Goal: Share content: Share content

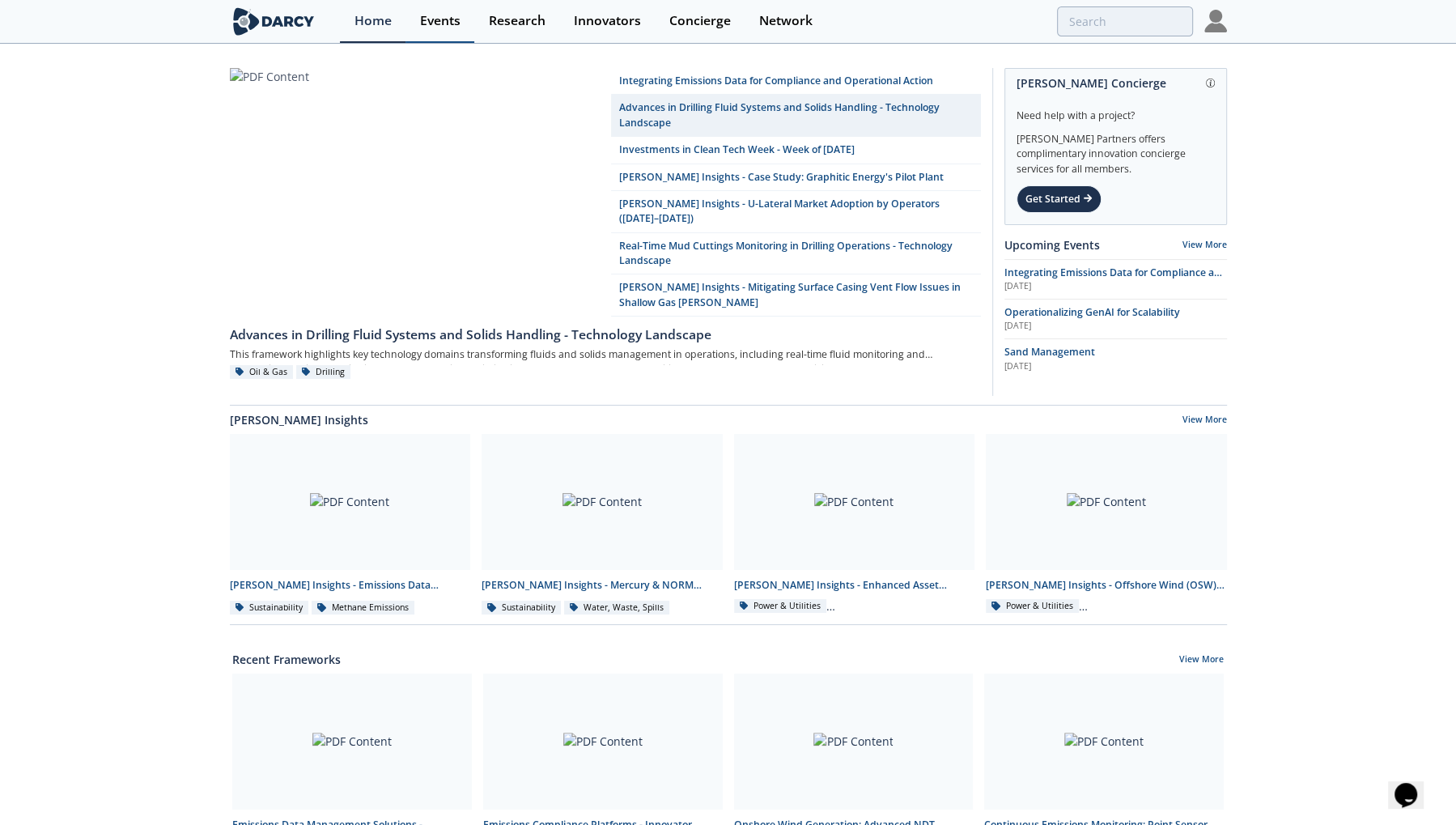
click at [437, 21] on div "Events" at bounding box center [439, 21] width 40 height 13
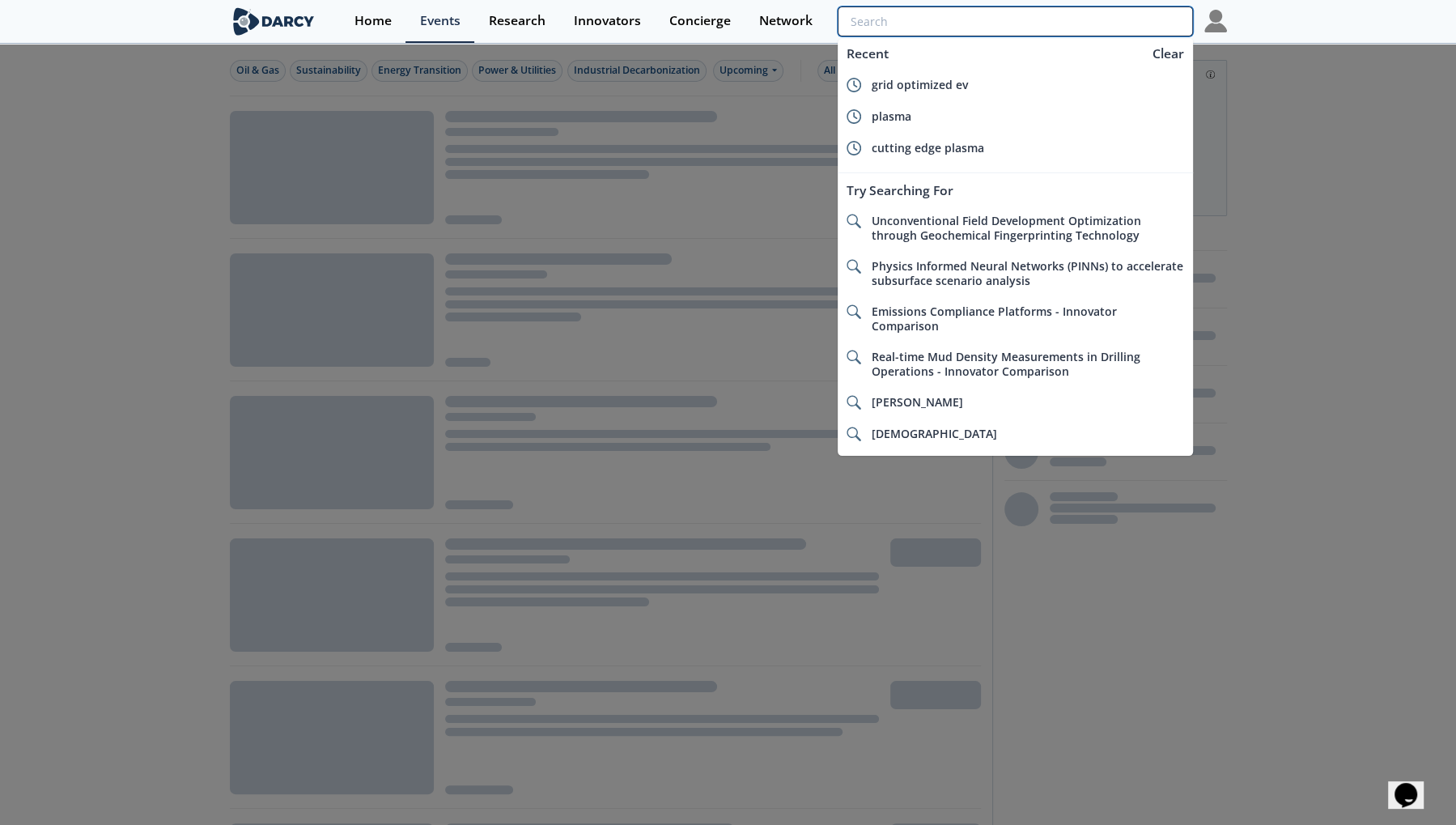
click at [1095, 26] on input "search" at bounding box center [1015, 22] width 355 height 30
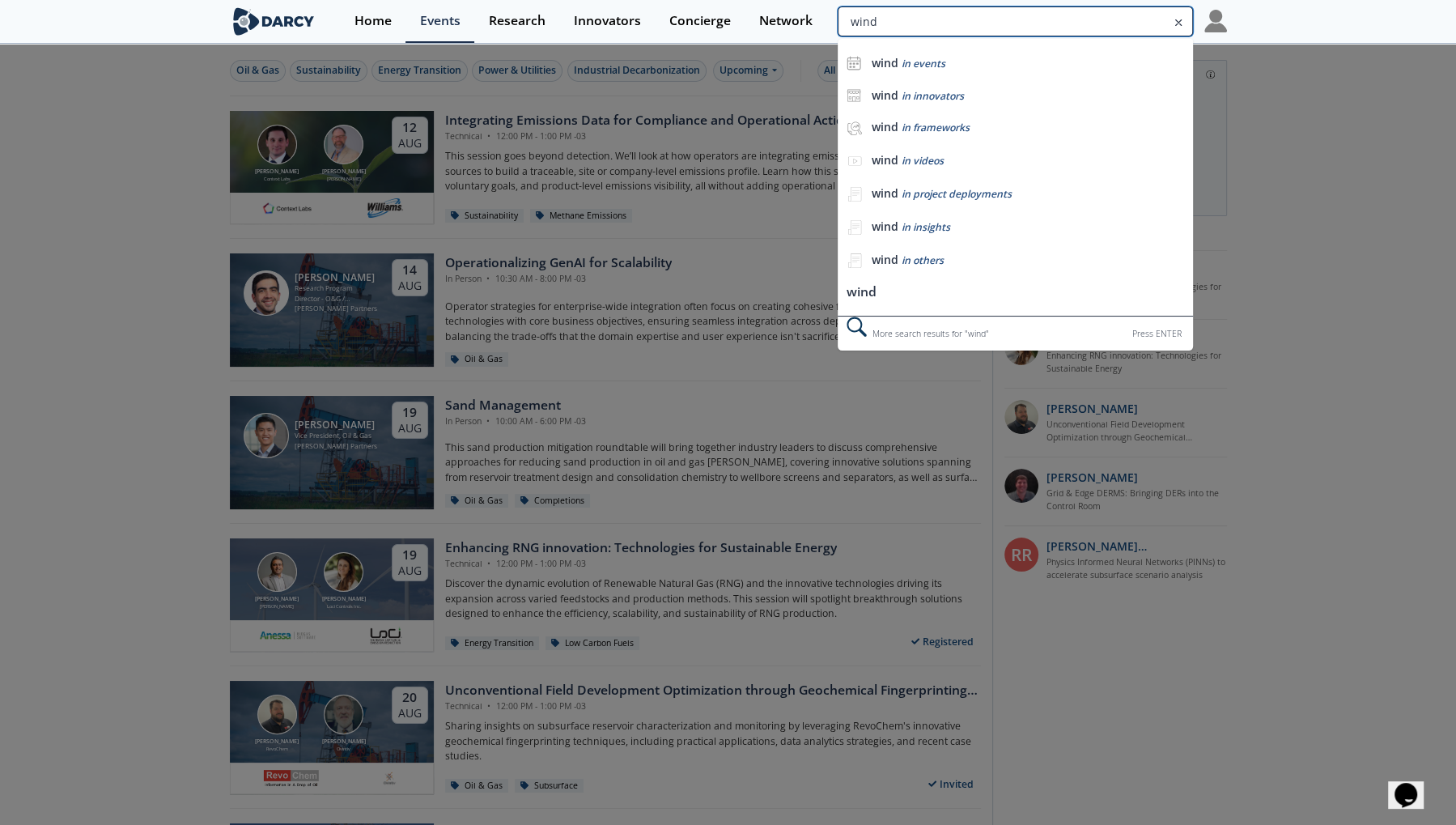
type input "wind"
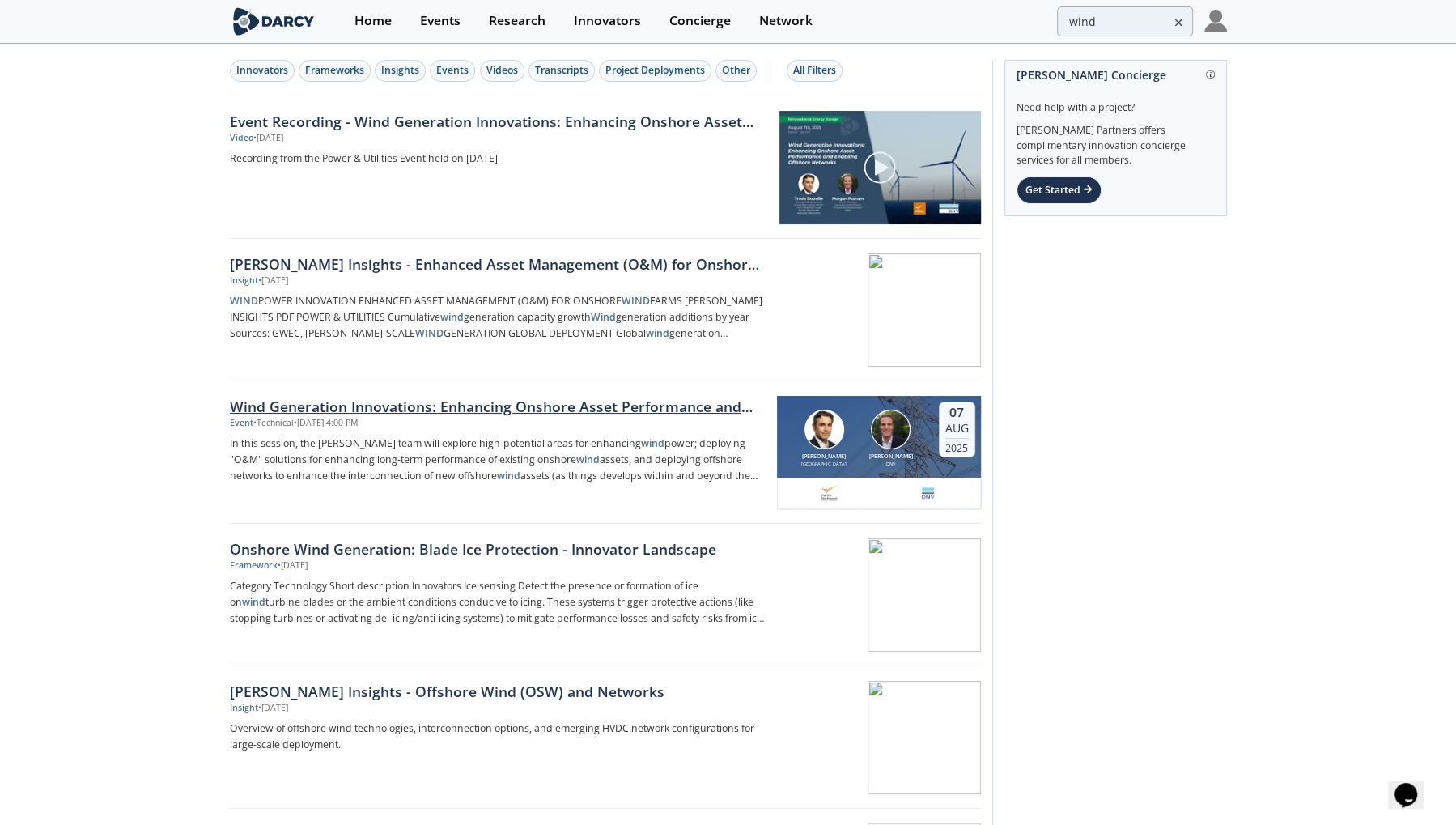
click at [531, 397] on div "Wind Generation Innovations: Enhancing Onshore Asset Performance and Enabling O…" at bounding box center [497, 406] width 535 height 21
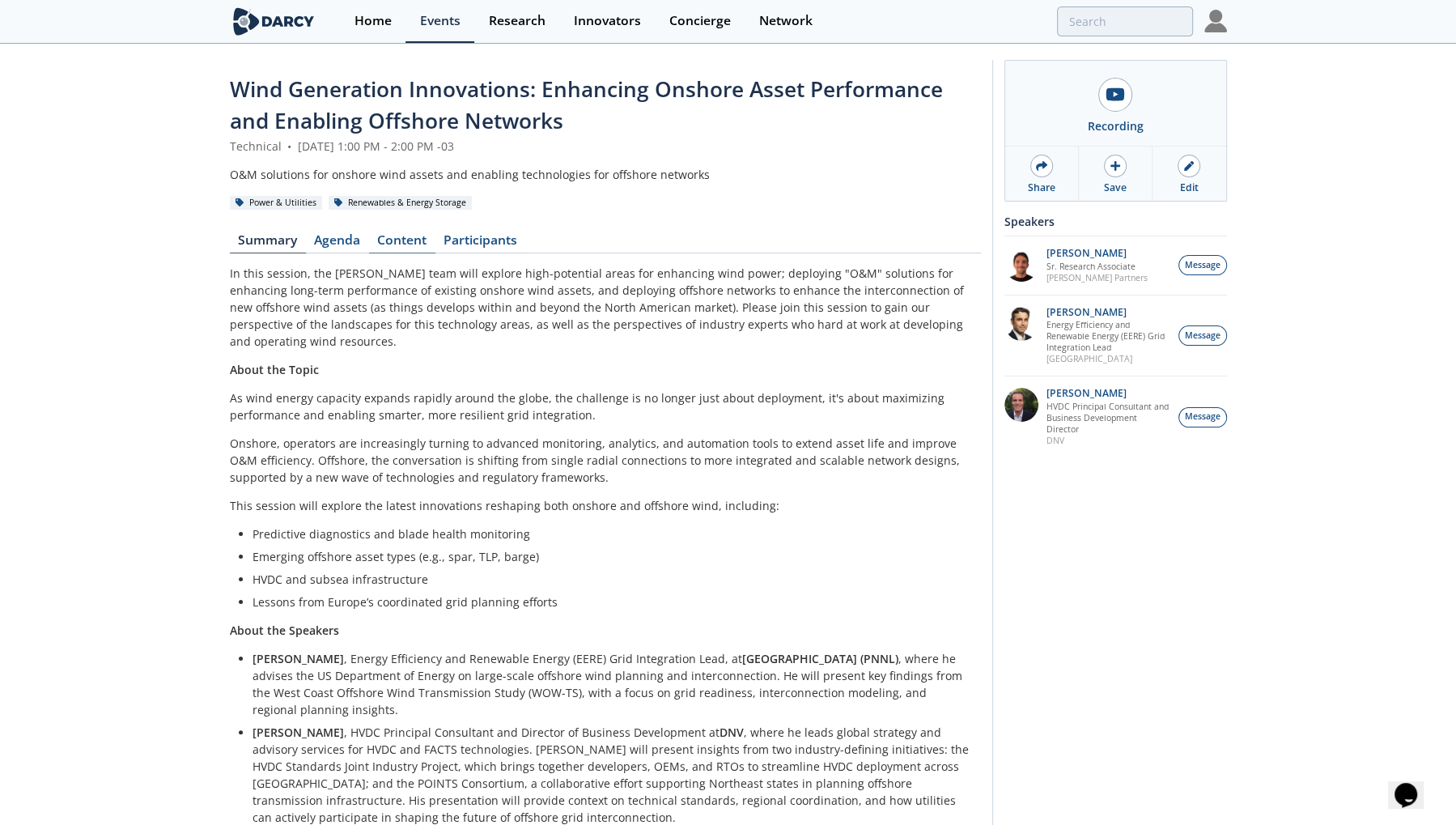
click at [419, 241] on link "Content" at bounding box center [402, 244] width 67 height 20
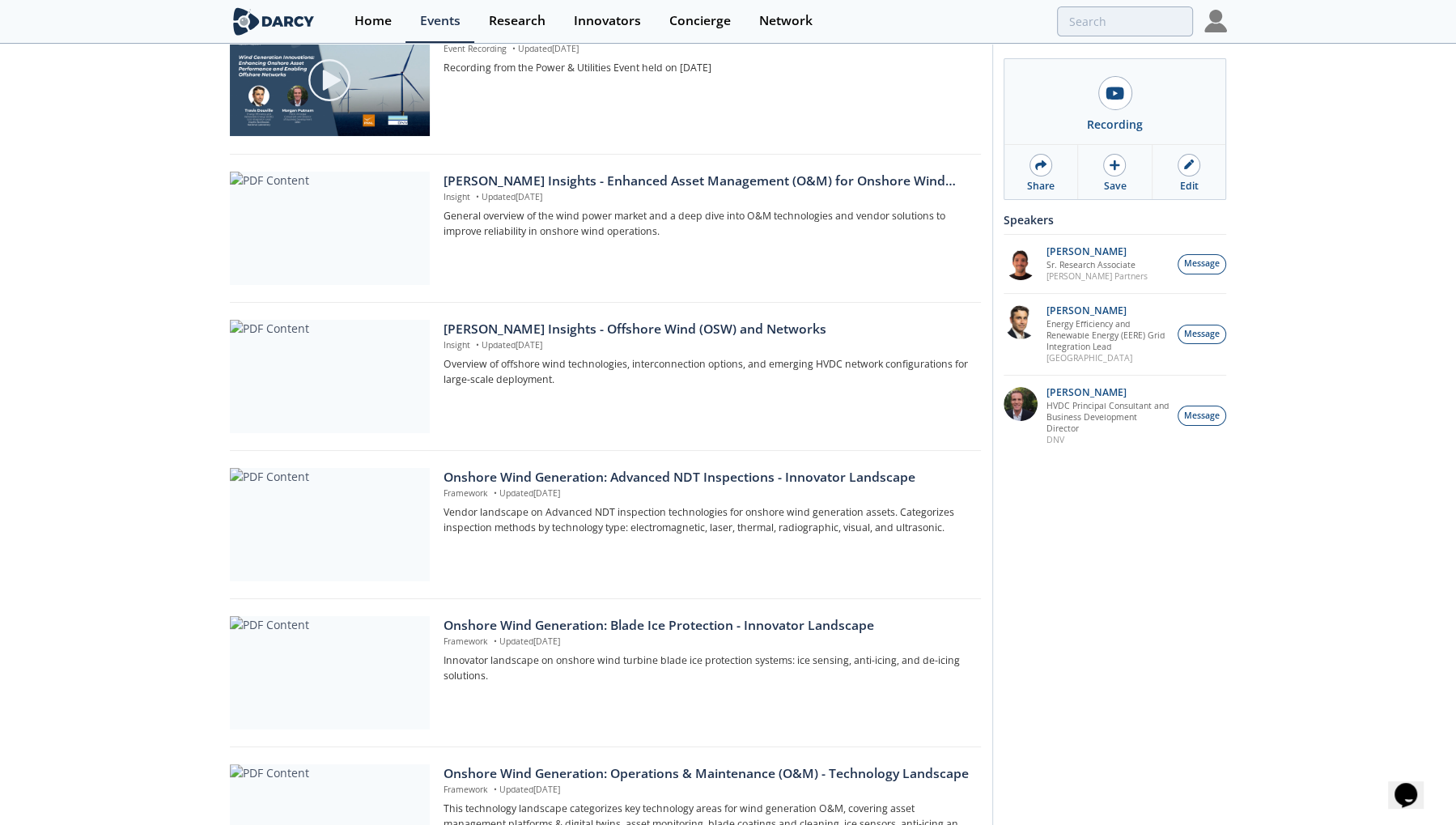
scroll to position [369, 0]
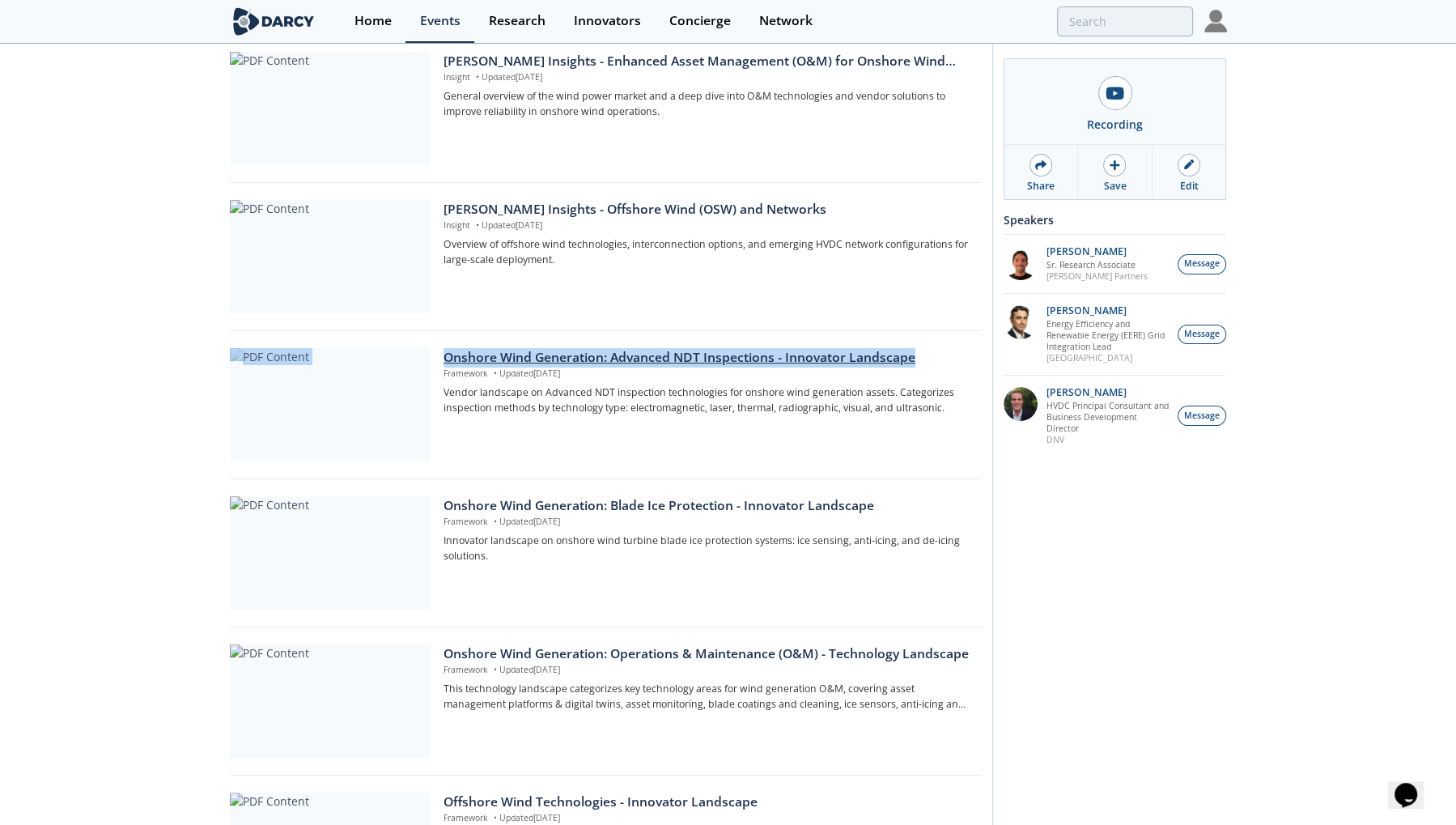
drag, startPoint x: 440, startPoint y: 344, endPoint x: 934, endPoint y: 356, distance: 494.1
click at [934, 356] on div "Onshore Wind Generation: Advanced NDT Inspections - Innovator Landscape Framewo…" at bounding box center [605, 410] width 751 height 140
copy div "Onshore Wind Generation: Advanced NDT Inspections - Innovator Landscape"
click at [185, 374] on div "Wind Generation Innovations: Enhancing Onshore Asset Performance and Enabling O…" at bounding box center [728, 546] width 1456 height 1740
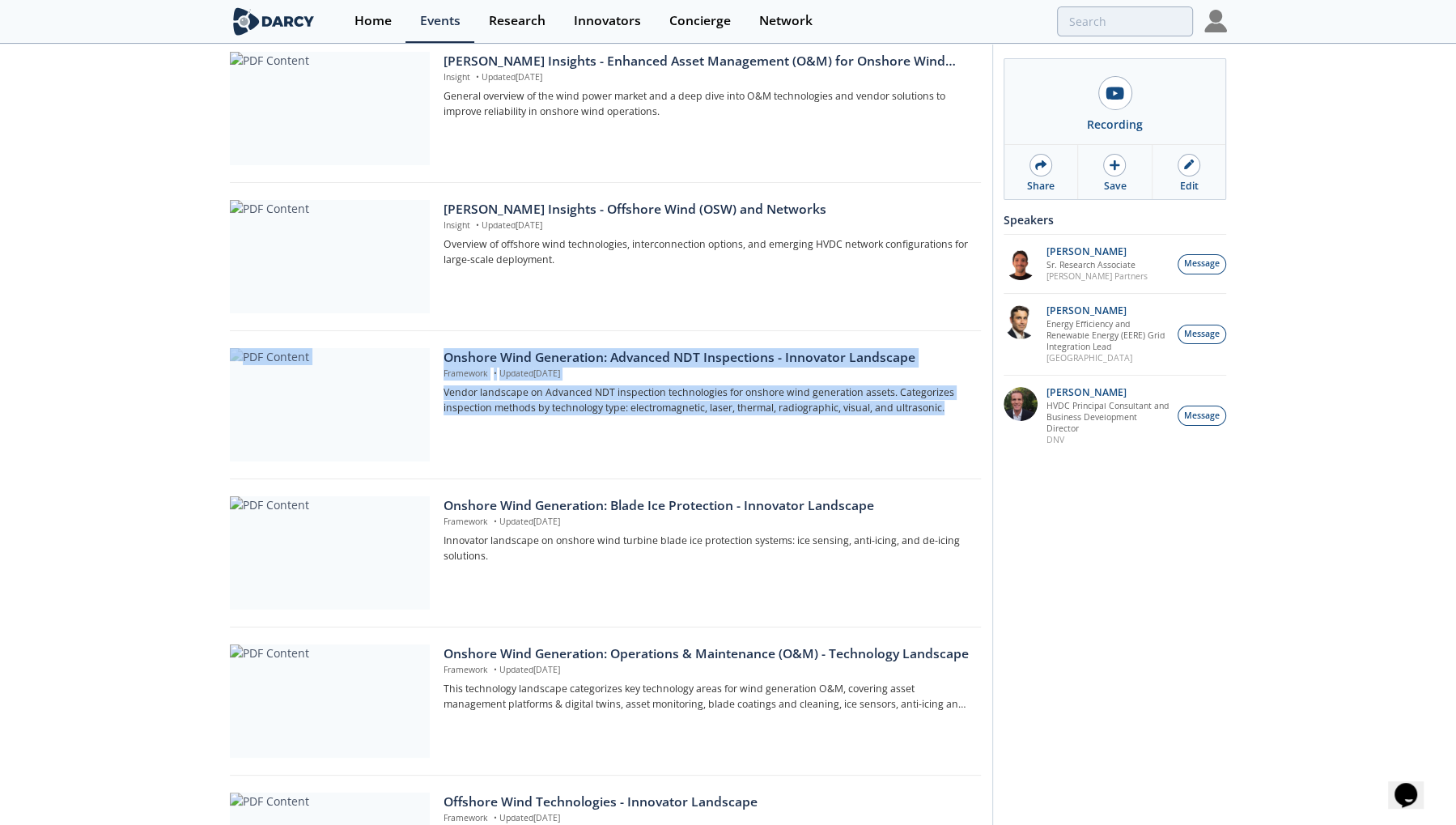
click at [480, 343] on div "Onshore Wind Generation: Advanced NDT Inspections - Innovator Landscape Framewo…" at bounding box center [605, 410] width 751 height 140
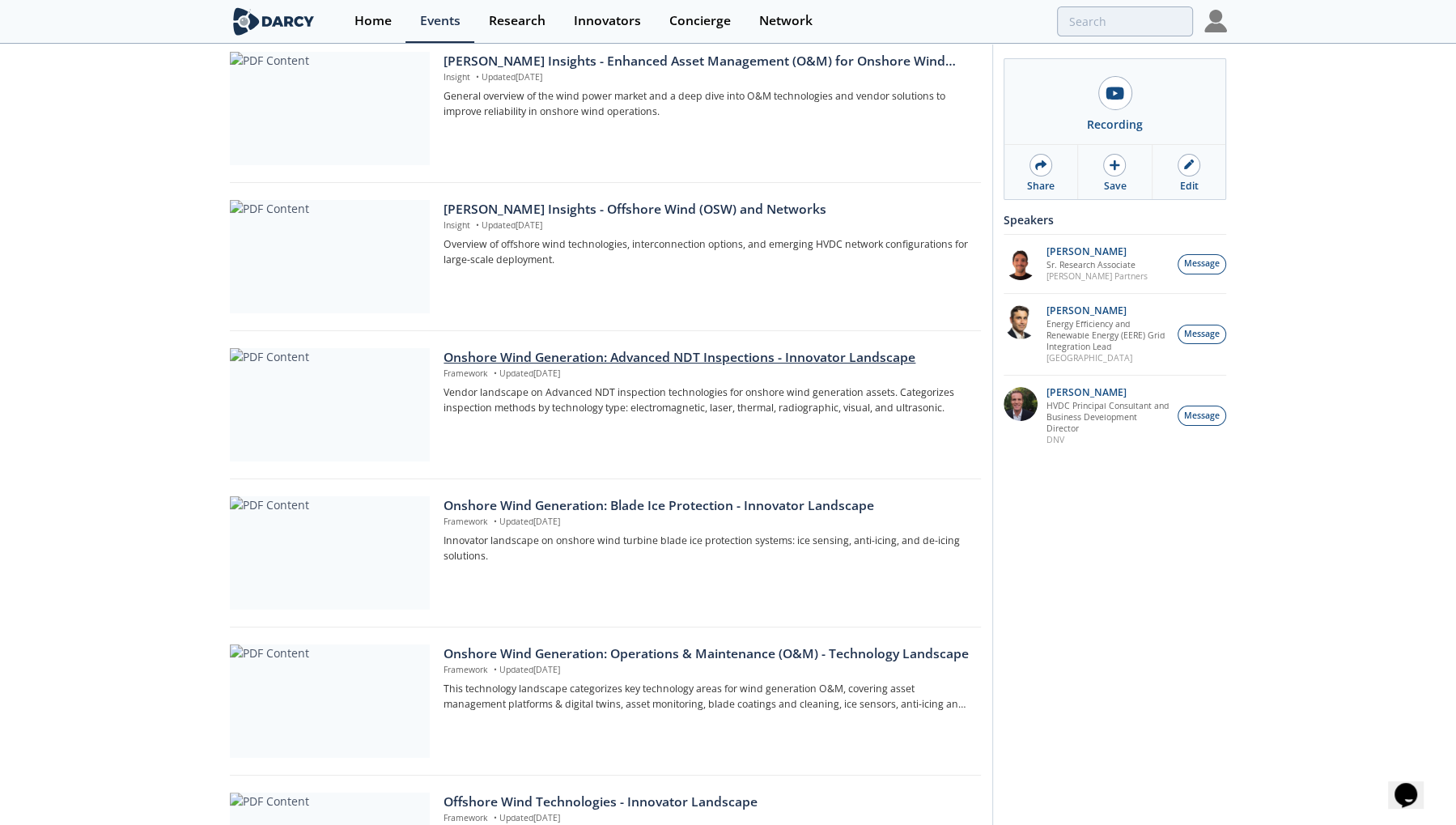
click at [508, 357] on div "Onshore Wind Generation: Advanced NDT Inspections - Innovator Landscape" at bounding box center [706, 358] width 526 height 20
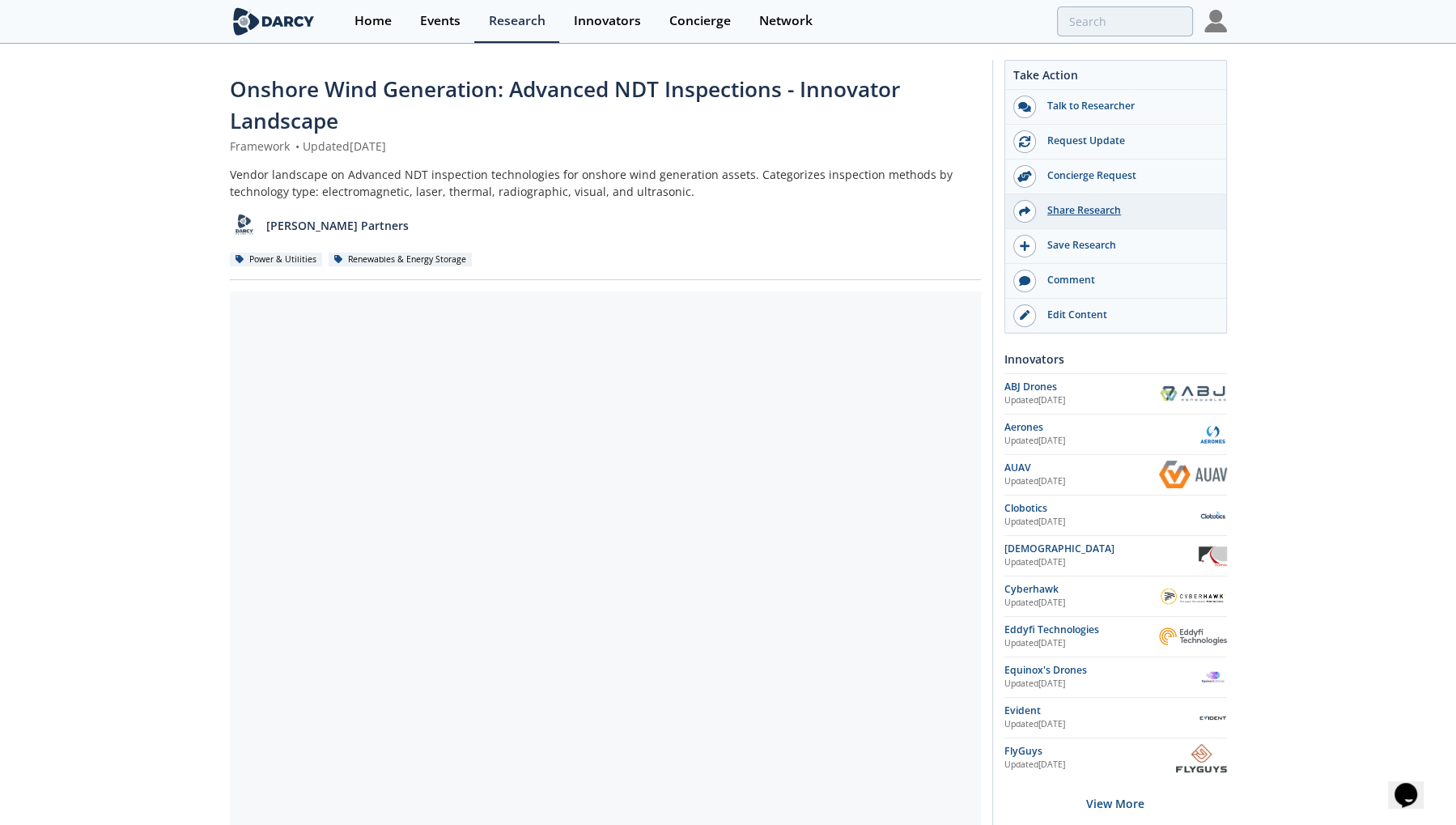
click at [1063, 207] on div "Share Research" at bounding box center [1127, 210] width 181 height 15
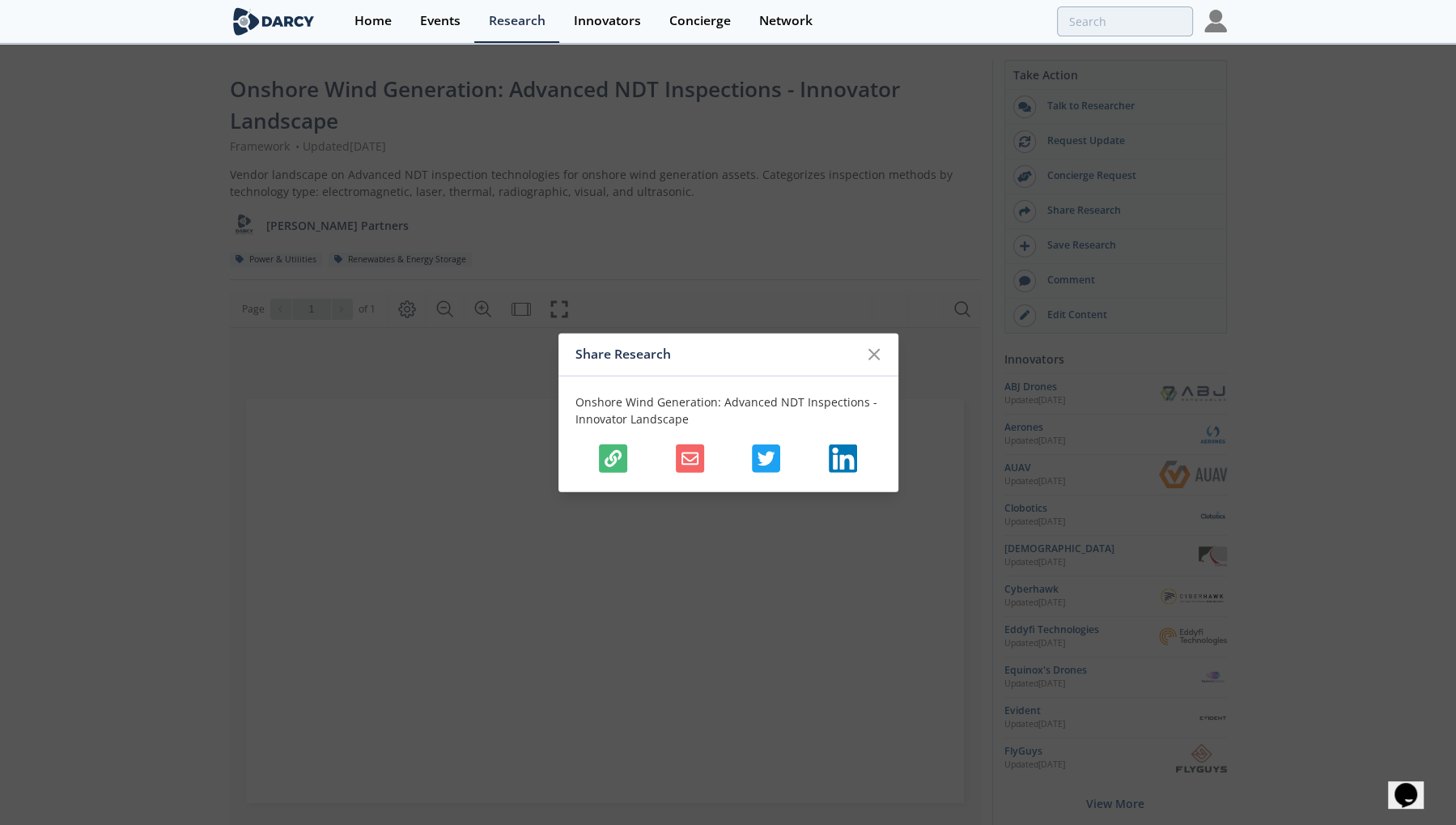
click at [611, 458] on icon "button" at bounding box center [613, 457] width 17 height 17
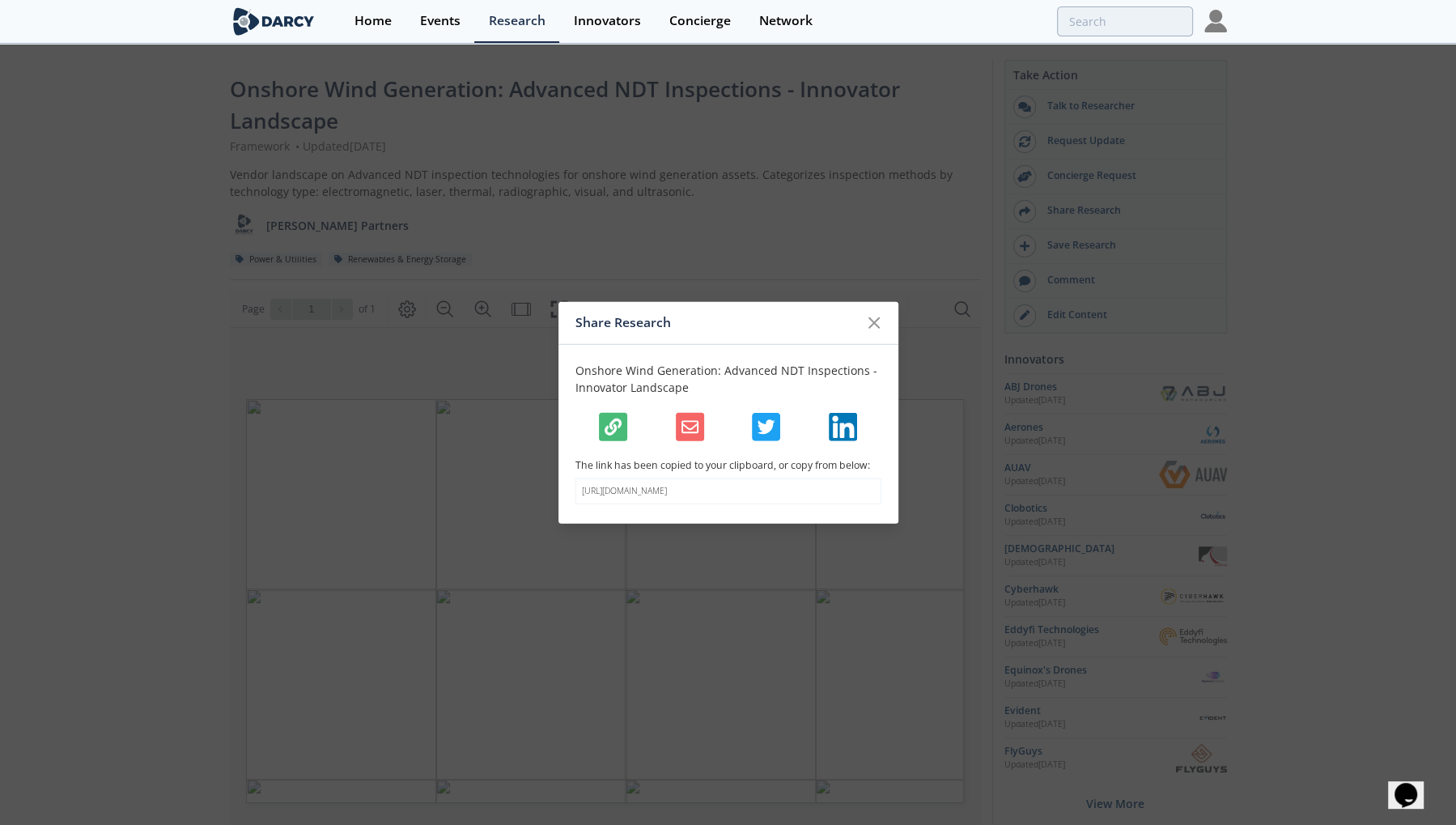
click at [605, 418] on icon "button" at bounding box center [613, 426] width 17 height 17
click at [865, 313] on div at bounding box center [874, 322] width 30 height 30
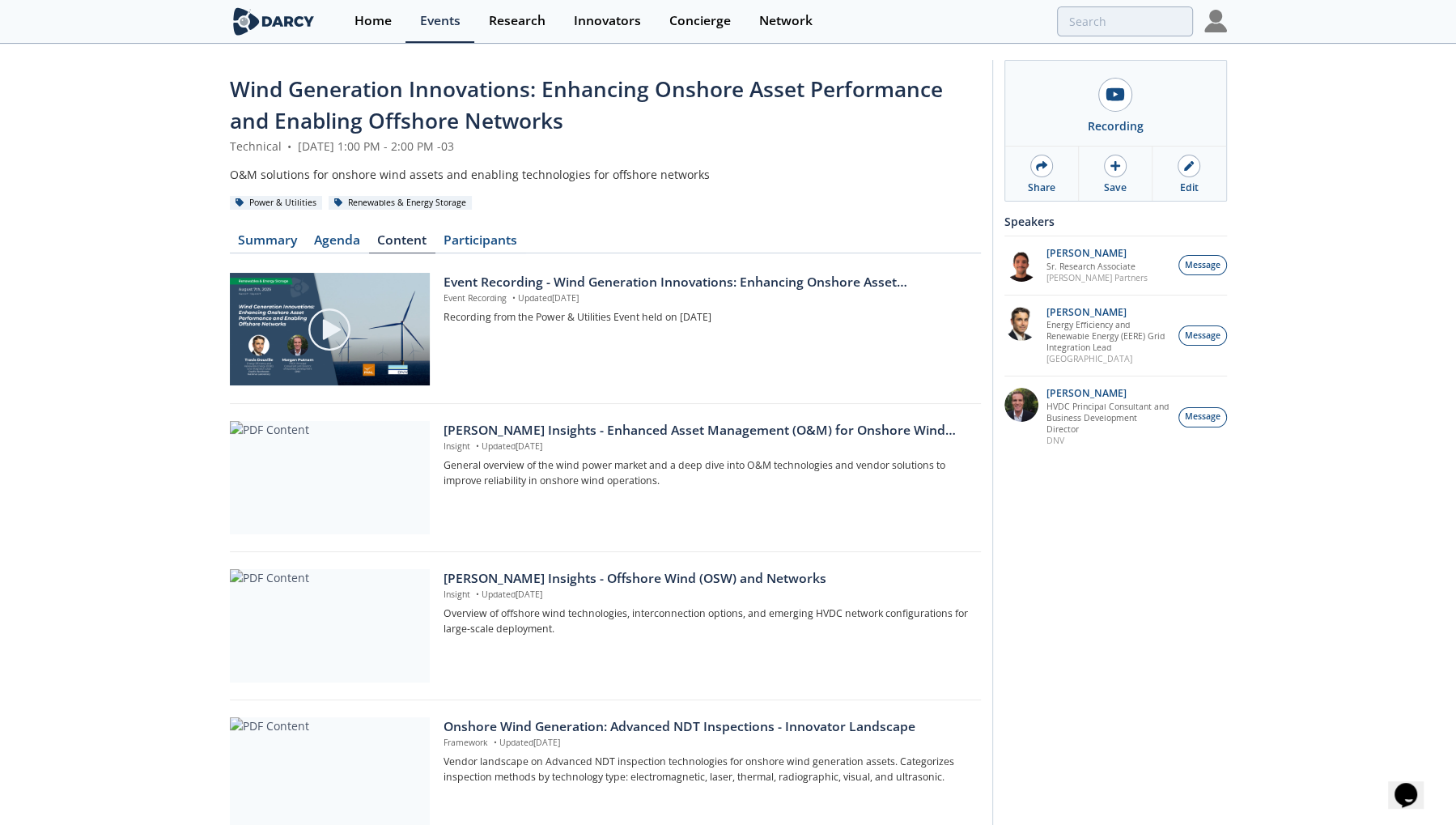
click at [913, 165] on header "Wind Generation Innovations: Enhancing Onshore Asset Performance and Enabling O…" at bounding box center [605, 142] width 751 height 137
click at [1047, 176] on div "Share" at bounding box center [1041, 173] width 74 height 54
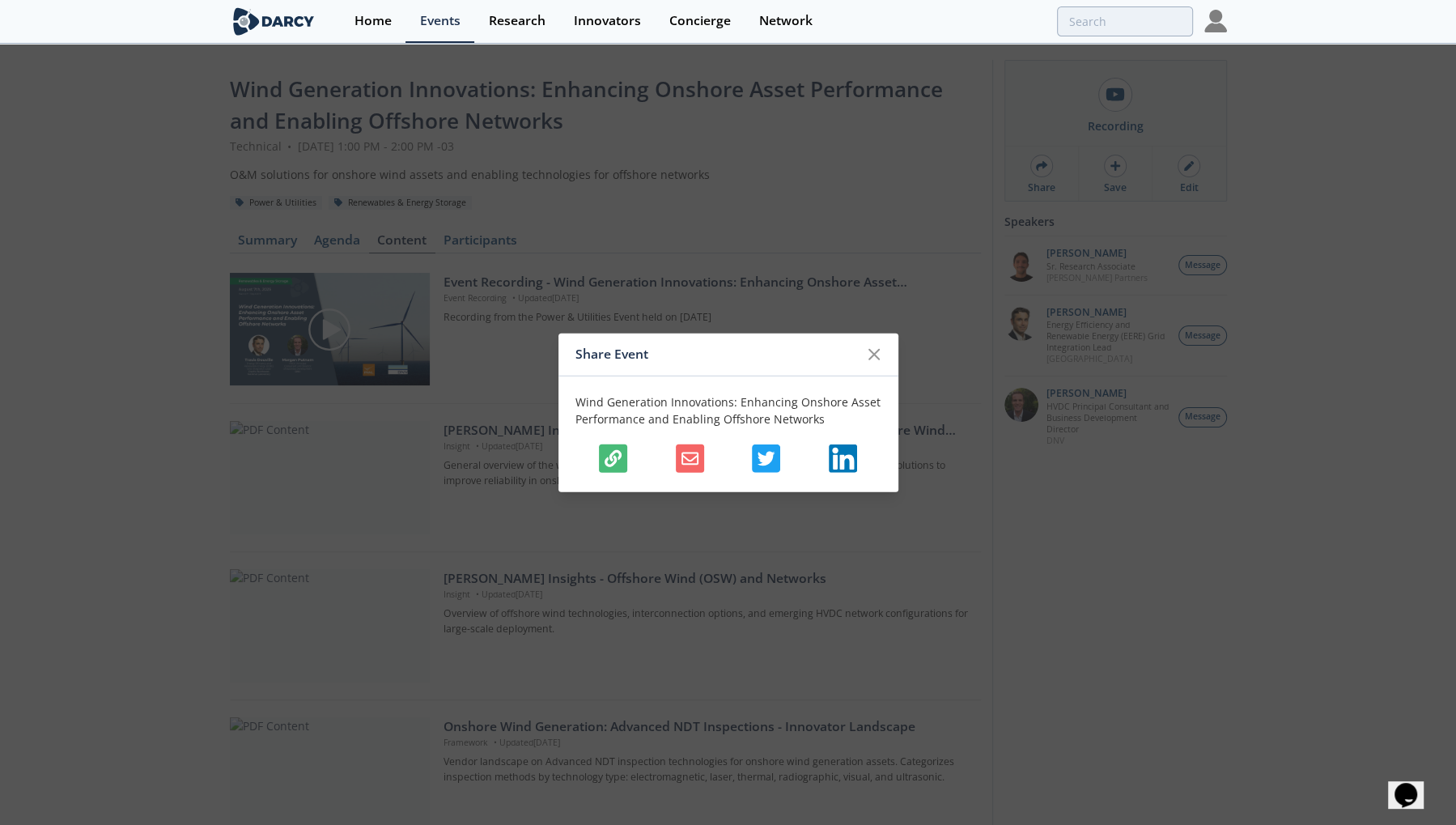
click at [622, 455] on icon "button" at bounding box center [613, 457] width 17 height 17
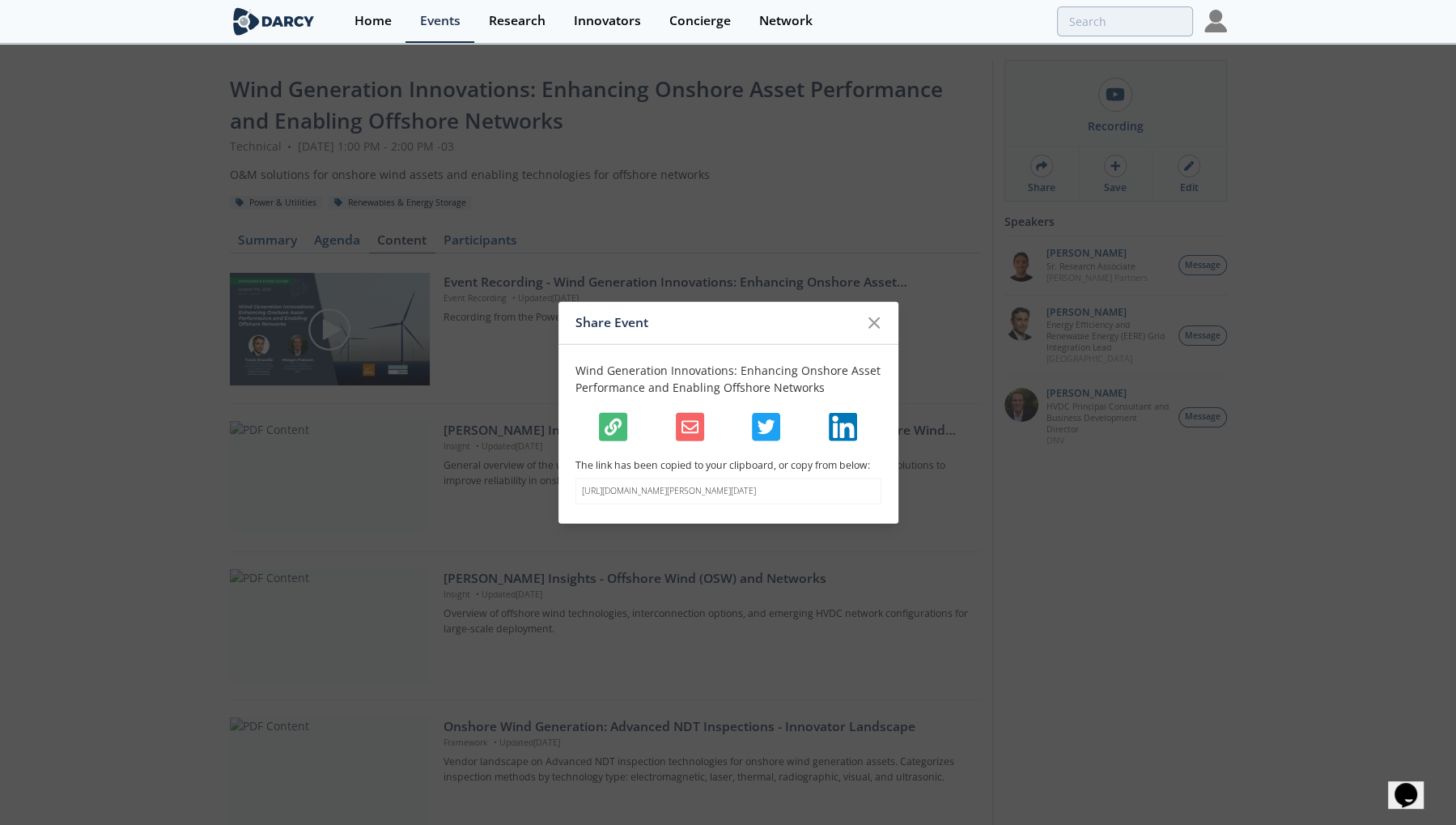
click at [619, 461] on p "The link has been copied to your clipboard, or copy from below:" at bounding box center [728, 464] width 306 height 15
click at [861, 310] on div at bounding box center [874, 322] width 30 height 30
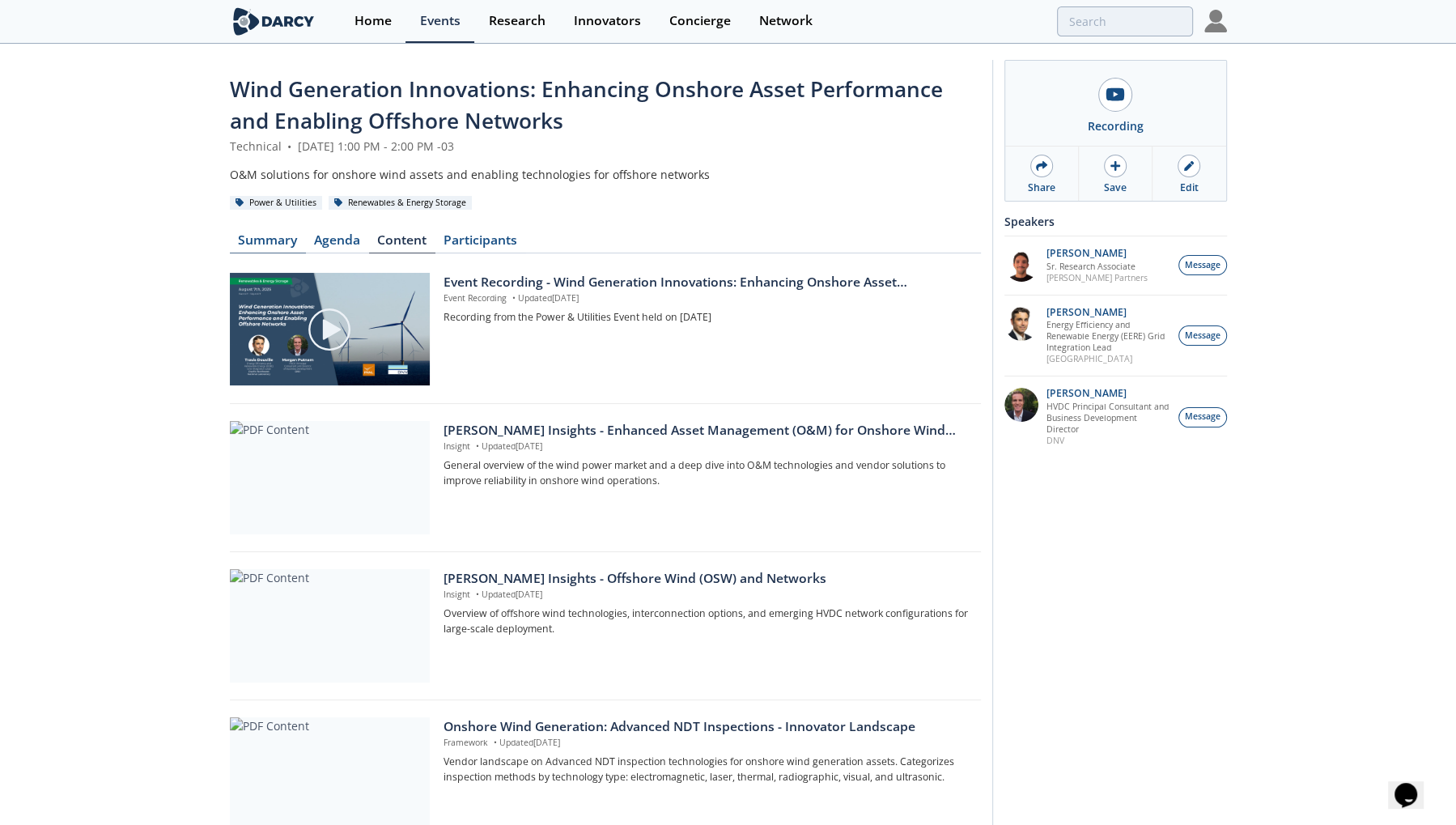
click at [243, 240] on link "Summary" at bounding box center [268, 244] width 76 height 20
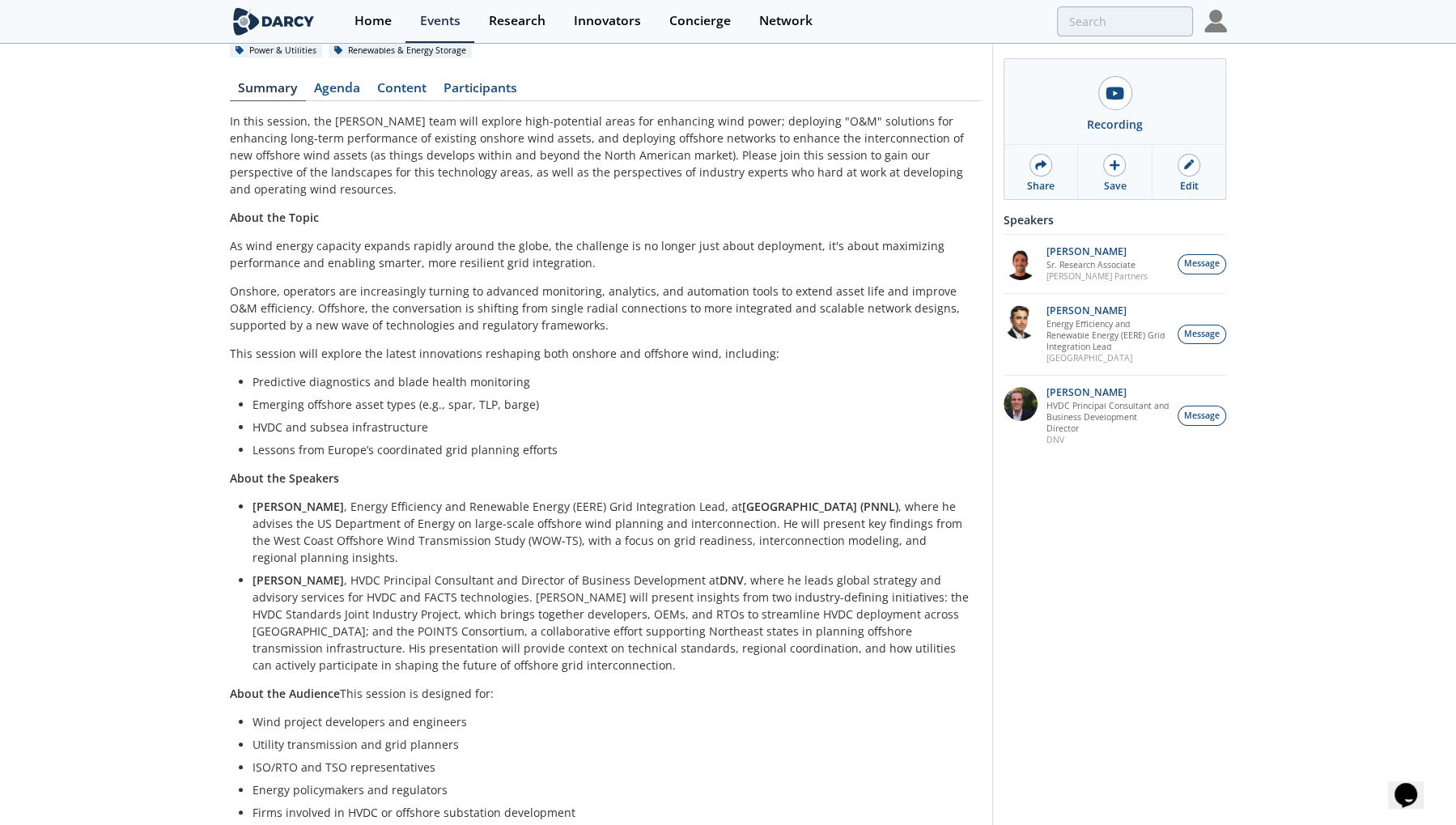
scroll to position [154, 0]
click at [1037, 424] on div "Morgan Putnam HVDC Principal Consultant and Business Development Director DNV" at bounding box center [1107, 416] width 140 height 58
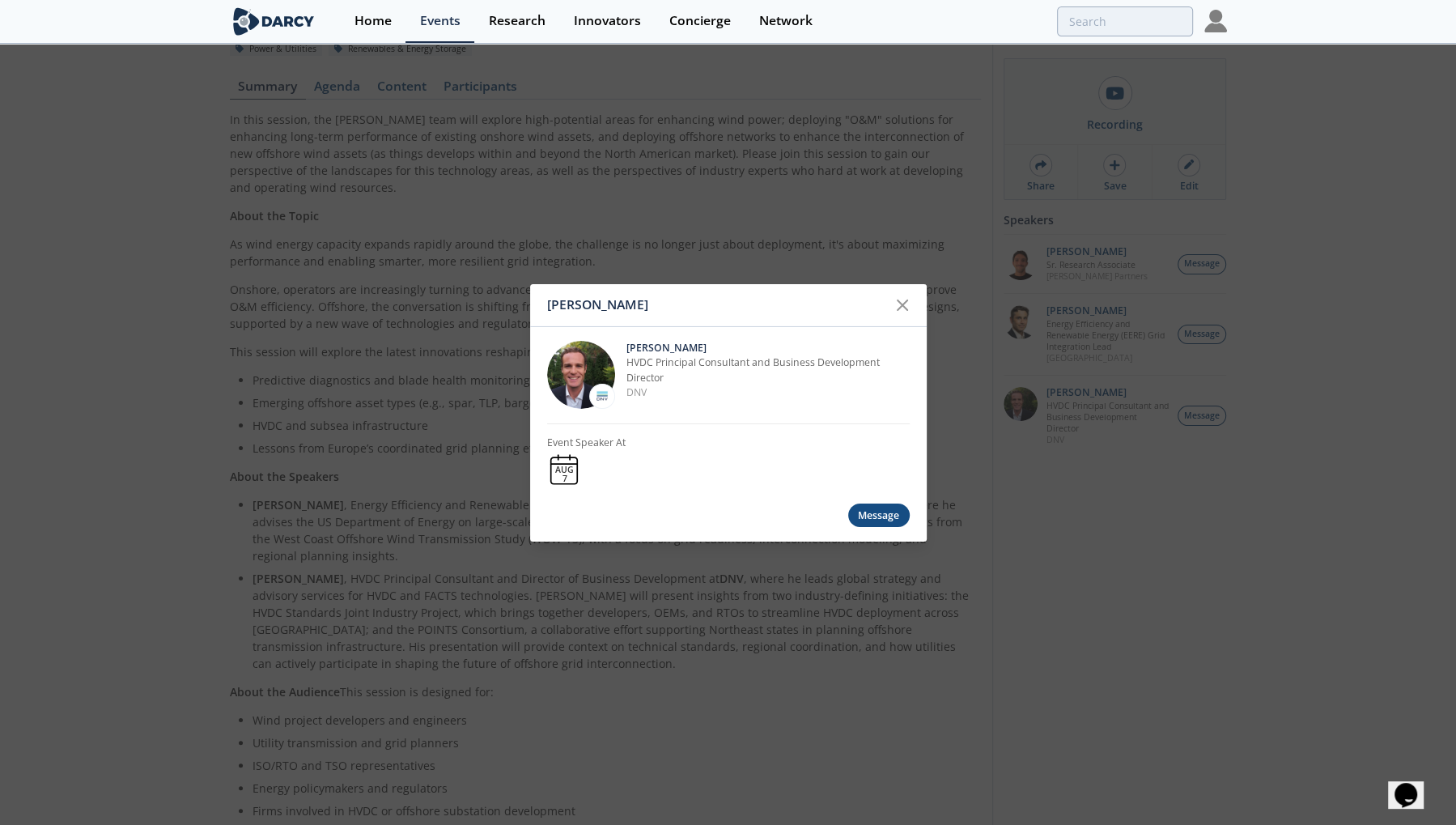
click at [601, 395] on img at bounding box center [602, 395] width 17 height 17
click at [603, 395] on img at bounding box center [602, 395] width 17 height 17
click at [1018, 347] on div "Morgan Putnam Morgan Putnam HVDC Principal Consultant and Business Development …" at bounding box center [728, 412] width 1456 height 825
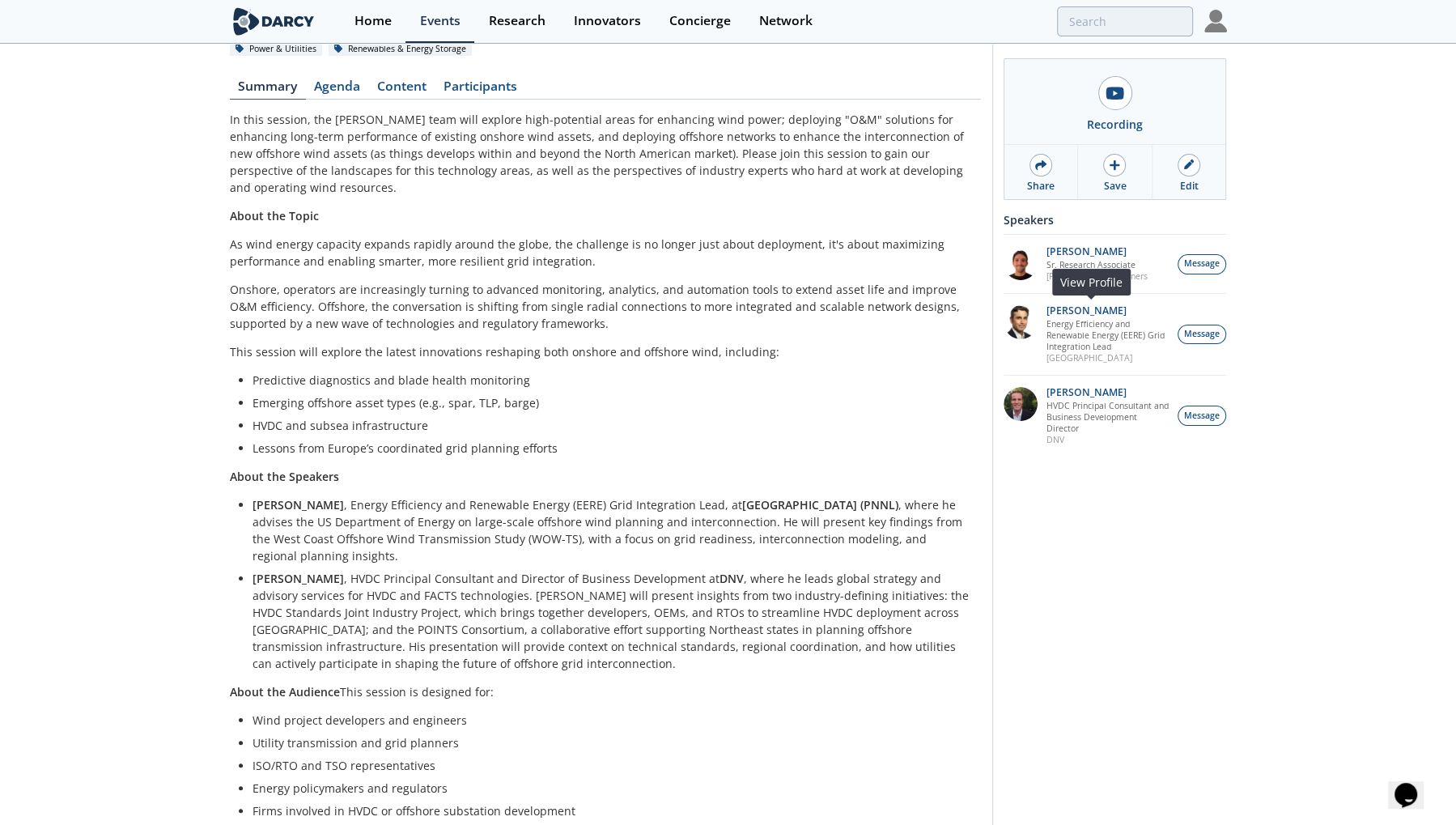
click at [1018, 328] on img at bounding box center [1021, 322] width 34 height 34
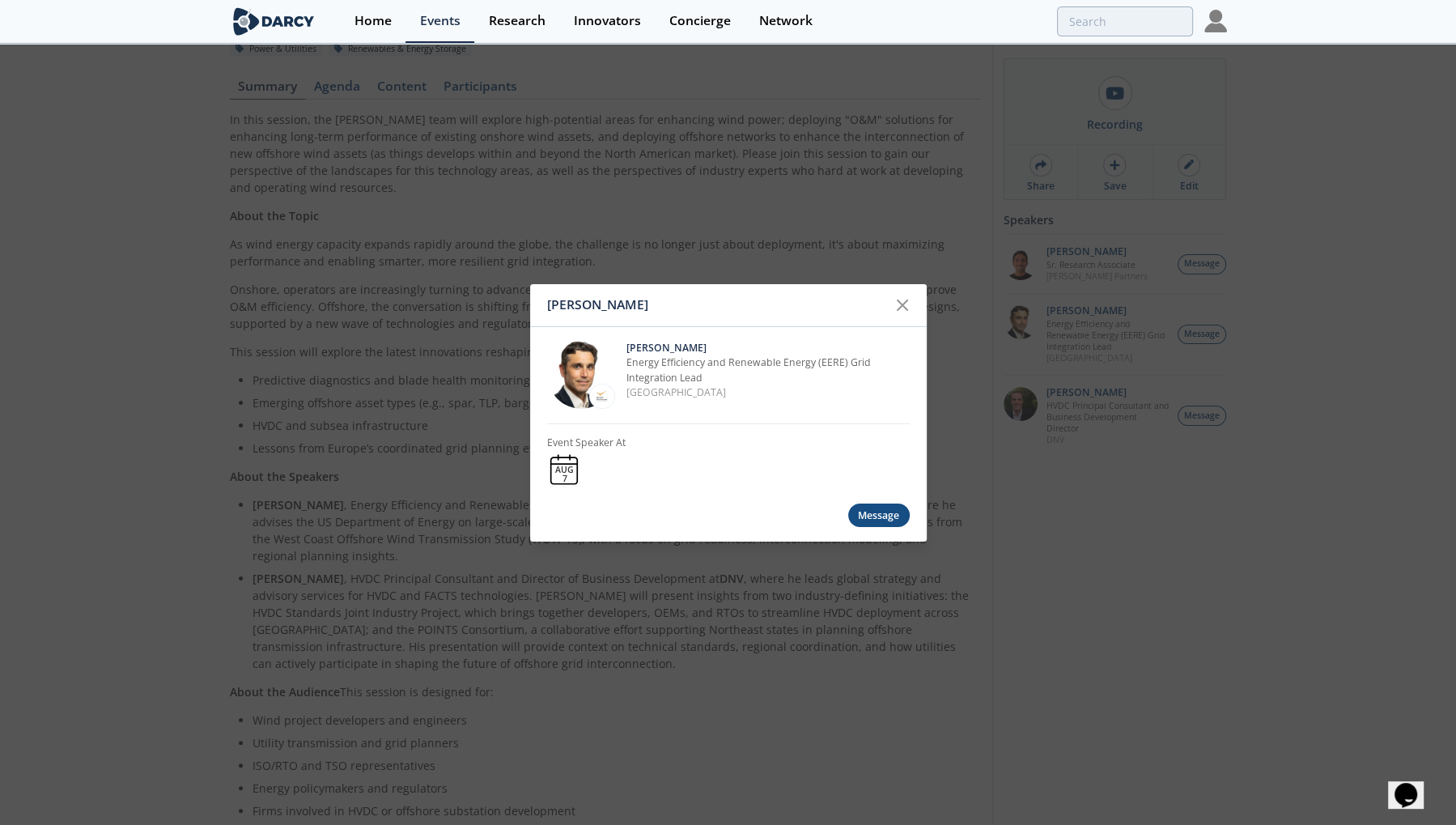
click at [1053, 417] on div "Travis Douville Travis Douville Energy Efficiency and Renewable Energy (EERE) G…" at bounding box center [728, 412] width 1456 height 825
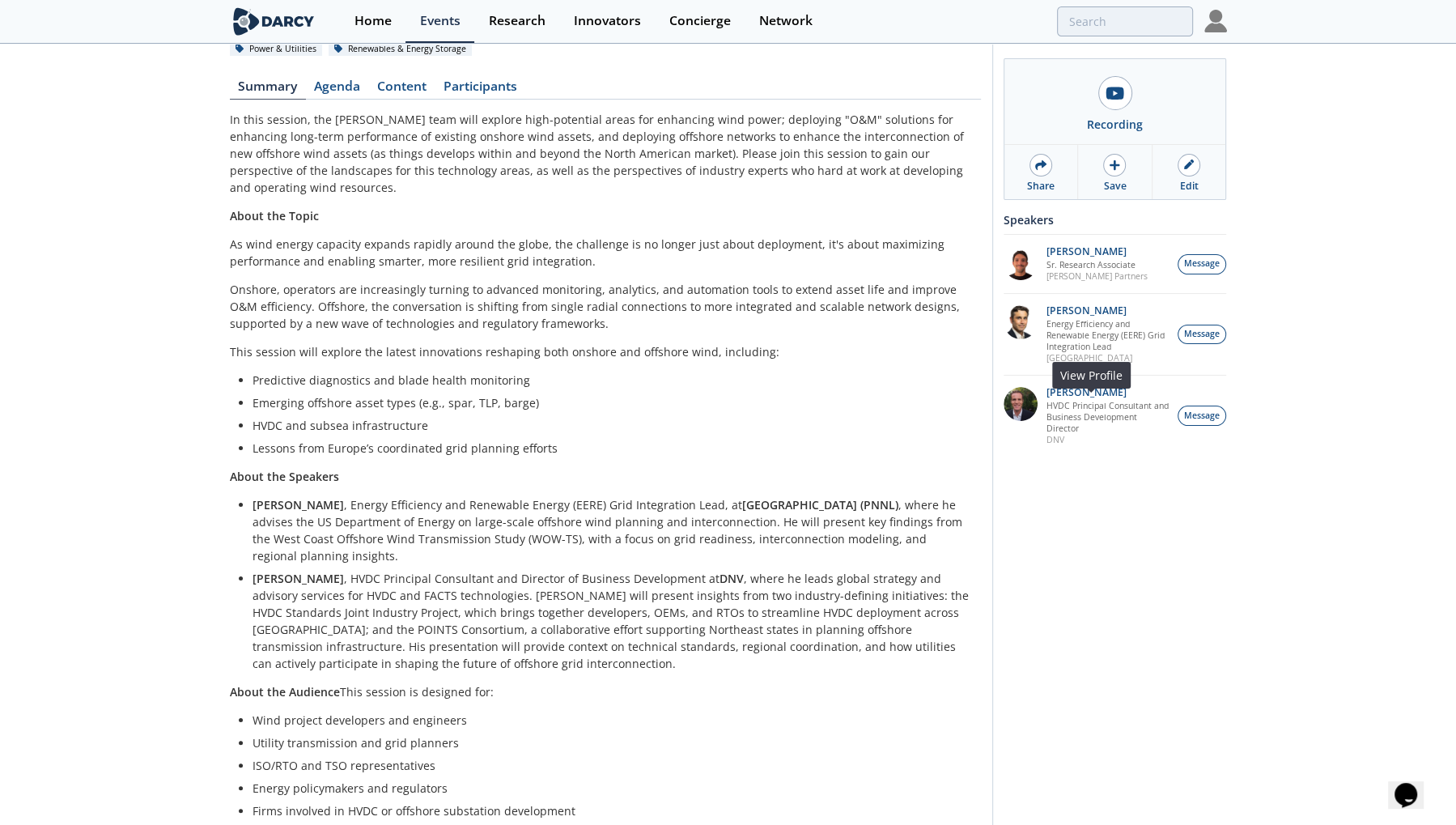
click at [1018, 415] on img at bounding box center [1021, 404] width 34 height 34
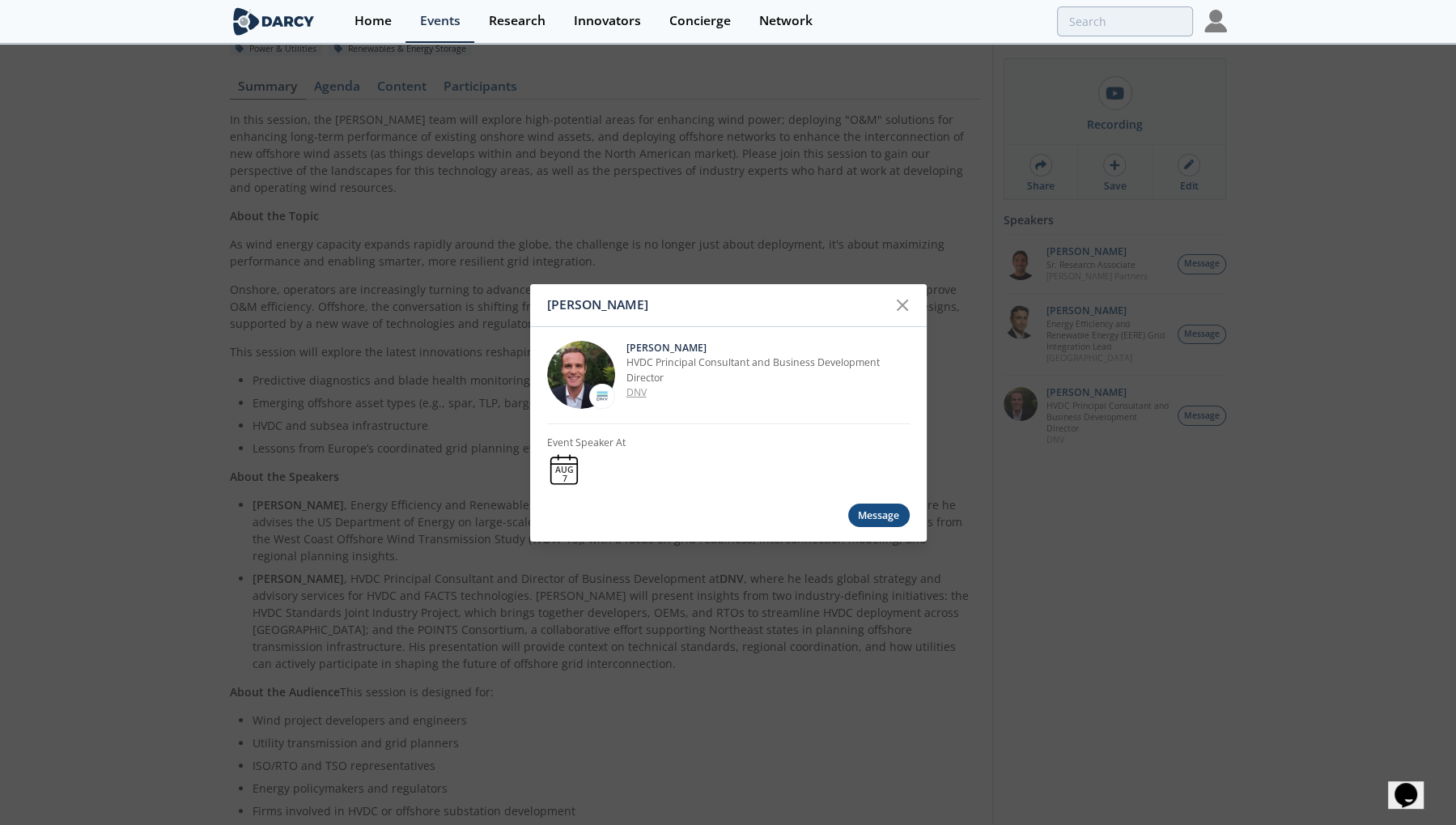
click at [634, 393] on p "DNV" at bounding box center [768, 392] width 283 height 15
click at [635, 393] on p "DNV" at bounding box center [768, 392] width 283 height 15
click at [594, 560] on div "Morgan Putnam Morgan Putnam HVDC Principal Consultant and Business Development …" at bounding box center [728, 412] width 1456 height 825
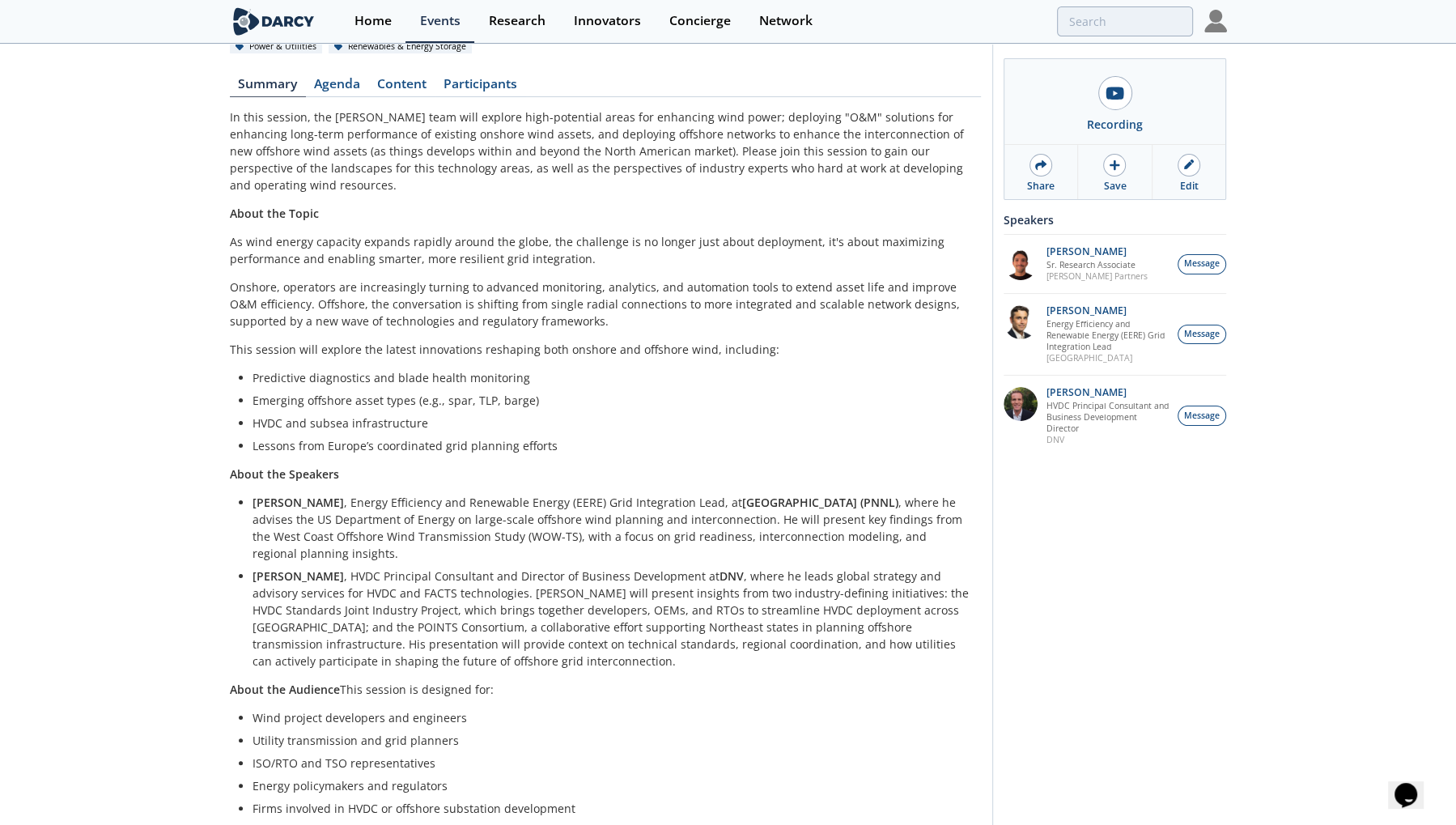
scroll to position [158, 0]
click at [398, 87] on link "Content" at bounding box center [402, 86] width 67 height 20
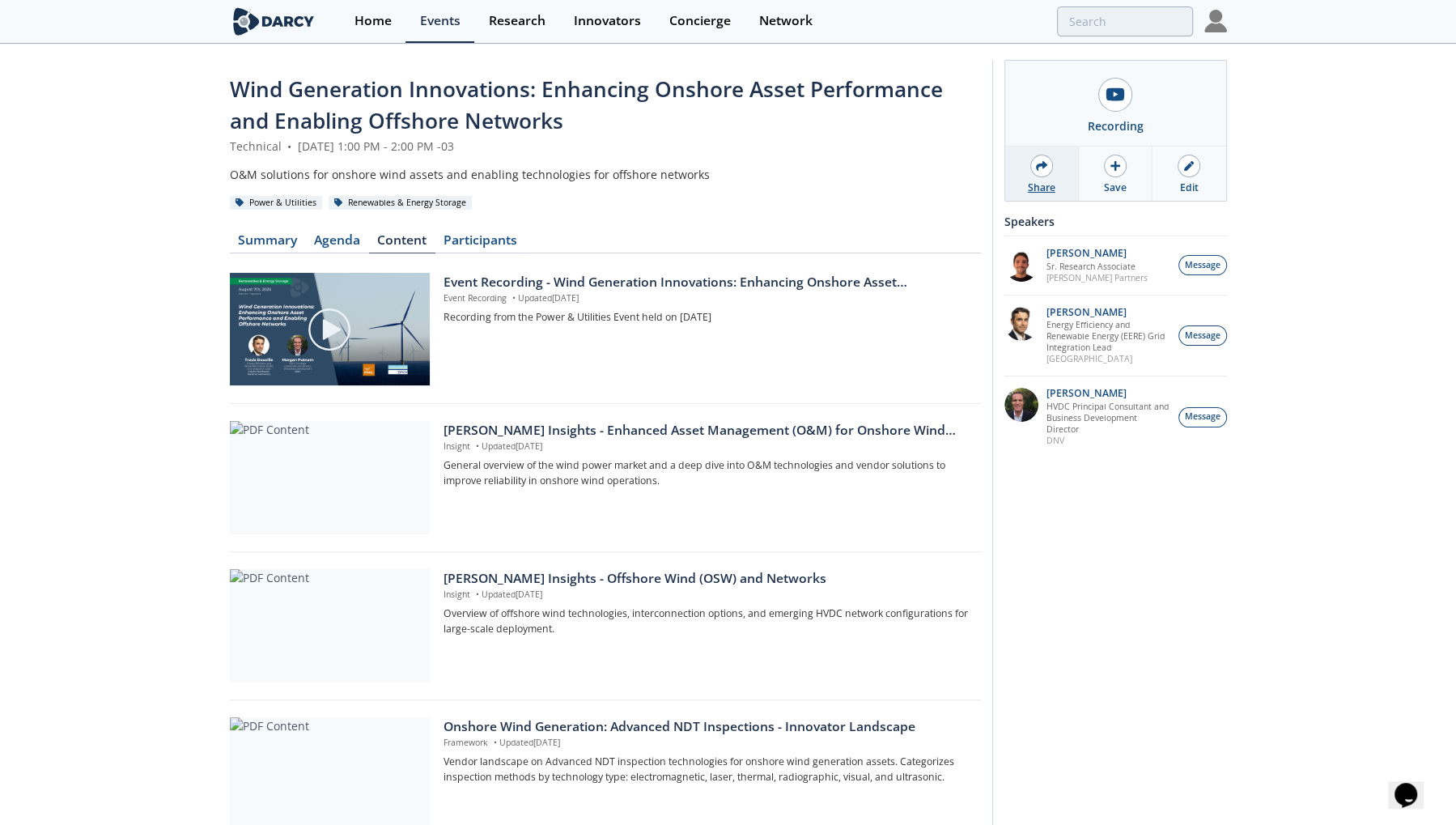
click at [1030, 160] on div at bounding box center [1041, 166] width 23 height 23
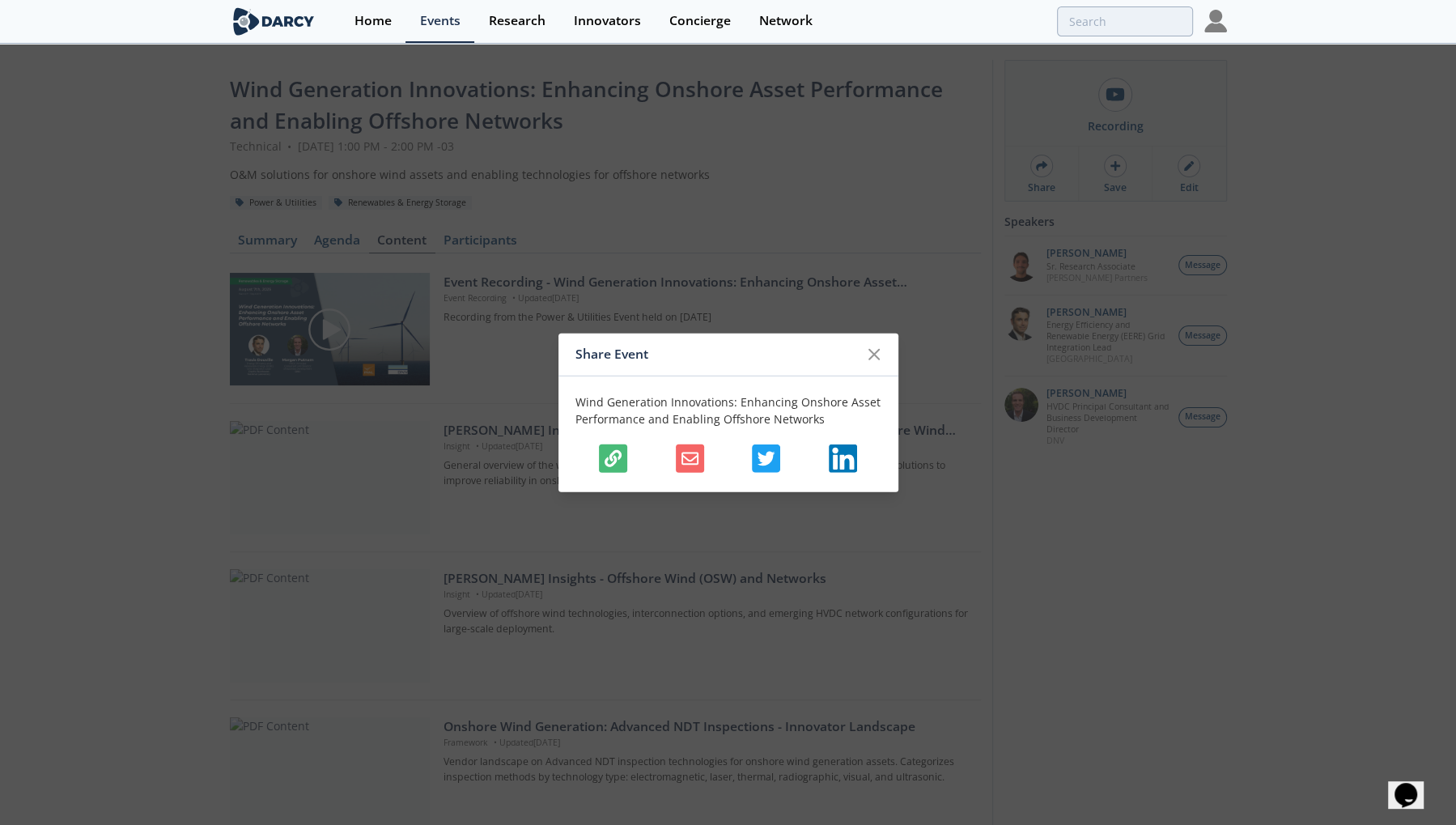
click at [619, 457] on icon "button" at bounding box center [613, 457] width 17 height 17
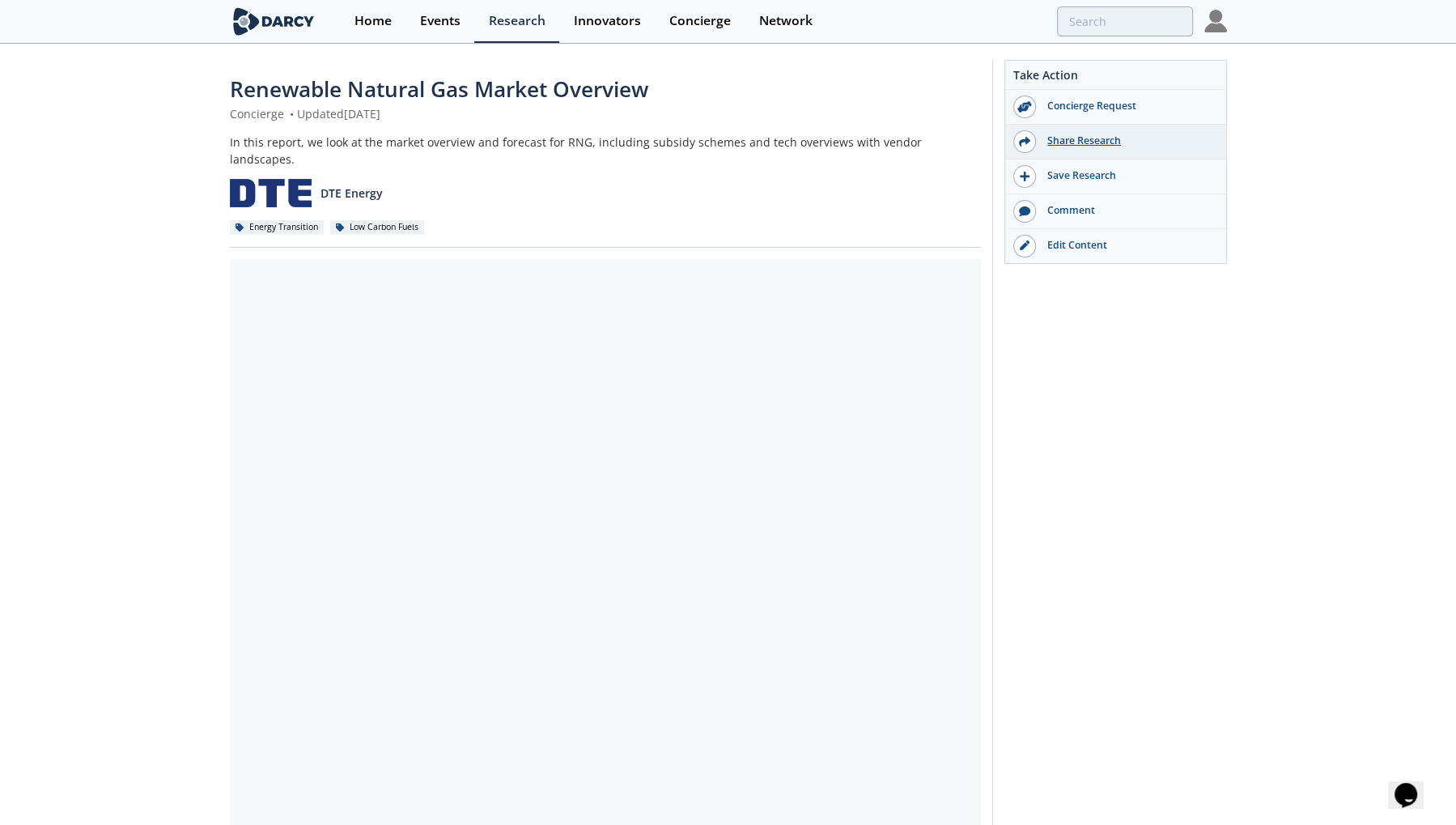
click at [1080, 135] on div "Share Research" at bounding box center [1127, 140] width 181 height 15
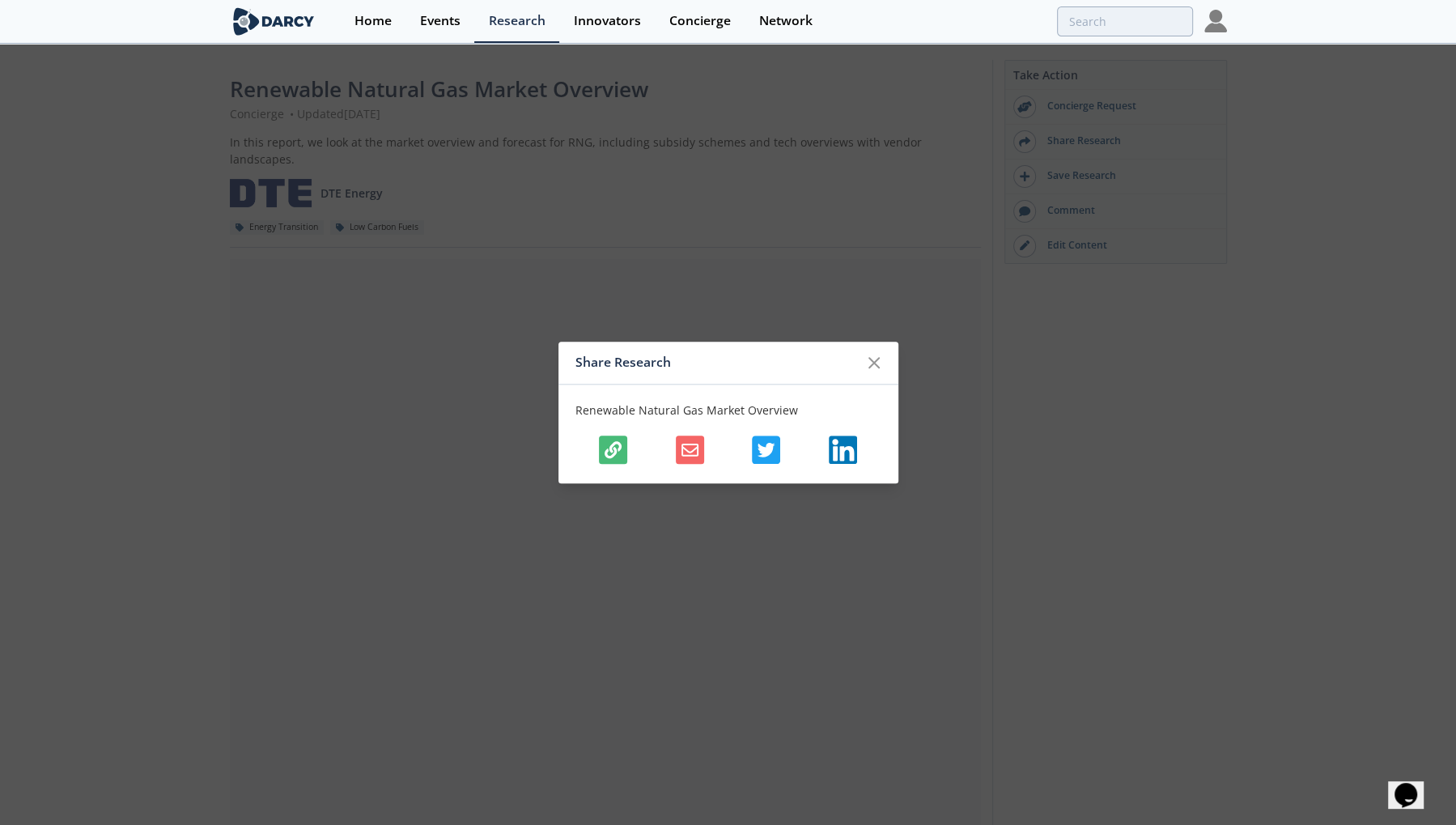
click at [617, 445] on icon "button" at bounding box center [613, 449] width 17 height 17
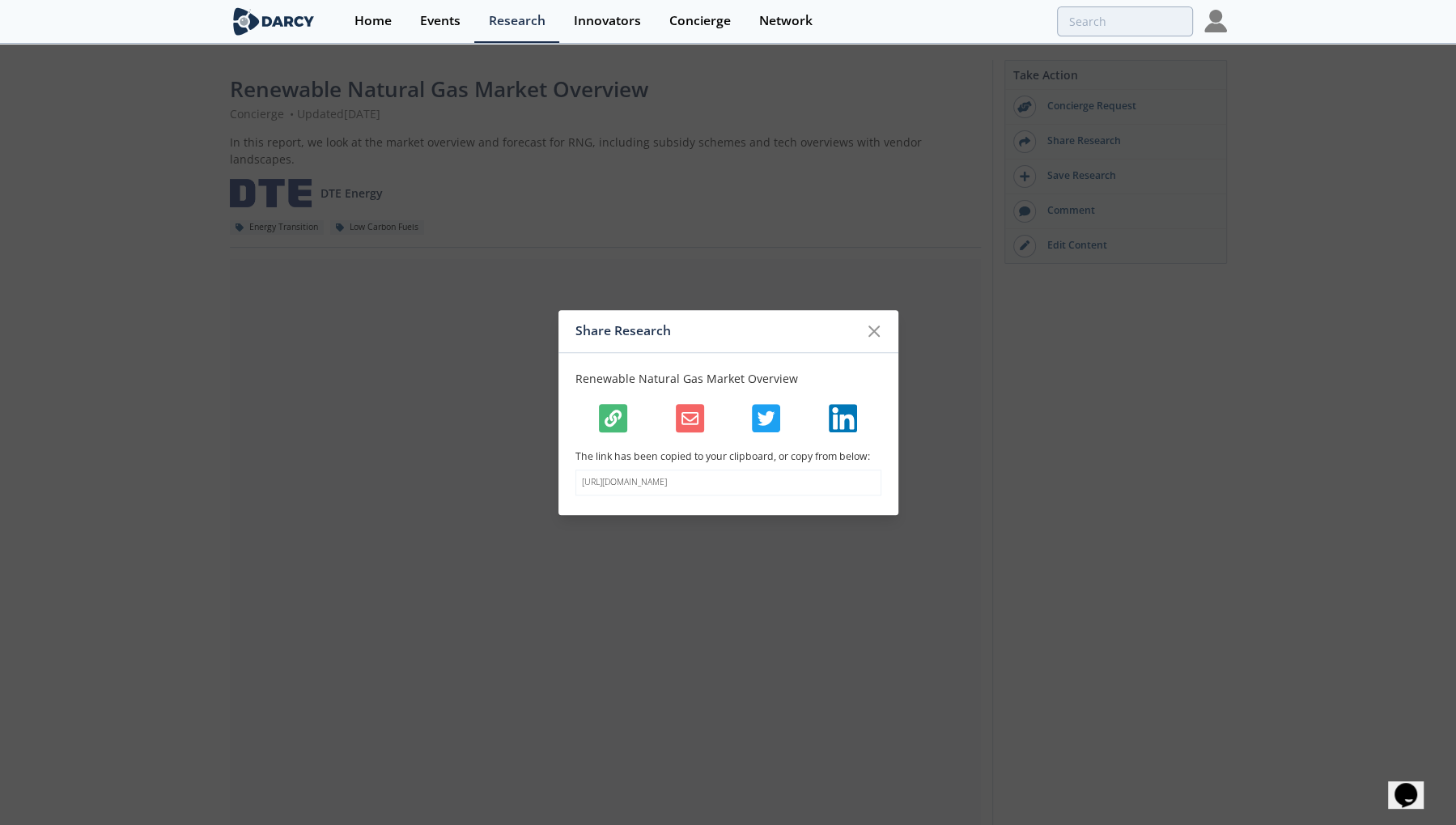
click at [967, 411] on div "Share Research Renewable Natural Gas Market Overview The link has been copied t…" at bounding box center [728, 412] width 1456 height 825
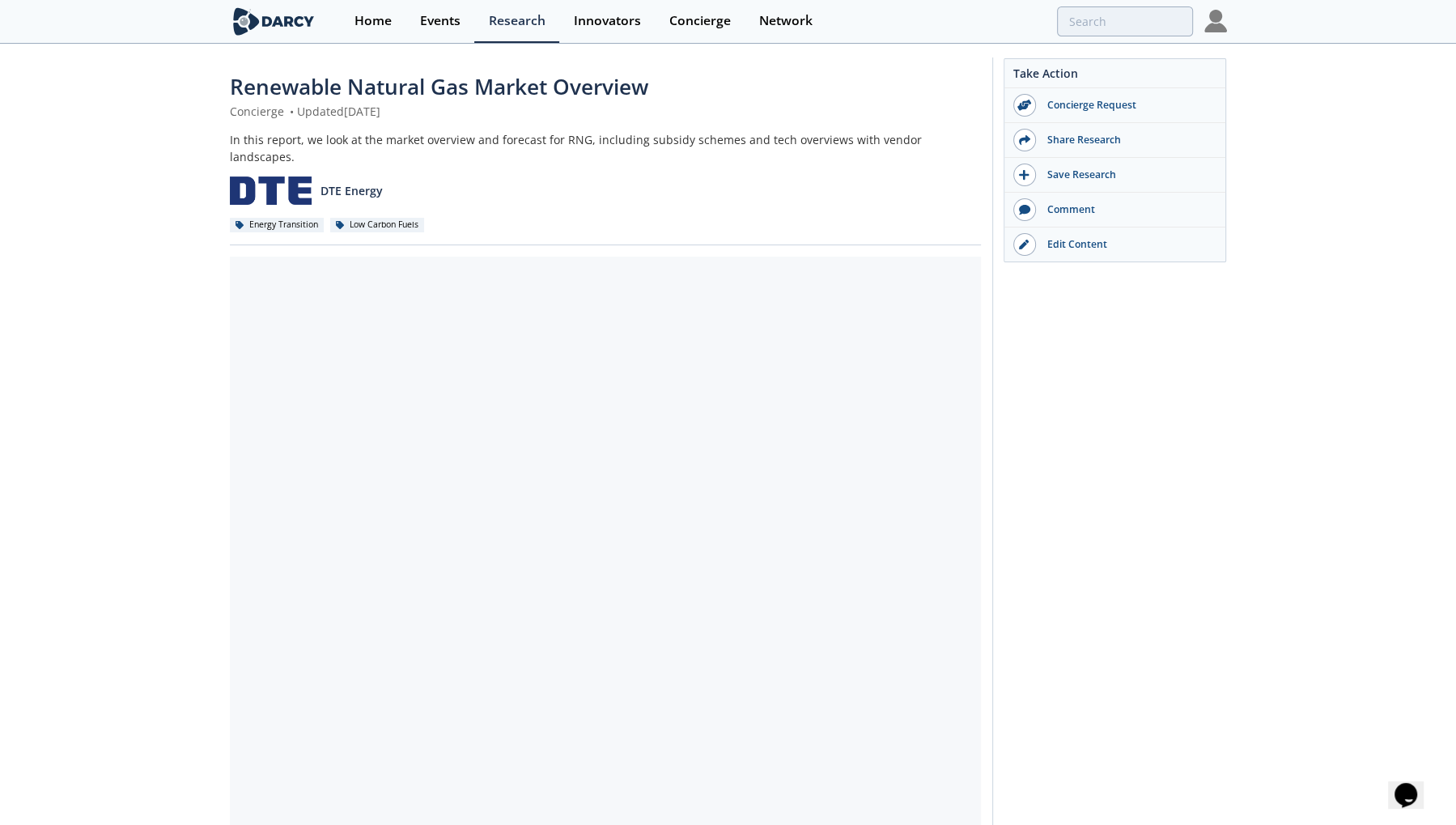
scroll to position [4, 0]
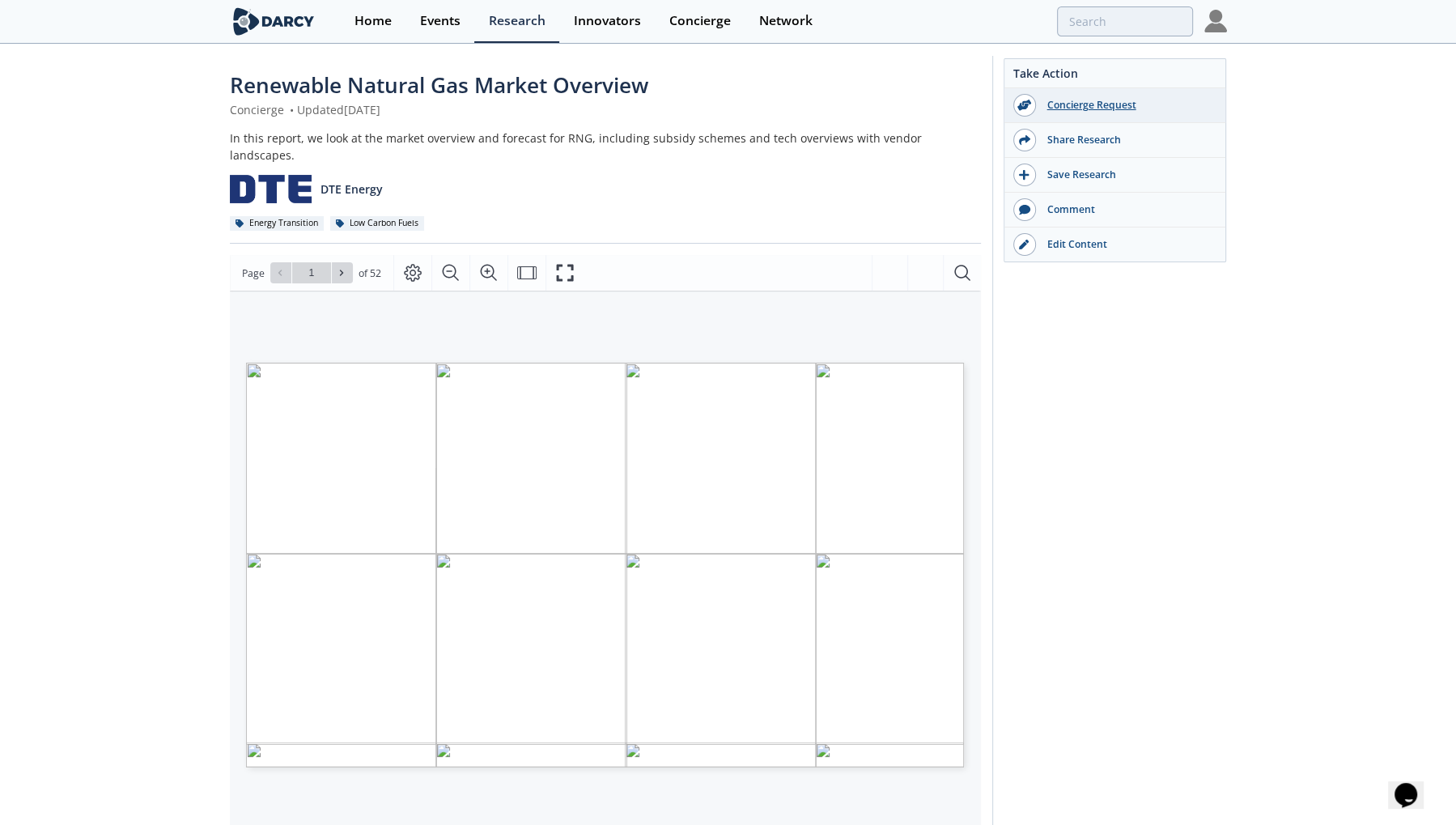
drag, startPoint x: 1096, startPoint y: 177, endPoint x: 1211, endPoint y: 119, distance: 128.8
click at [1212, 119] on div "Concierge Request Share Research Save Research Comment Edit Content" at bounding box center [1114, 175] width 221 height 174
click at [1089, 132] on div "Share Research" at bounding box center [1127, 139] width 181 height 15
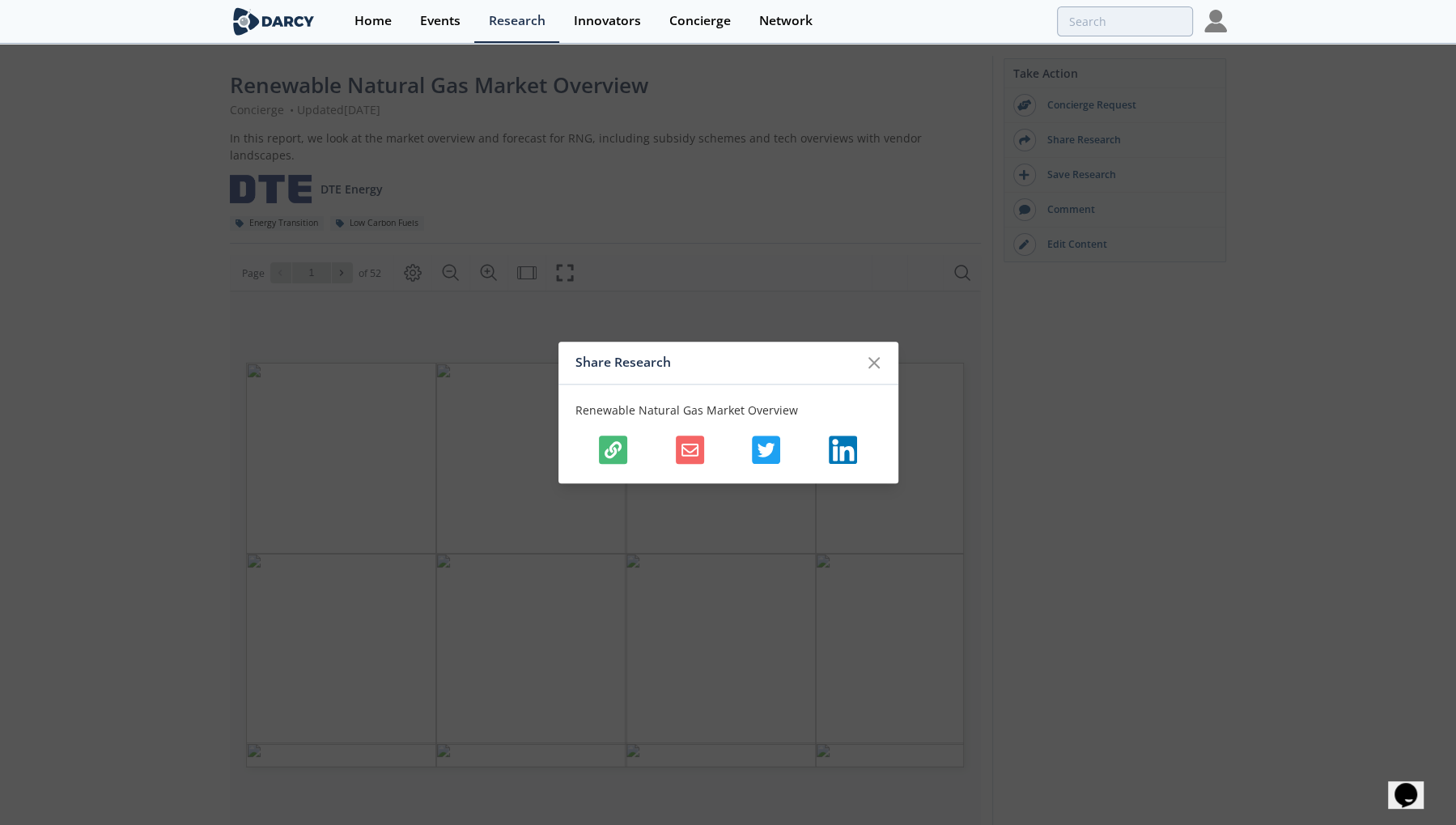
click at [624, 452] on button "button" at bounding box center [613, 449] width 28 height 28
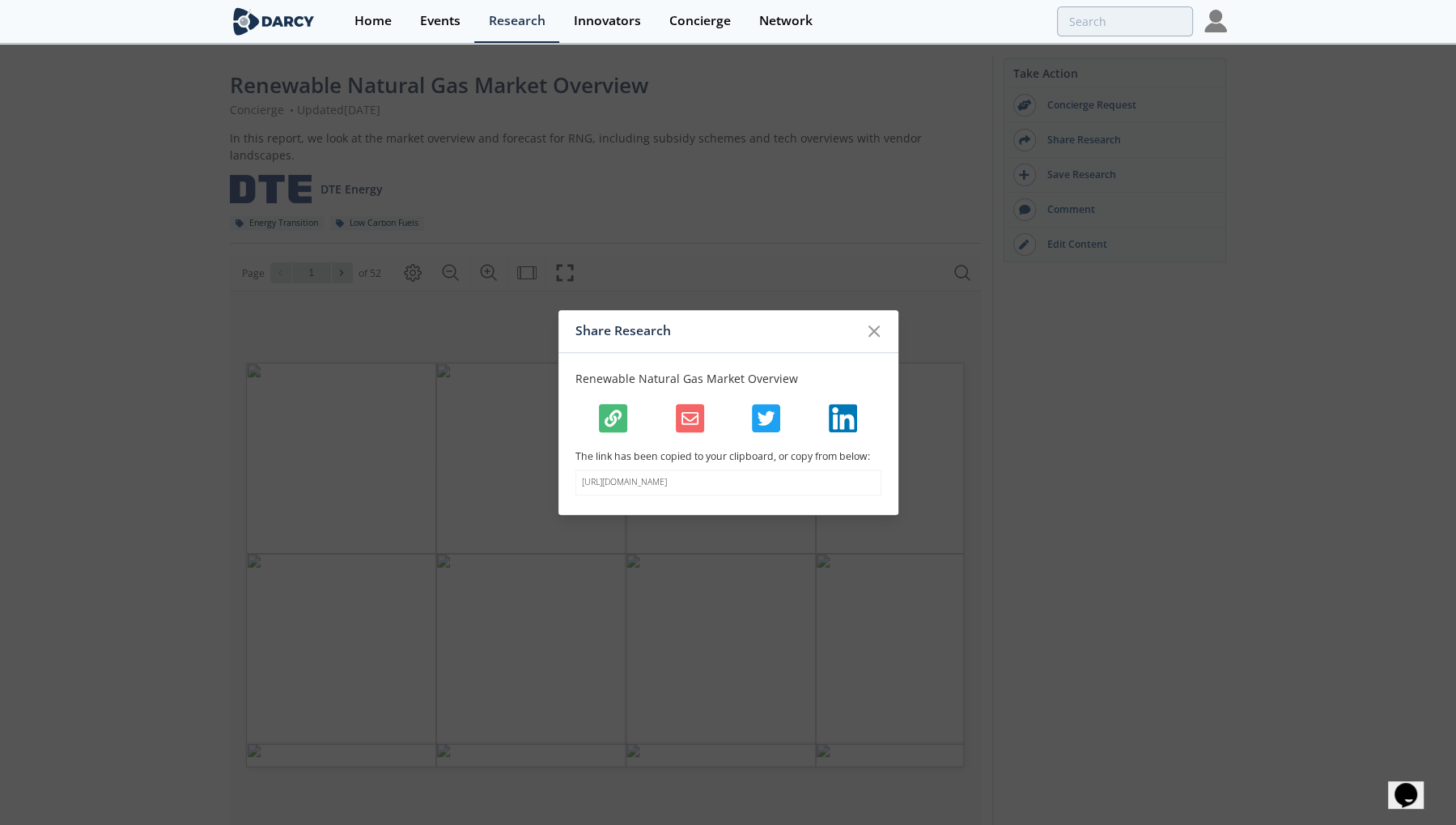
click at [617, 449] on p "The link has been copied to your clipboard, or copy from below:" at bounding box center [728, 456] width 306 height 15
click at [612, 419] on icon "button" at bounding box center [613, 418] width 17 height 17
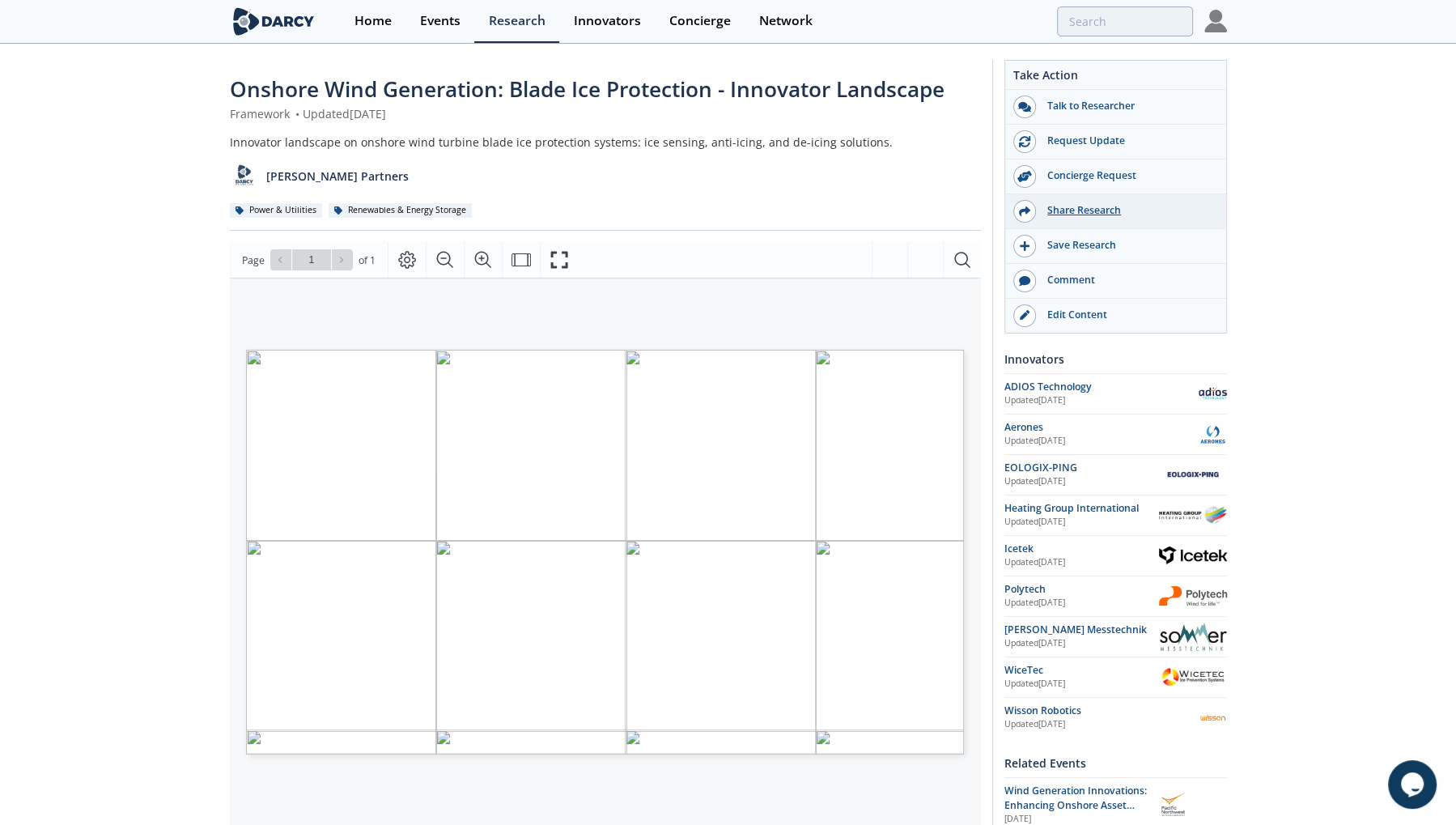
click at [1097, 209] on div "Share Research" at bounding box center [1127, 210] width 181 height 15
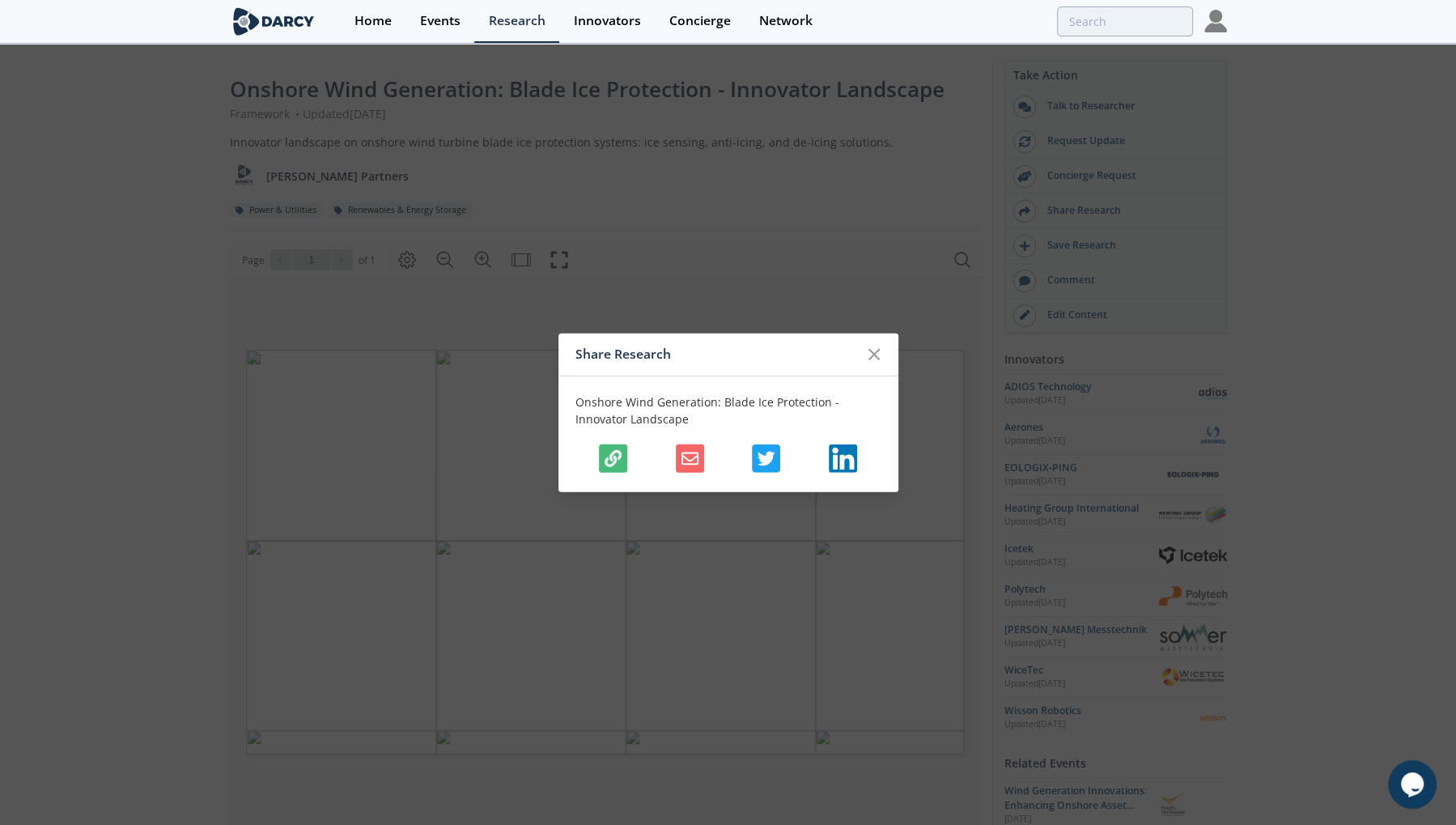
click at [624, 456] on button "button" at bounding box center [613, 457] width 28 height 28
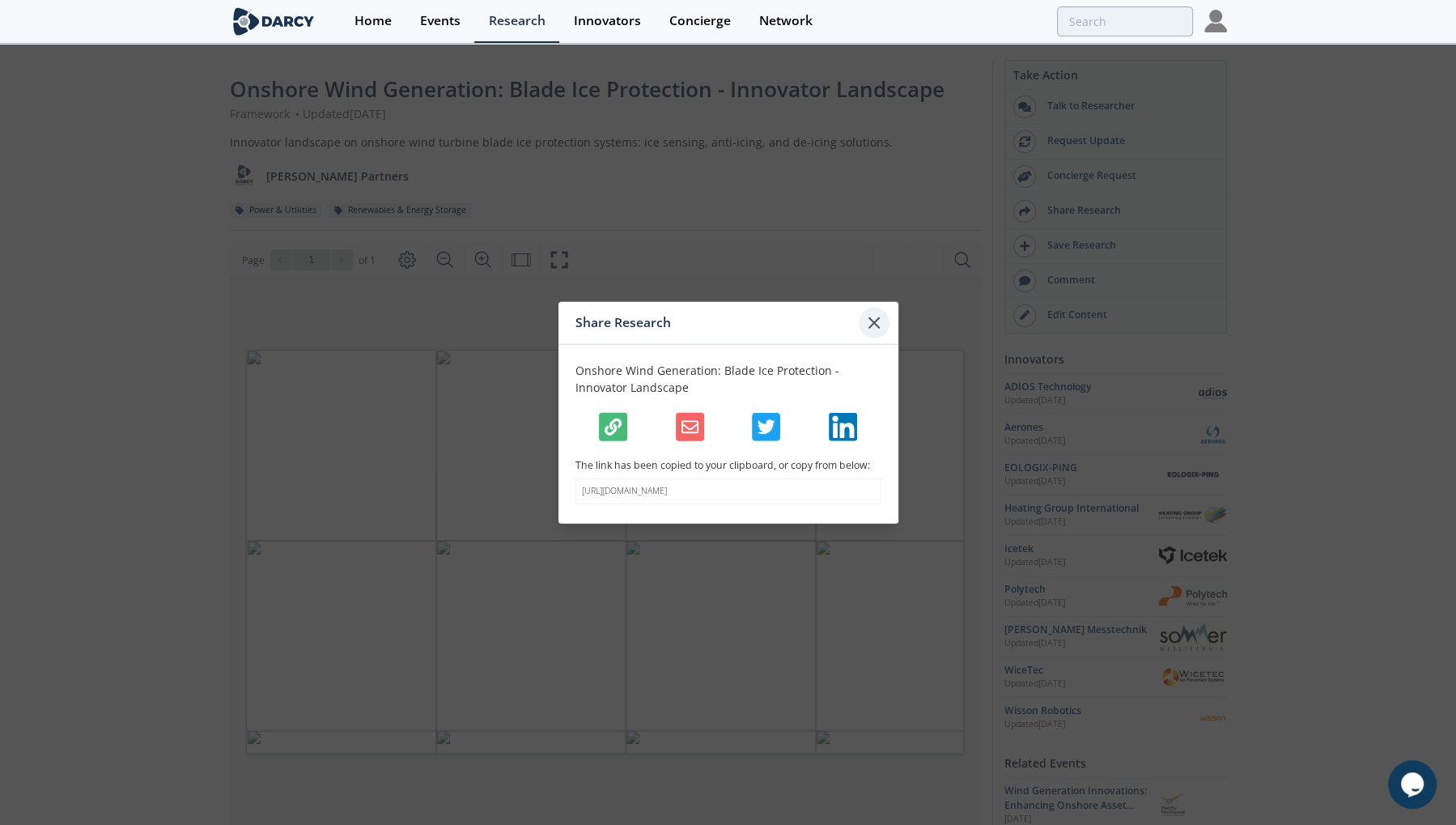
click at [875, 318] on icon at bounding box center [875, 323] width 10 height 10
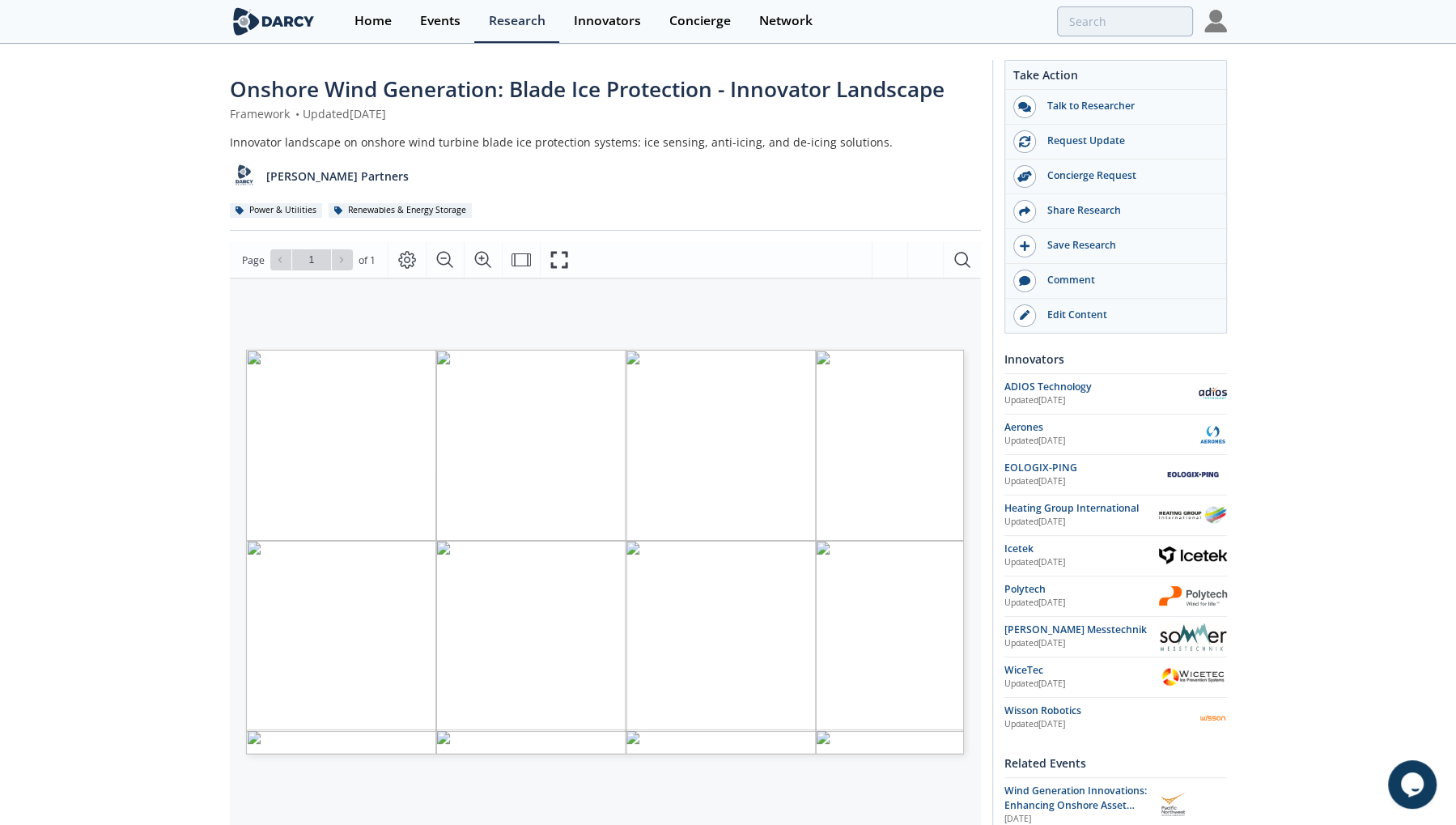
click at [430, 86] on span "Onshore Wind Generation: Blade Ice Protection - Innovator Landscape" at bounding box center [586, 89] width 715 height 29
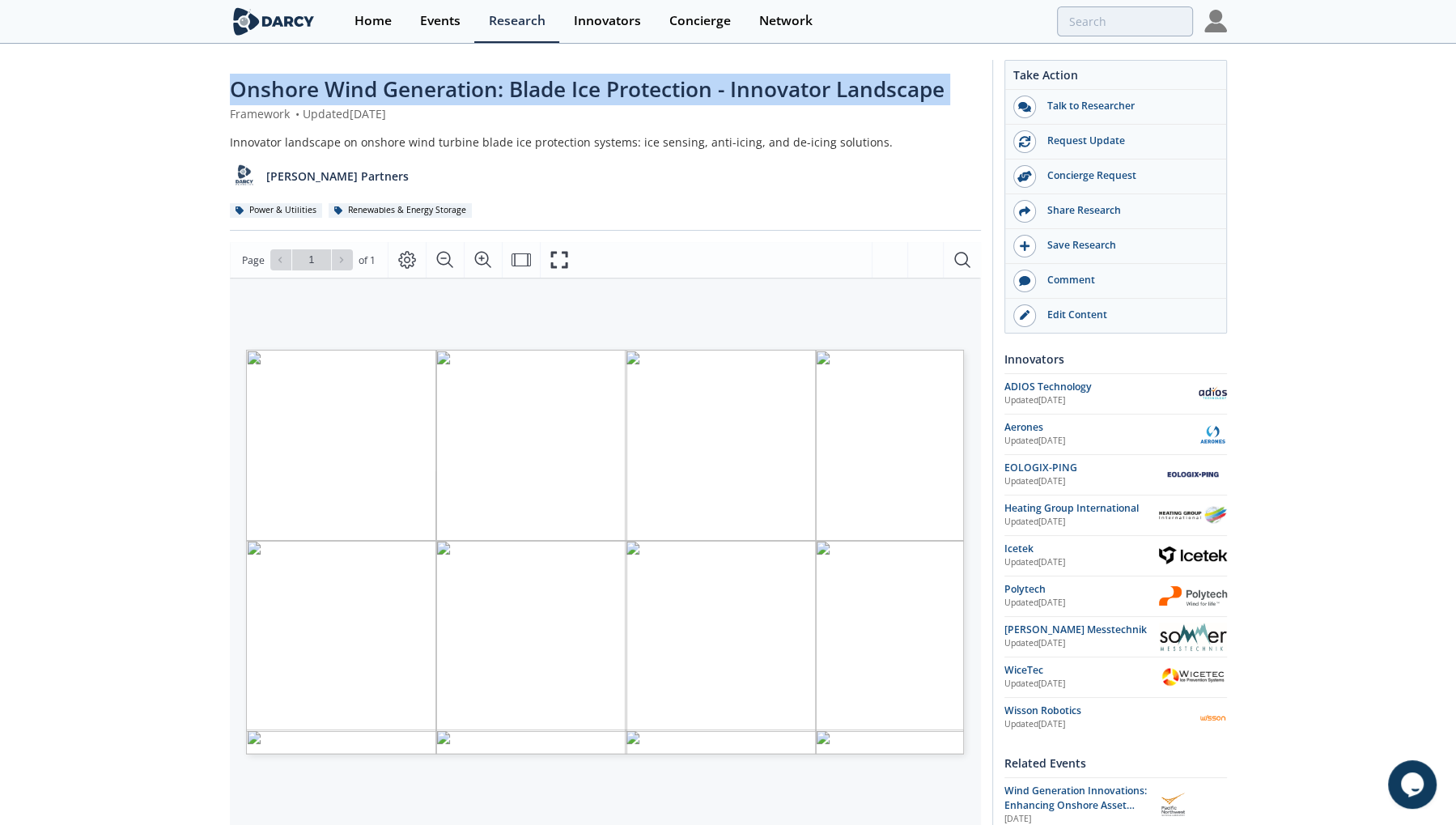
click at [430, 86] on span "Onshore Wind Generation: Blade Ice Protection - Innovator Landscape" at bounding box center [586, 89] width 715 height 29
copy div "Onshore Wind Generation: Blade Ice Protection - Innovator Landscape"
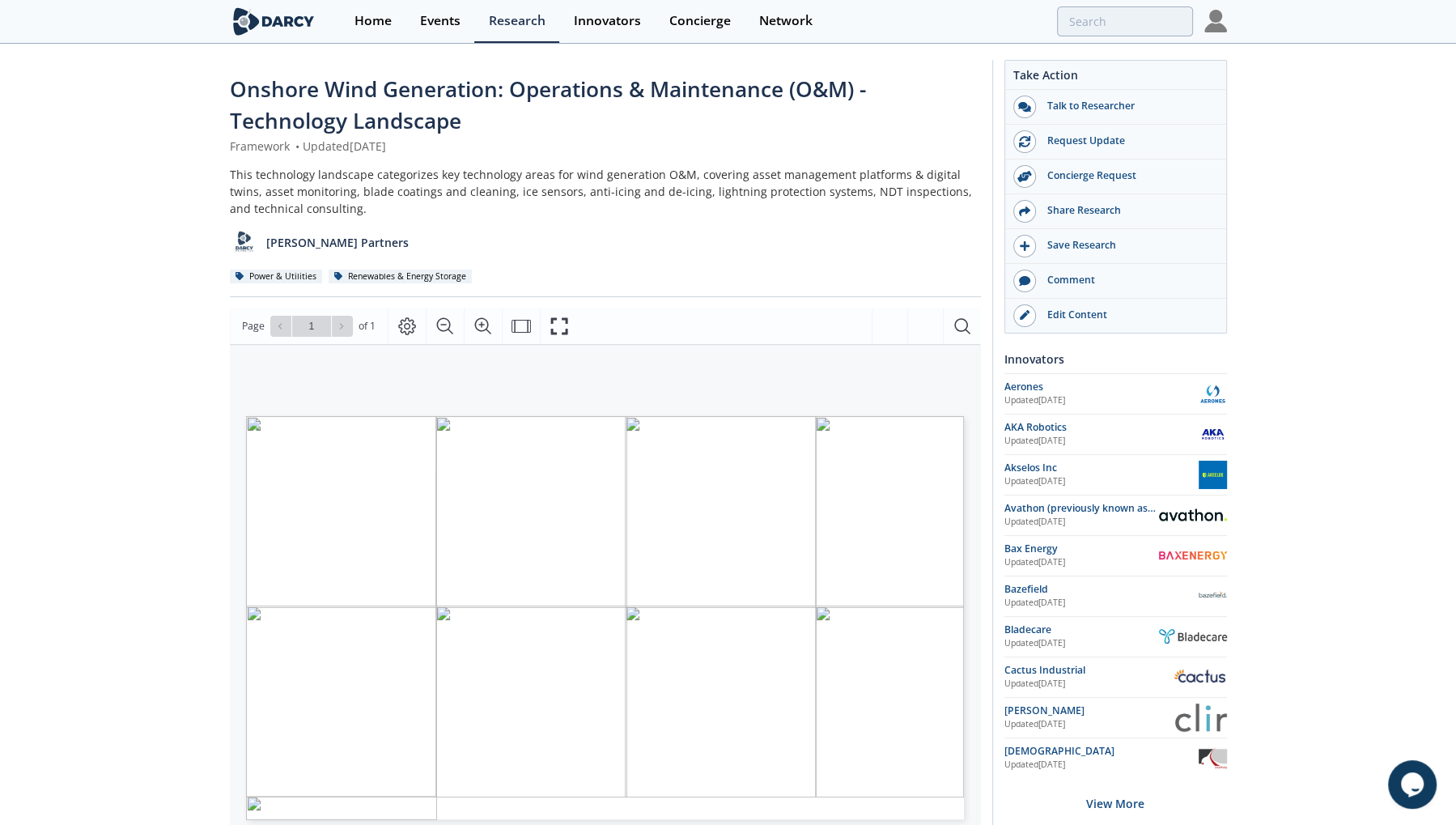
click at [381, 103] on span "Onshore Wind Generation: Operations & Maintenance (O&M) - Technology Landscape" at bounding box center [547, 105] width 636 height 61
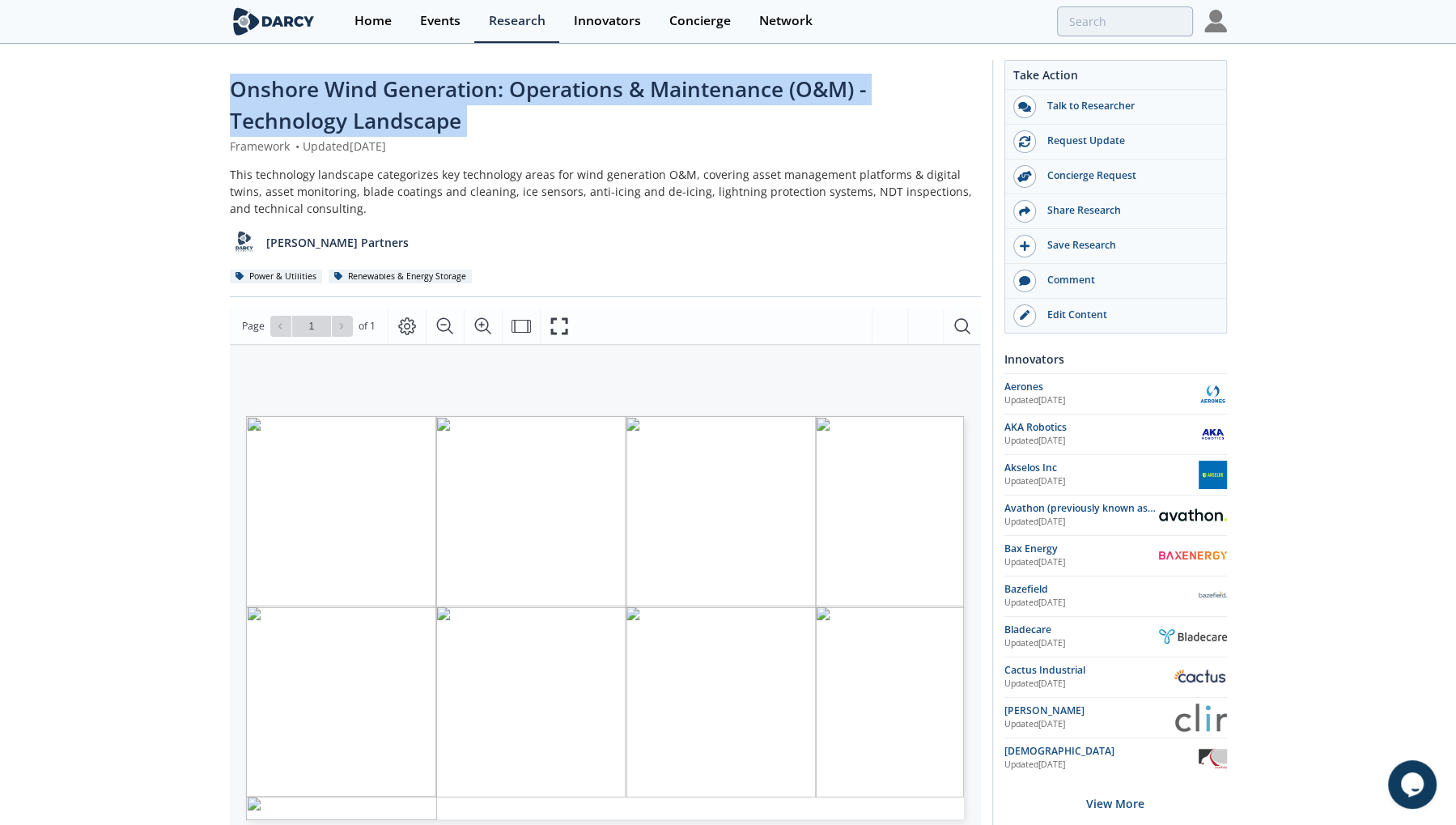
click at [381, 103] on span "Onshore Wind Generation: Operations & Maintenance (O&M) - Technology Landscape" at bounding box center [547, 105] width 636 height 61
copy div "Onshore Wind Generation: Operations & Maintenance (O&M) - Technology Landscape"
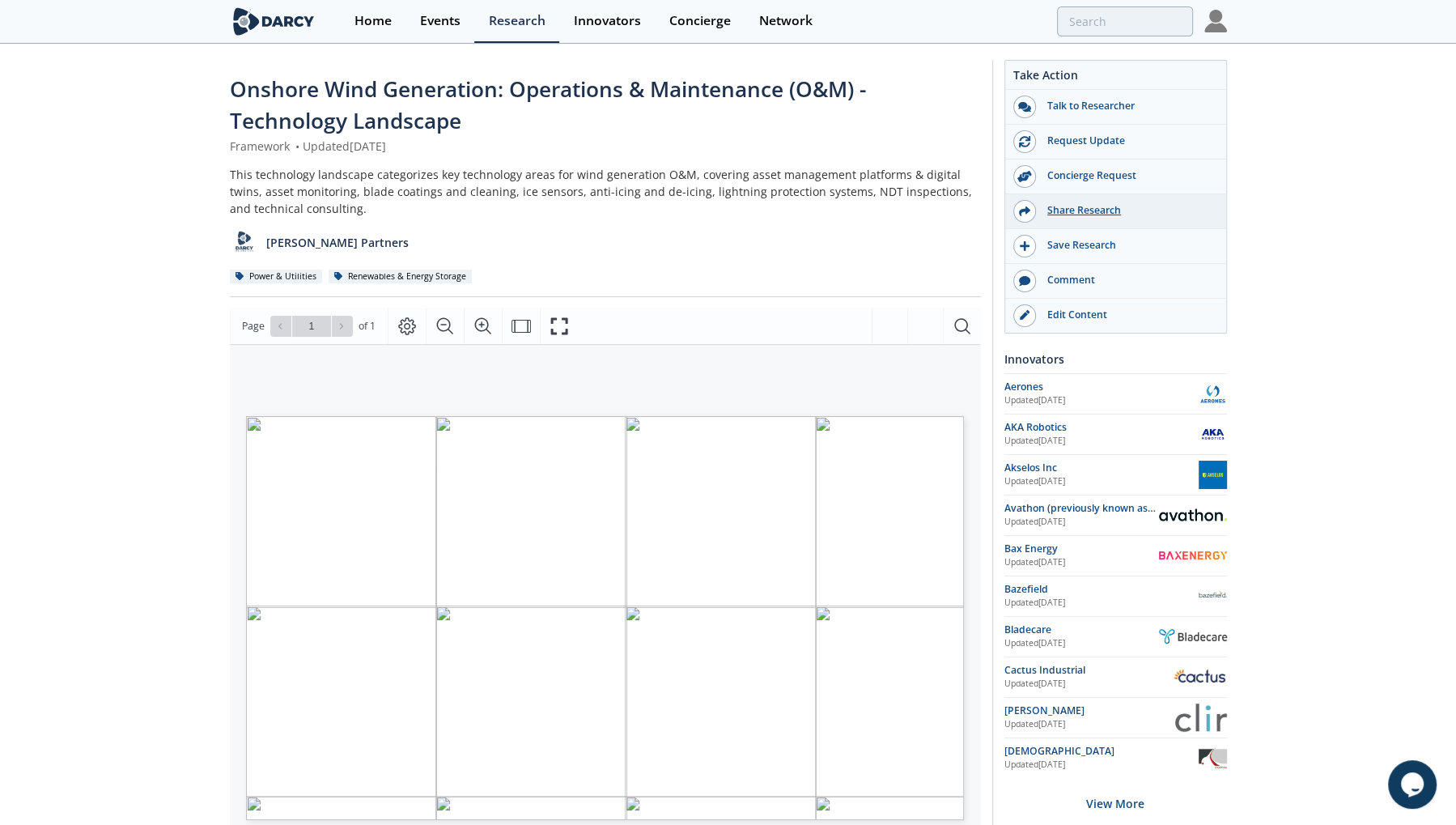
click at [1060, 203] on div "Share Research" at bounding box center [1127, 210] width 181 height 15
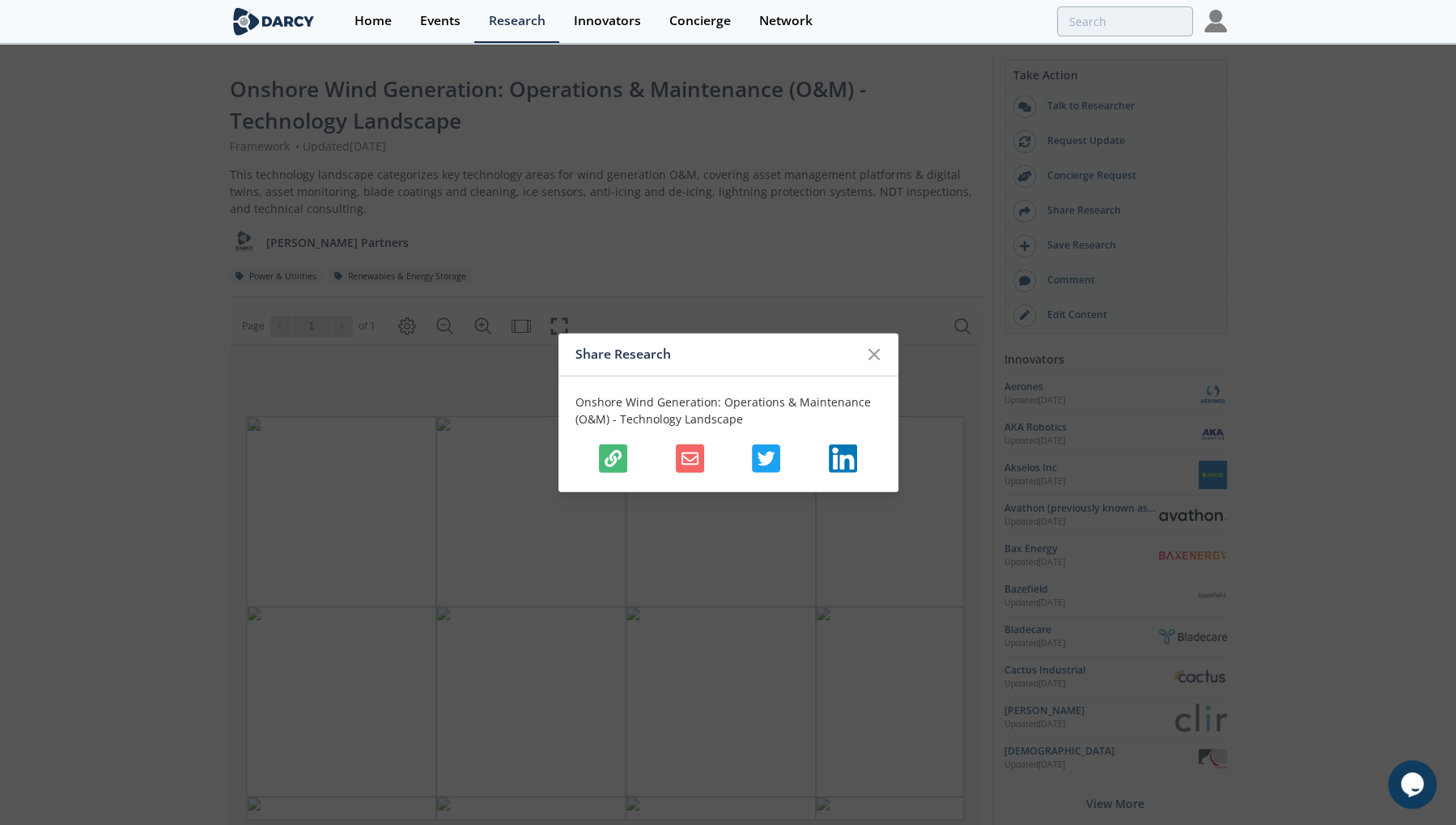
click at [613, 453] on icon "button" at bounding box center [613, 457] width 17 height 17
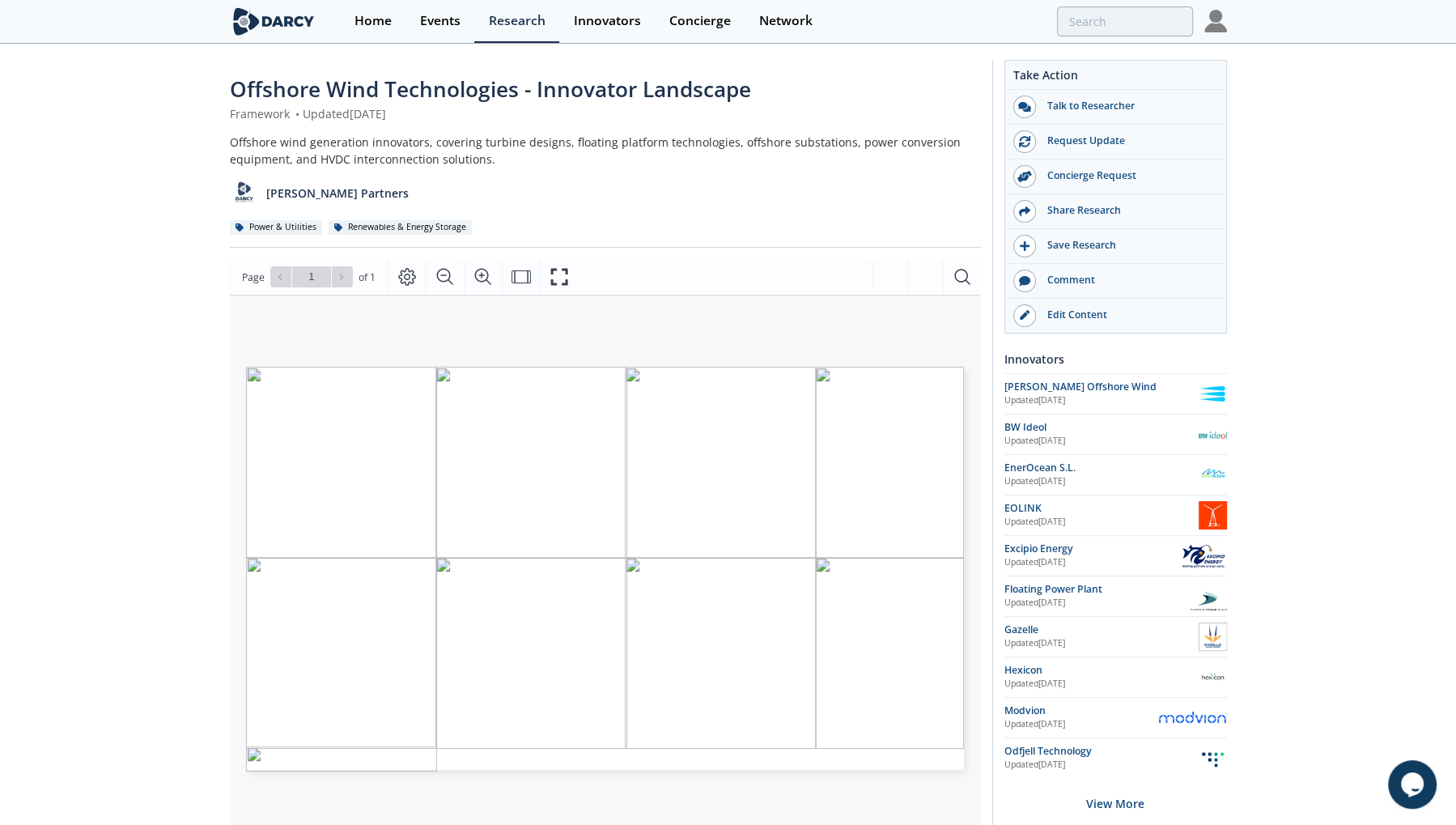
click at [360, 90] on span "Offshore Wind Technologies - Innovator Landscape" at bounding box center [490, 89] width 522 height 29
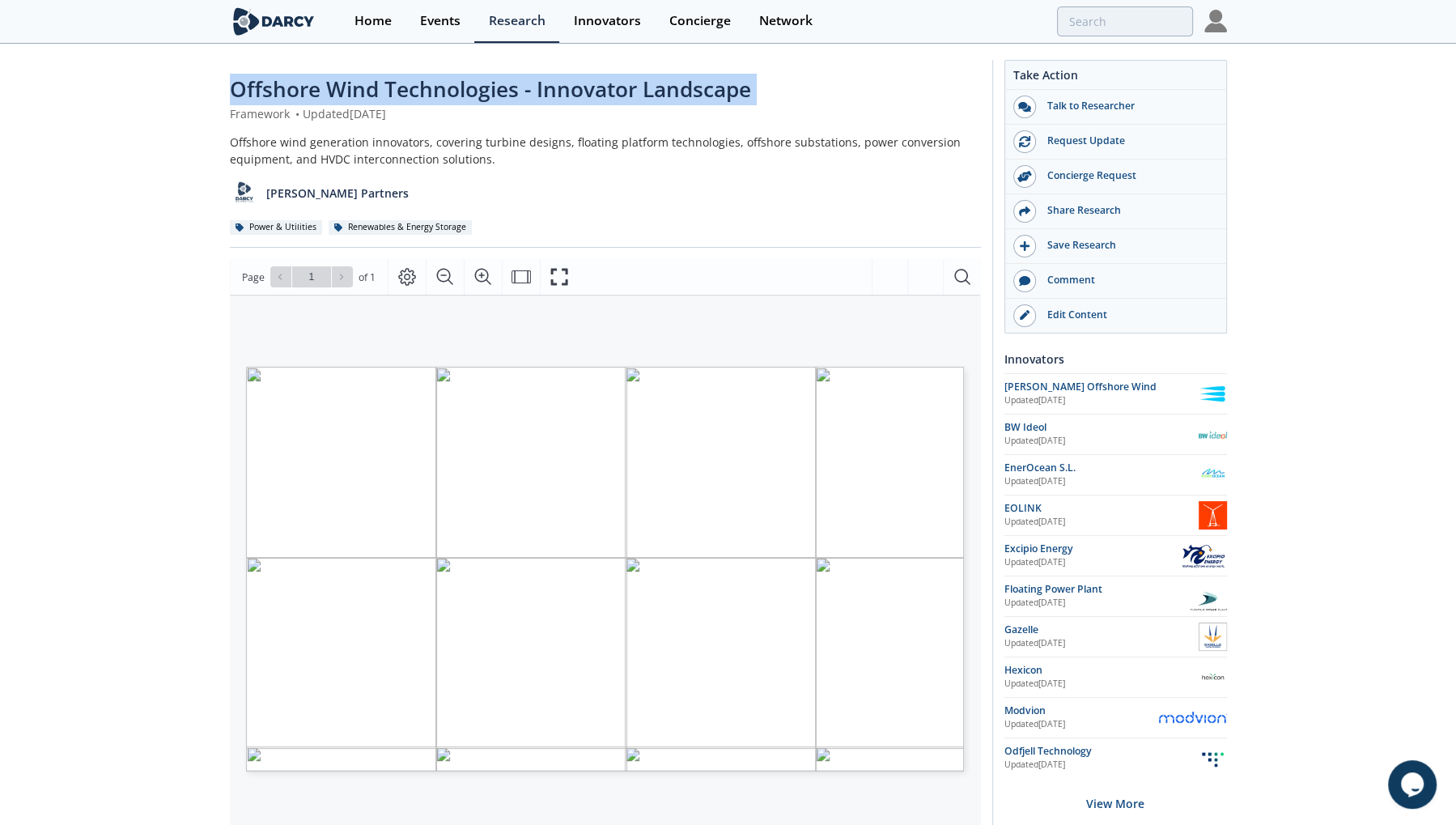
click at [360, 90] on span "Offshore Wind Technologies - Innovator Landscape" at bounding box center [490, 89] width 522 height 29
copy div "Offshore Wind Technologies - Innovator Landscape"
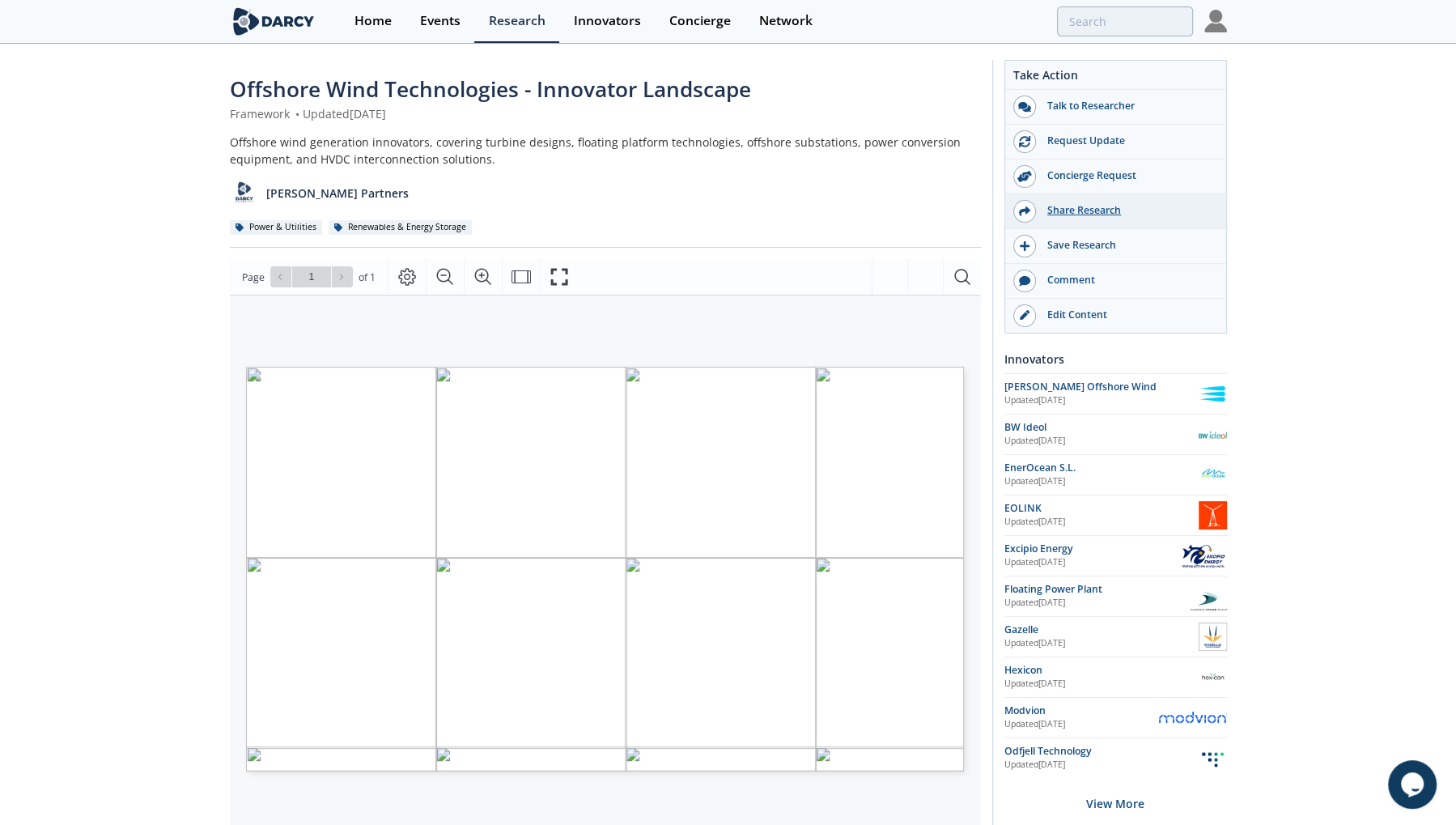
click at [1079, 208] on div "Share Research" at bounding box center [1127, 210] width 181 height 15
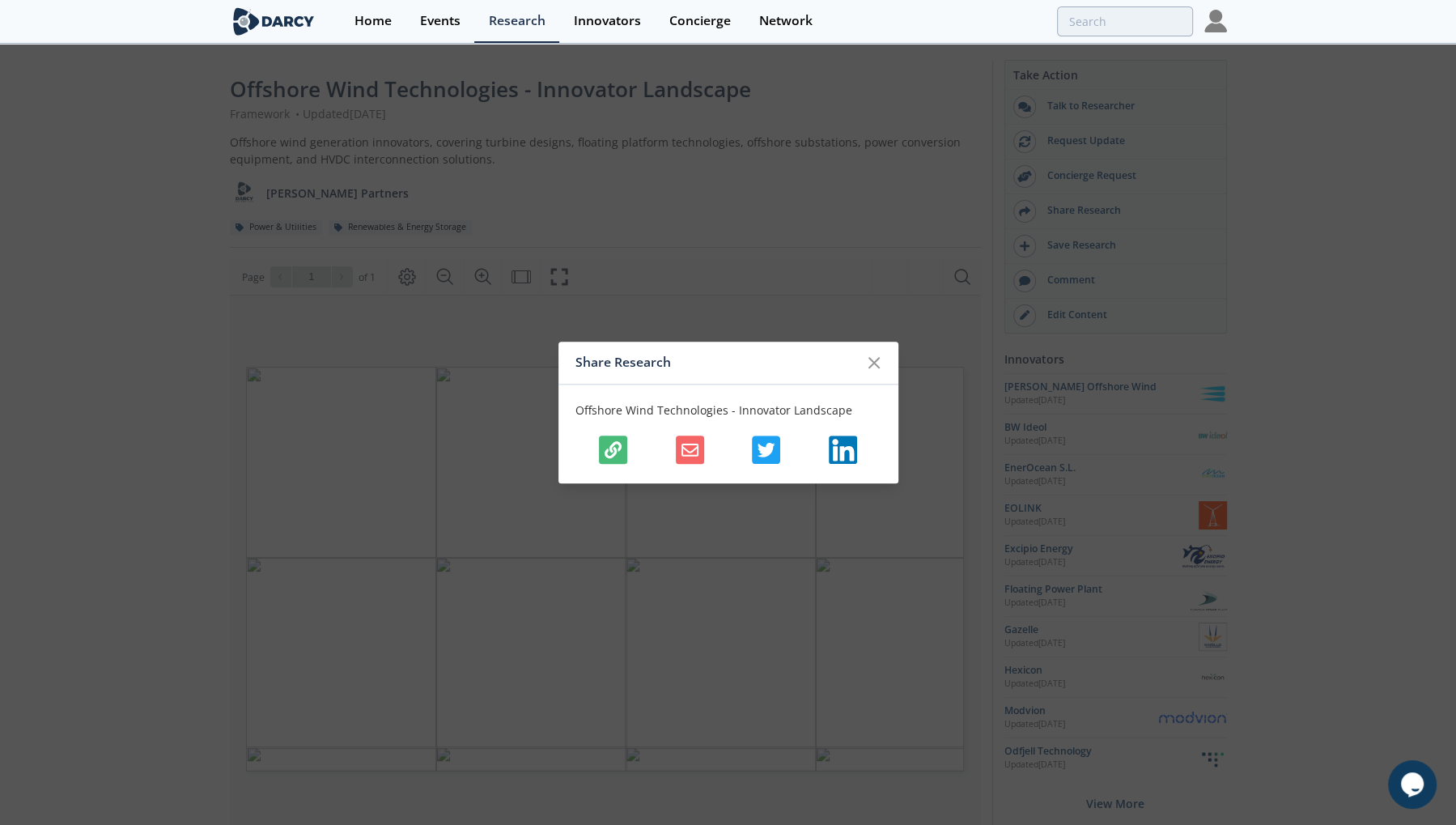
click at [616, 447] on icon "button" at bounding box center [613, 449] width 17 height 17
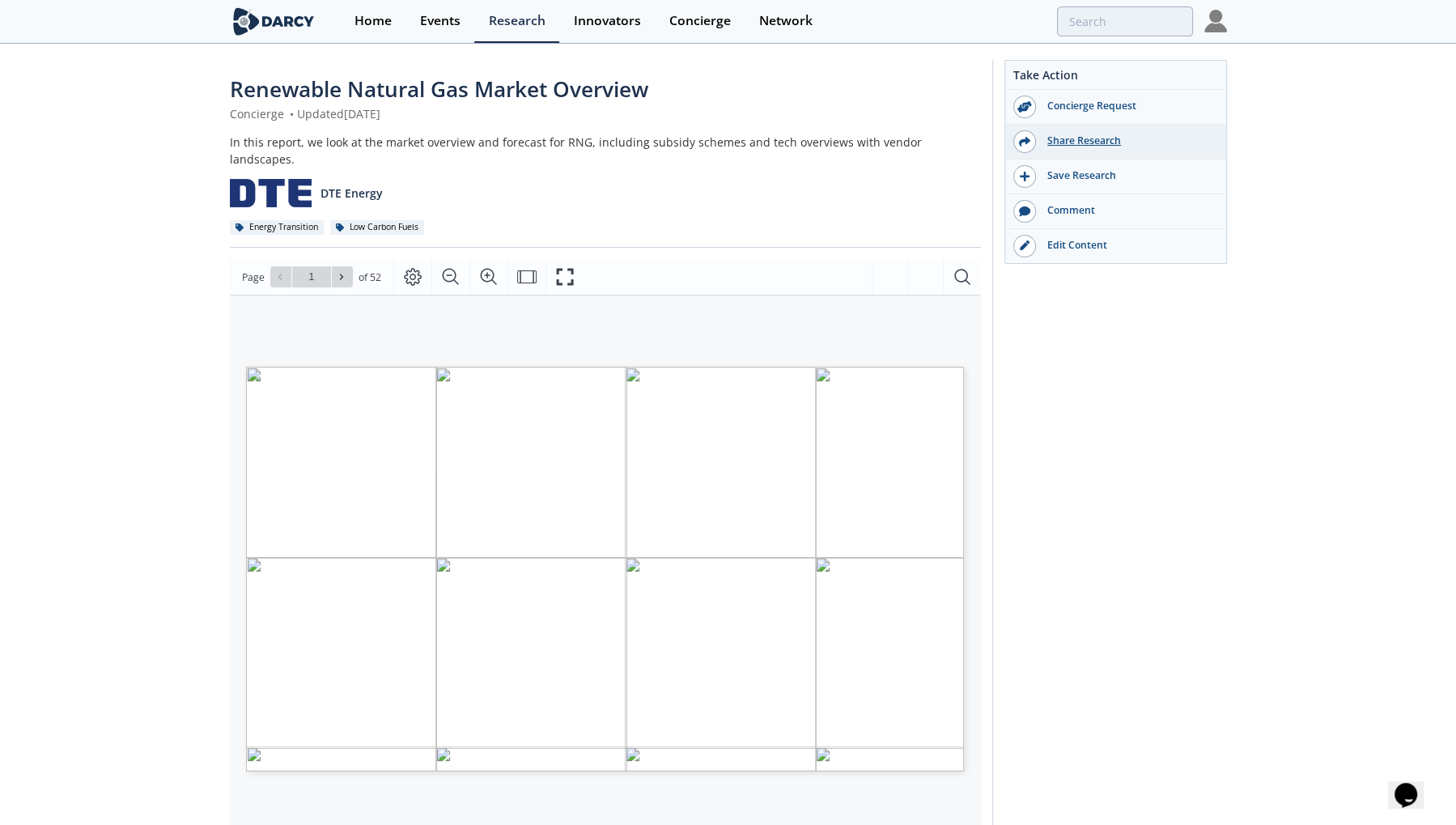
click at [1066, 141] on div "Share Research" at bounding box center [1127, 140] width 181 height 15
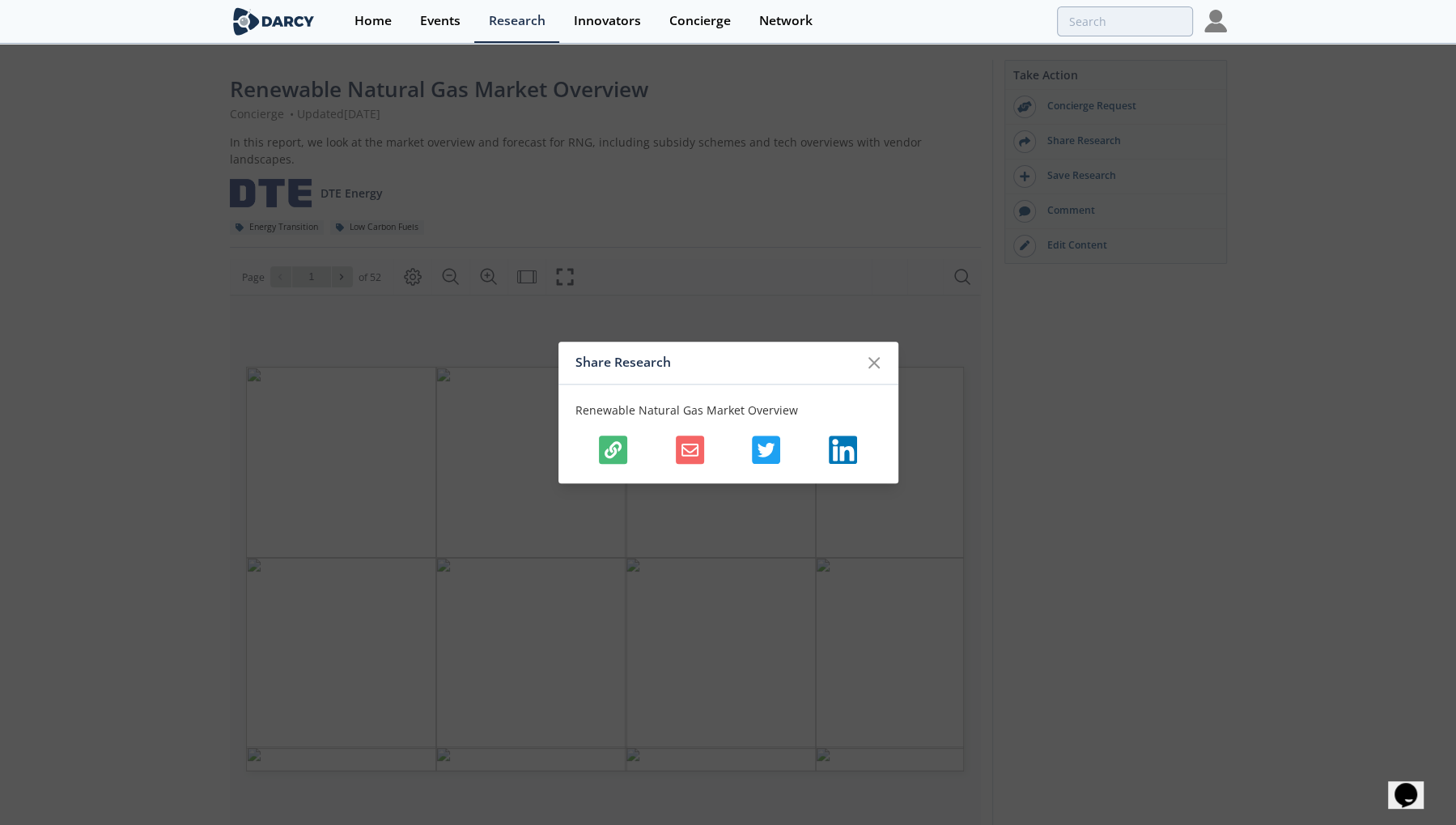
click at [624, 448] on button "button" at bounding box center [613, 449] width 28 height 28
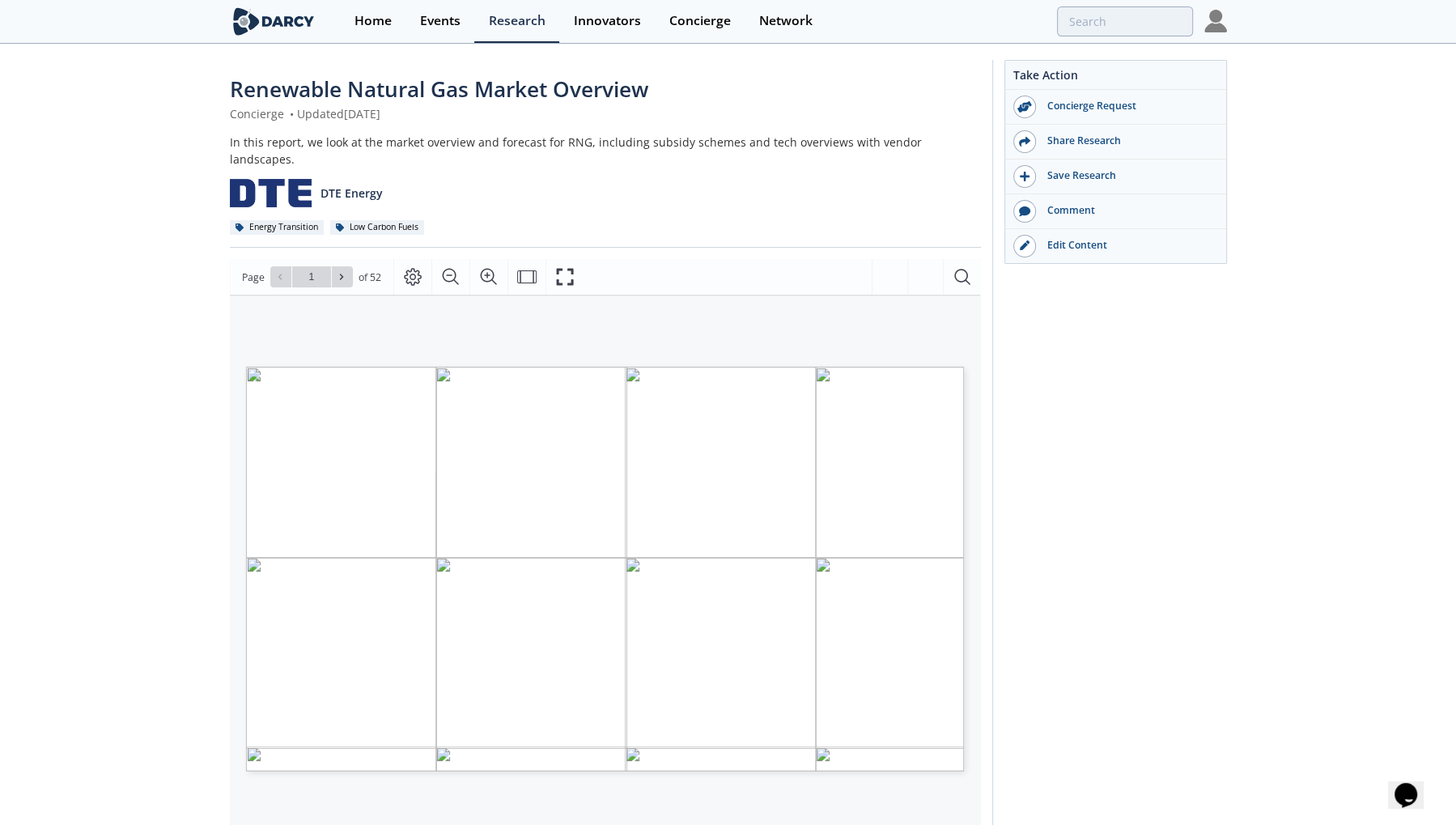
click at [619, 101] on span "Renewable Natural Gas Market Overview" at bounding box center [438, 89] width 419 height 29
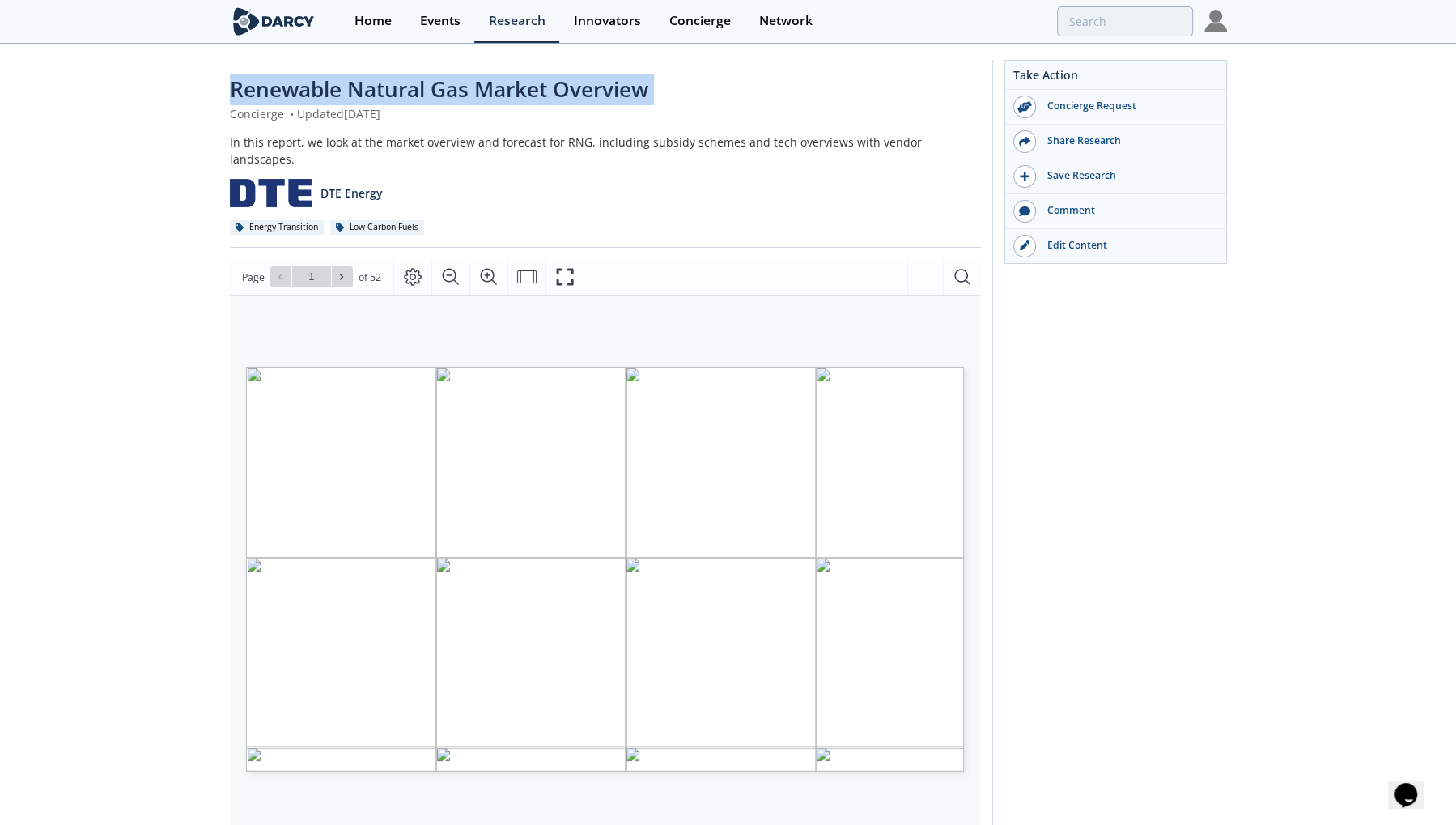
click at [619, 101] on span "Renewable Natural Gas Market Overview" at bounding box center [438, 89] width 419 height 29
copy div "Renewable Natural Gas Market Overview"
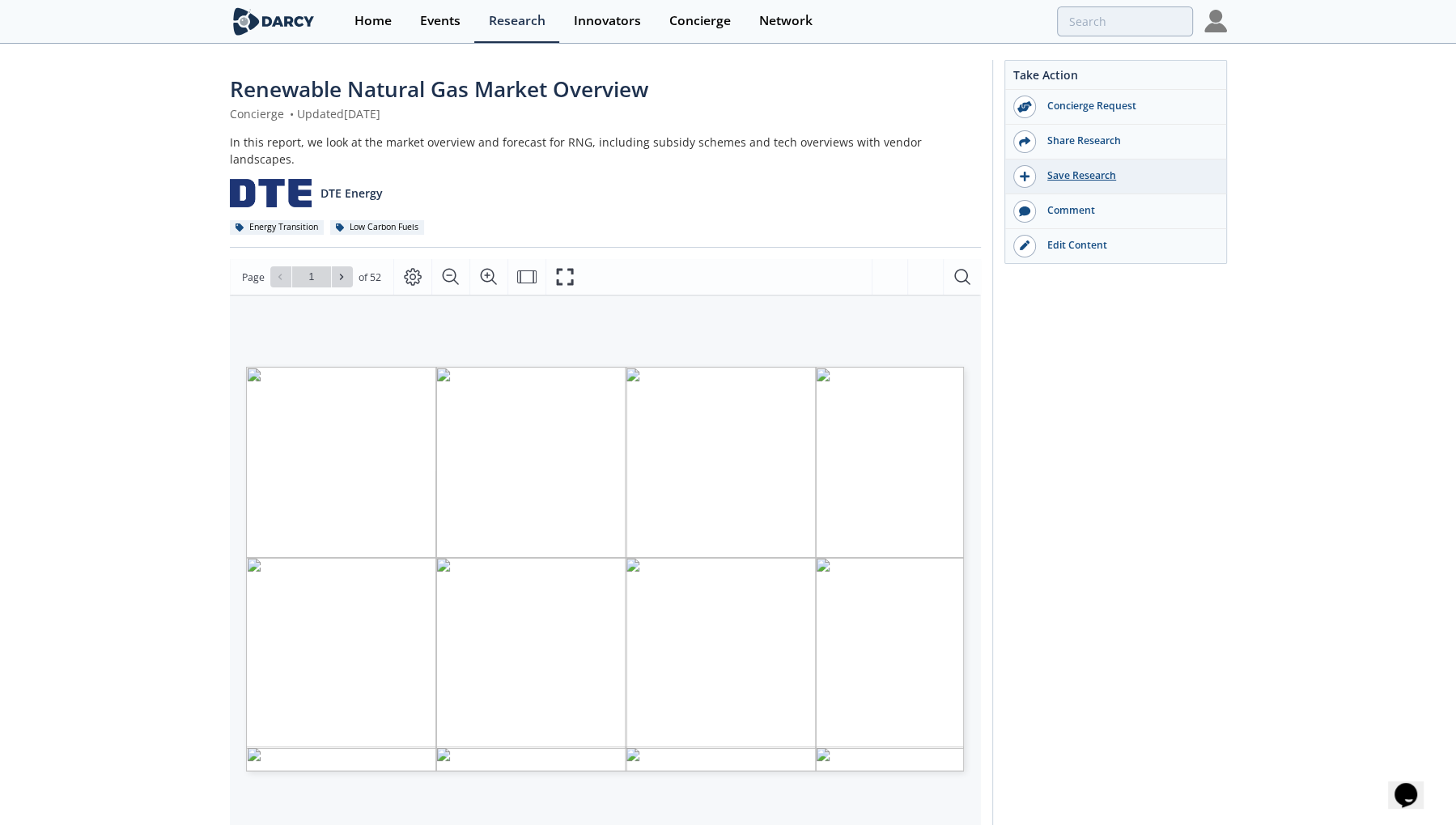
click at [1062, 174] on div "Save Research" at bounding box center [1127, 176] width 181 height 15
click at [1060, 175] on div "Save Research" at bounding box center [1127, 176] width 181 height 15
click at [1066, 139] on div "Share Research" at bounding box center [1127, 140] width 181 height 15
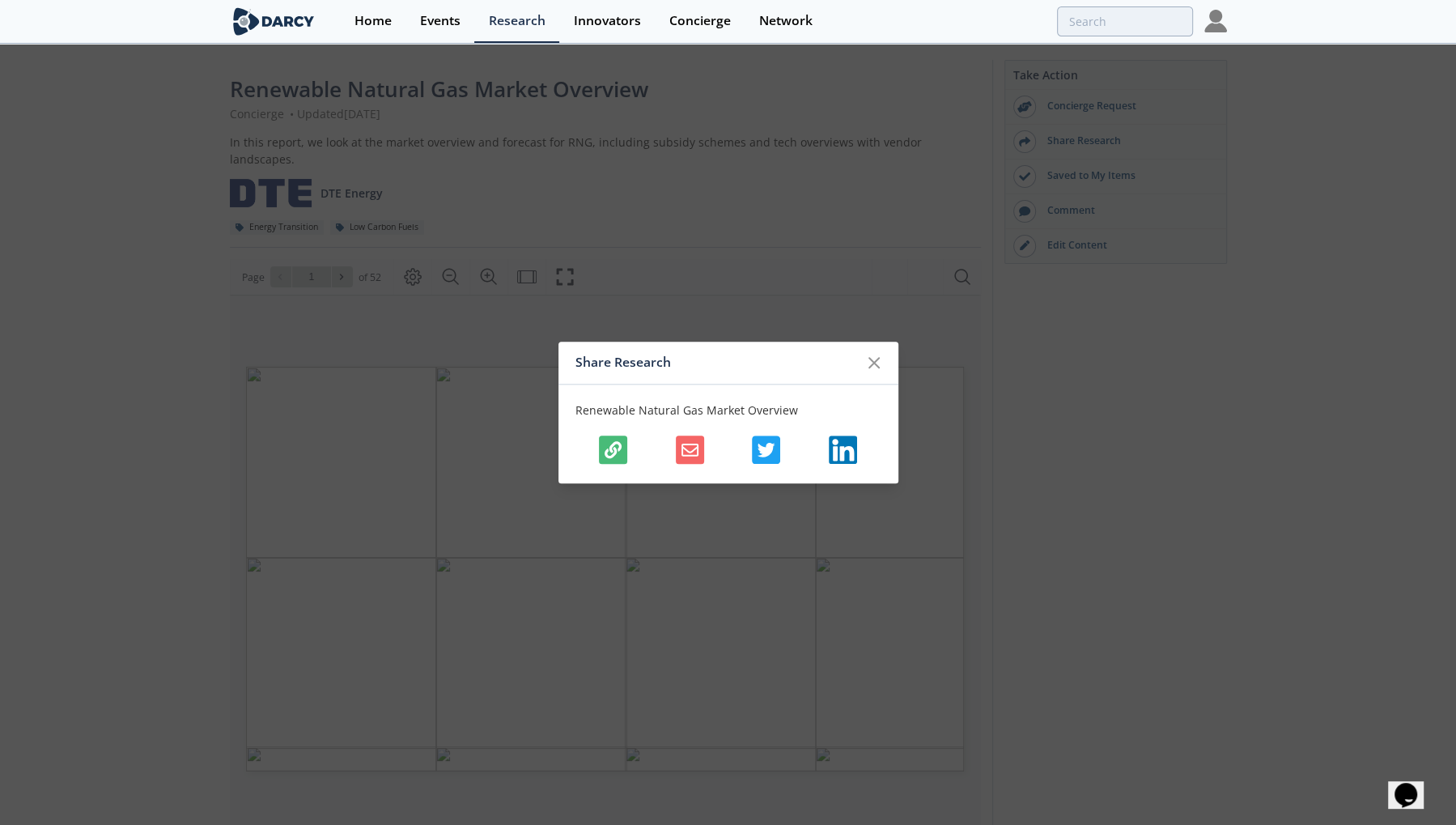
click at [620, 444] on icon "button" at bounding box center [613, 449] width 17 height 17
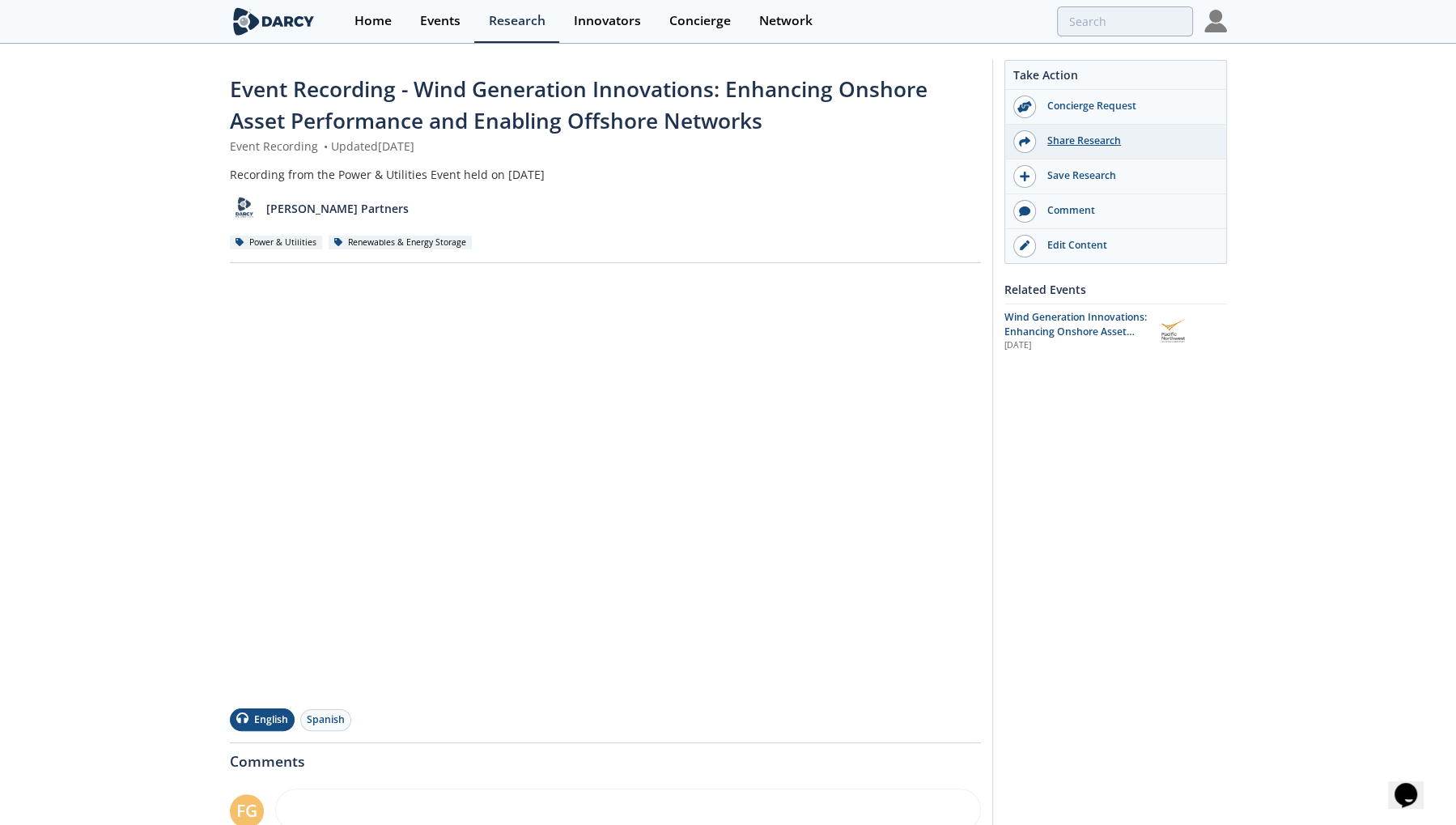
click at [1074, 139] on div "Share Research" at bounding box center [1127, 140] width 181 height 15
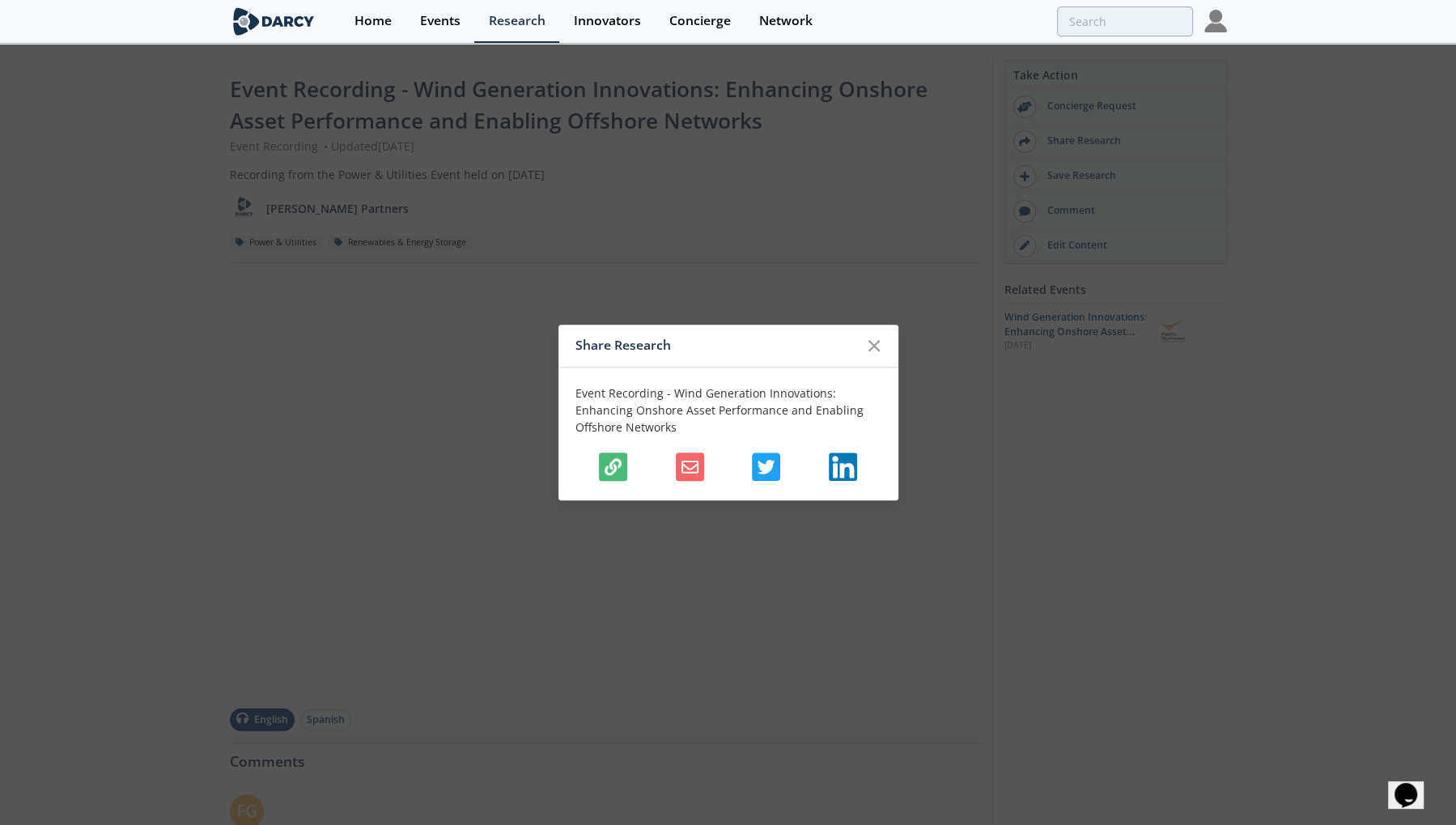
click at [624, 464] on button "button" at bounding box center [613, 466] width 28 height 28
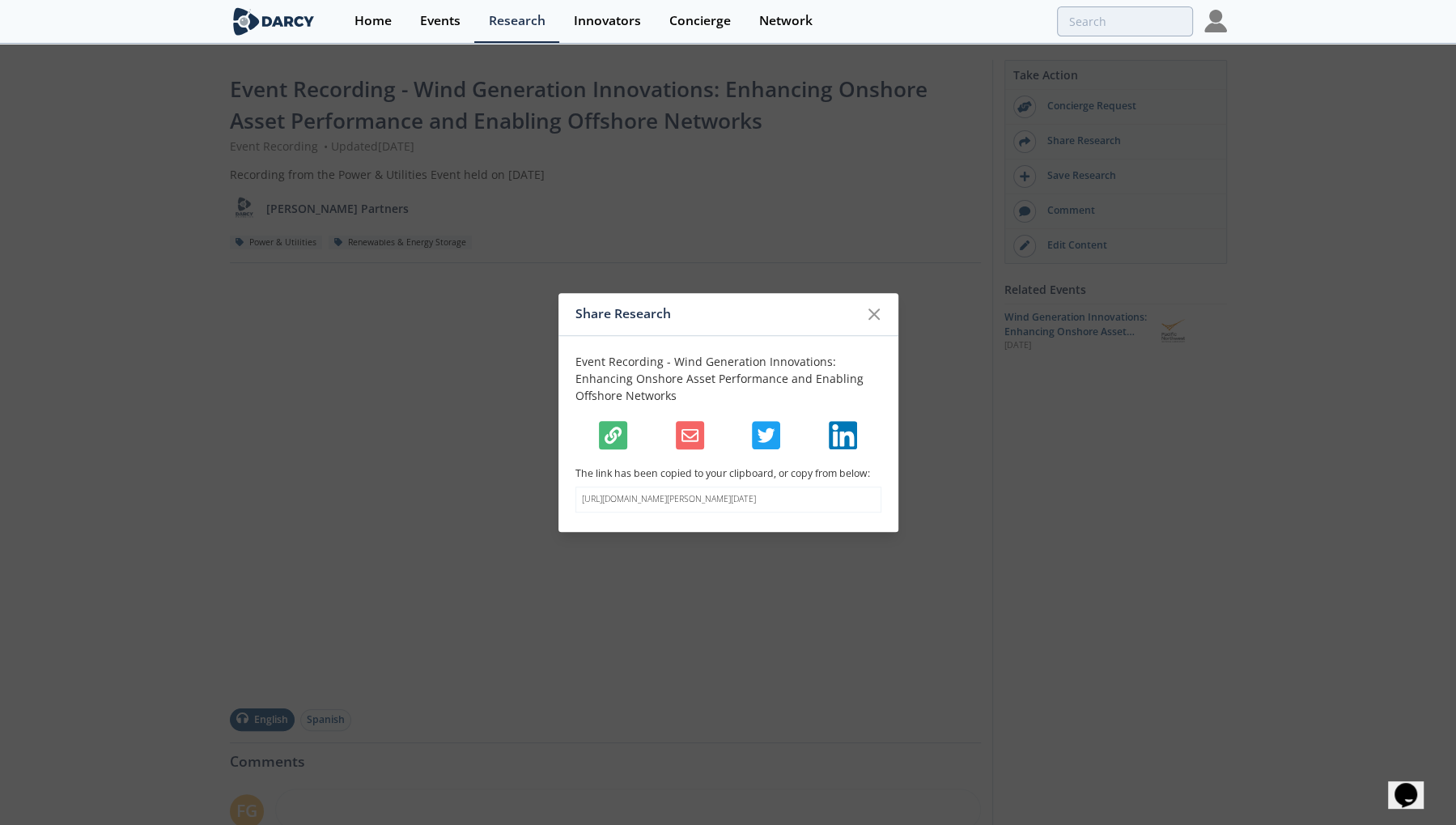
click at [623, 466] on p "The link has been copied to your clipboard, or copy from below:" at bounding box center [728, 473] width 306 height 15
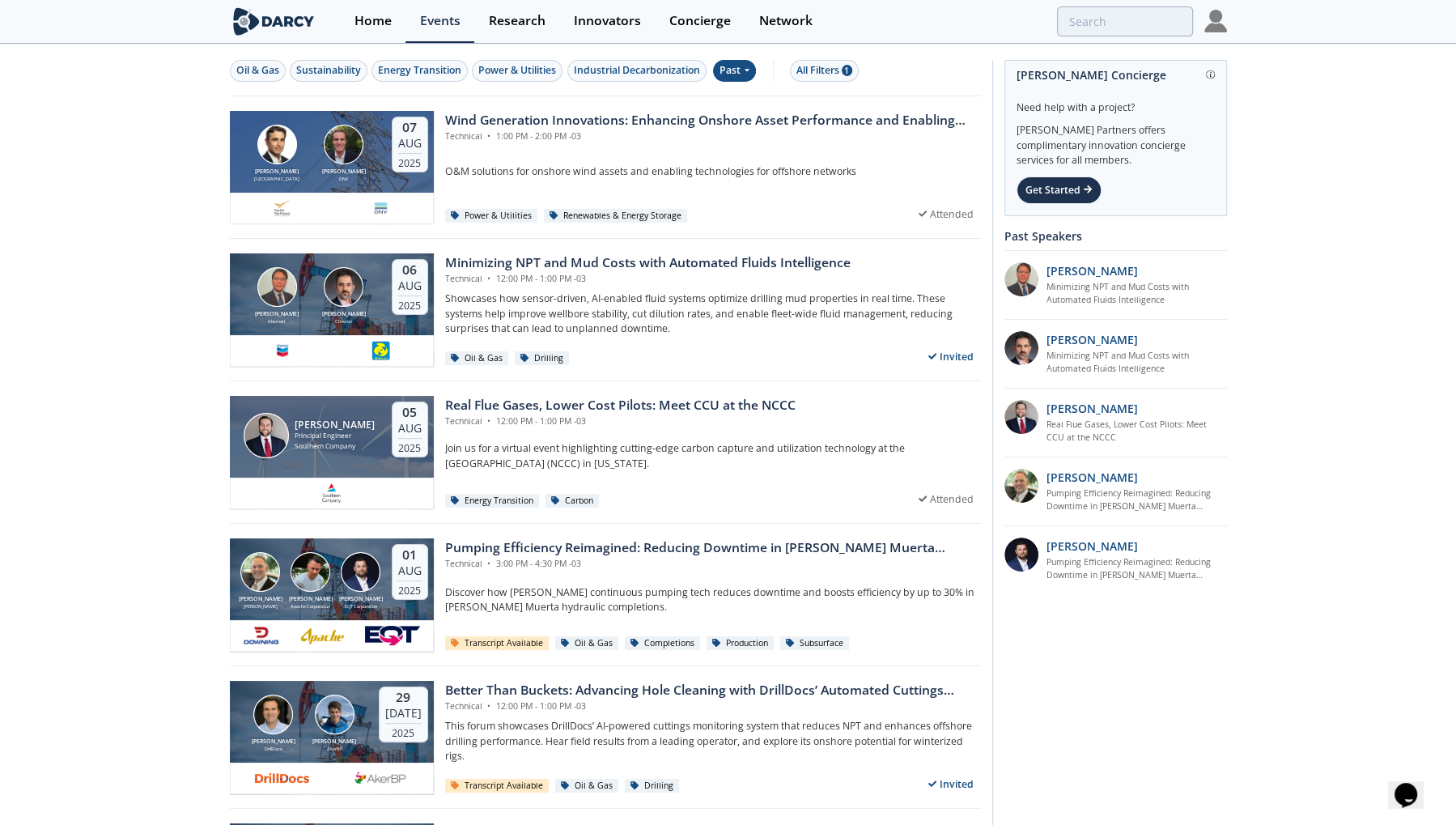
click at [585, 387] on div "John Carroll Principal Engineer Southern Company 05 Aug 2025 Real Flue Gases, L…" at bounding box center [605, 452] width 751 height 142
click at [593, 399] on div "Real Flue Gases, Lower Cost Pilots: Meet CCU at the NCCC" at bounding box center [620, 406] width 350 height 20
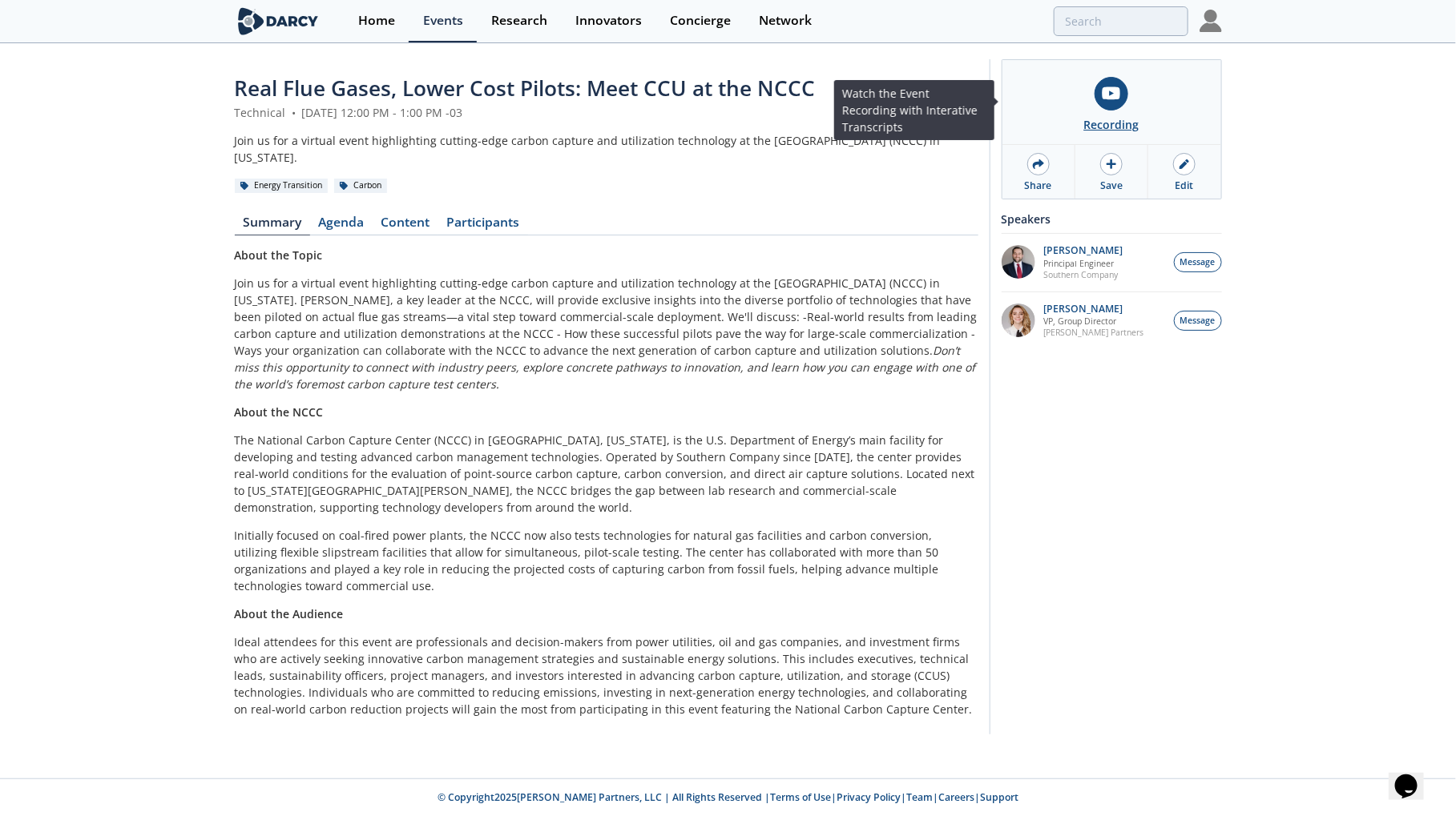
click at [1092, 110] on link "Recording" at bounding box center [1111, 102] width 218 height 84
click at [350, 221] on link "Agenda" at bounding box center [341, 226] width 62 height 19
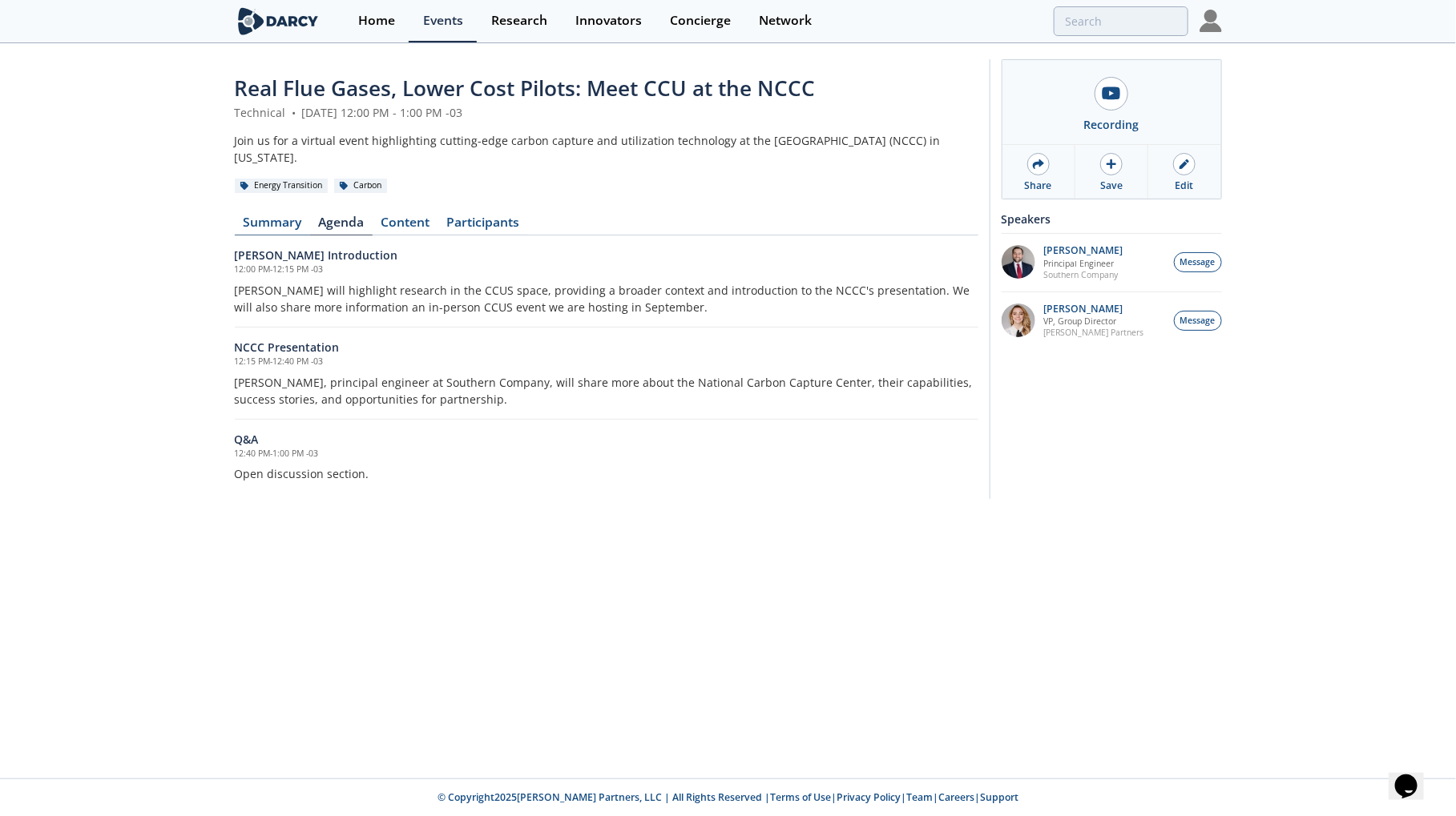
click at [291, 226] on link "Summary" at bounding box center [273, 226] width 76 height 19
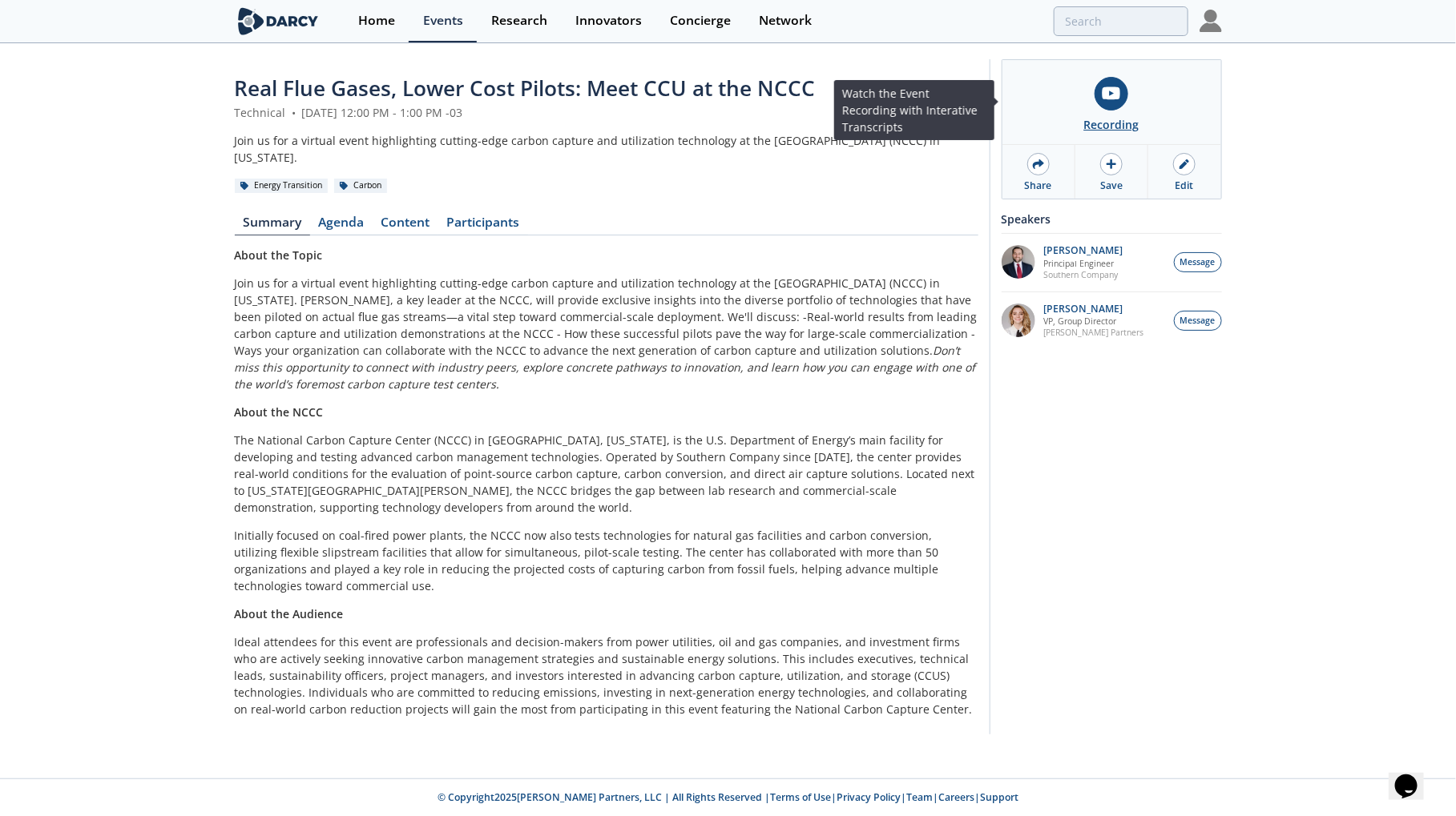
click at [1092, 99] on link "Recording" at bounding box center [1111, 102] width 218 height 84
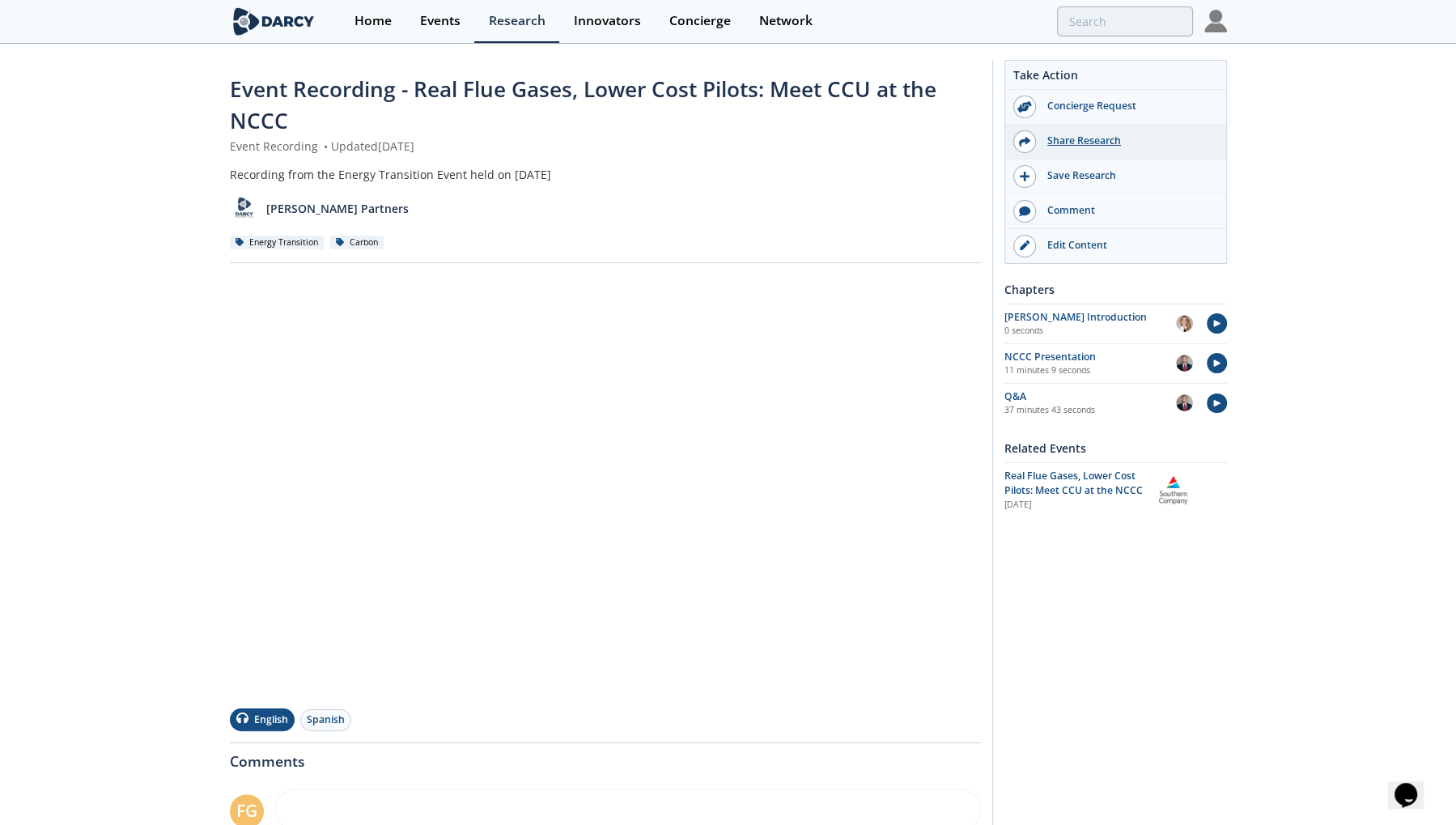
click at [1088, 139] on div "Share Research" at bounding box center [1127, 140] width 181 height 15
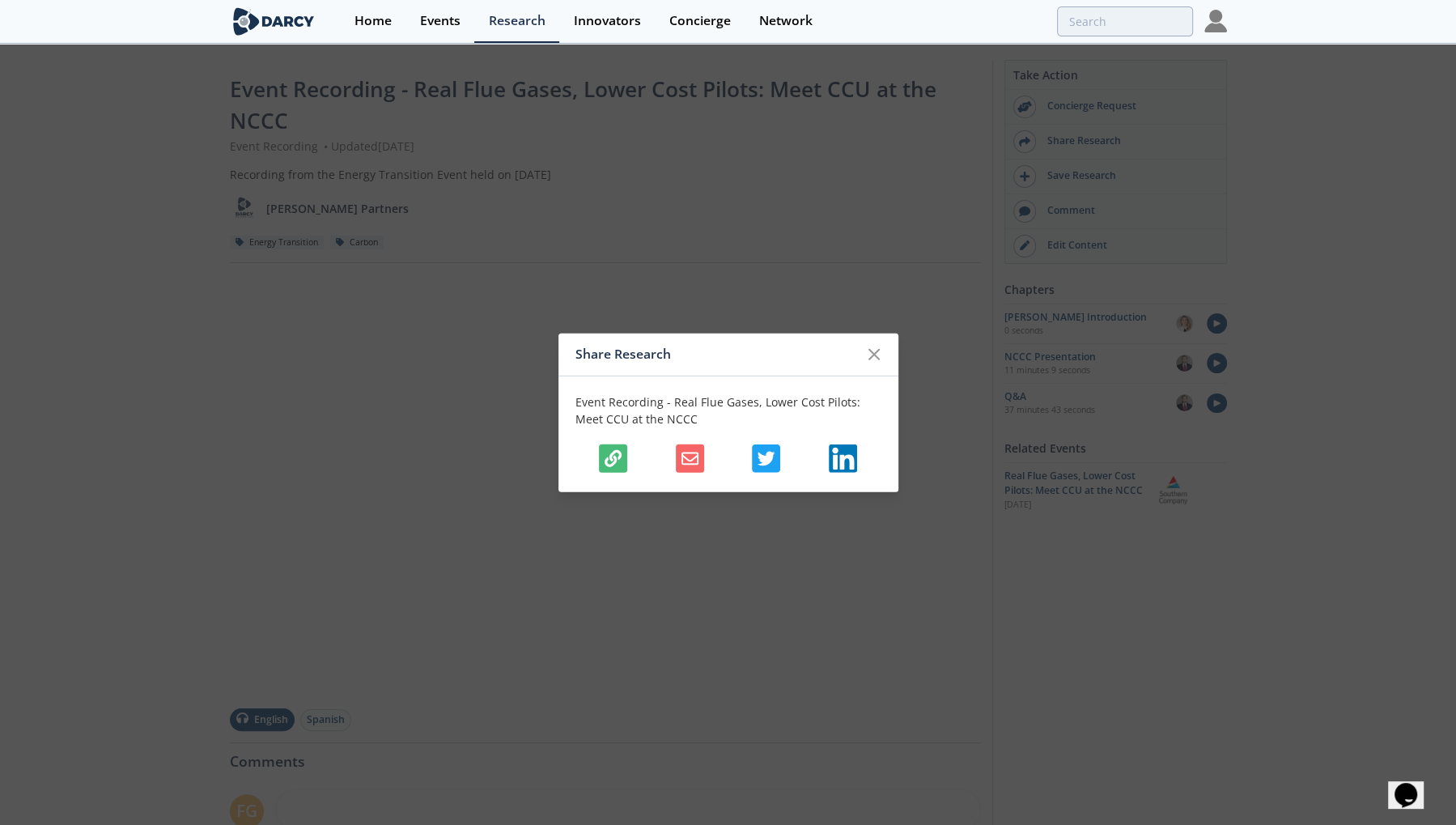
click at [624, 450] on button "button" at bounding box center [613, 457] width 28 height 28
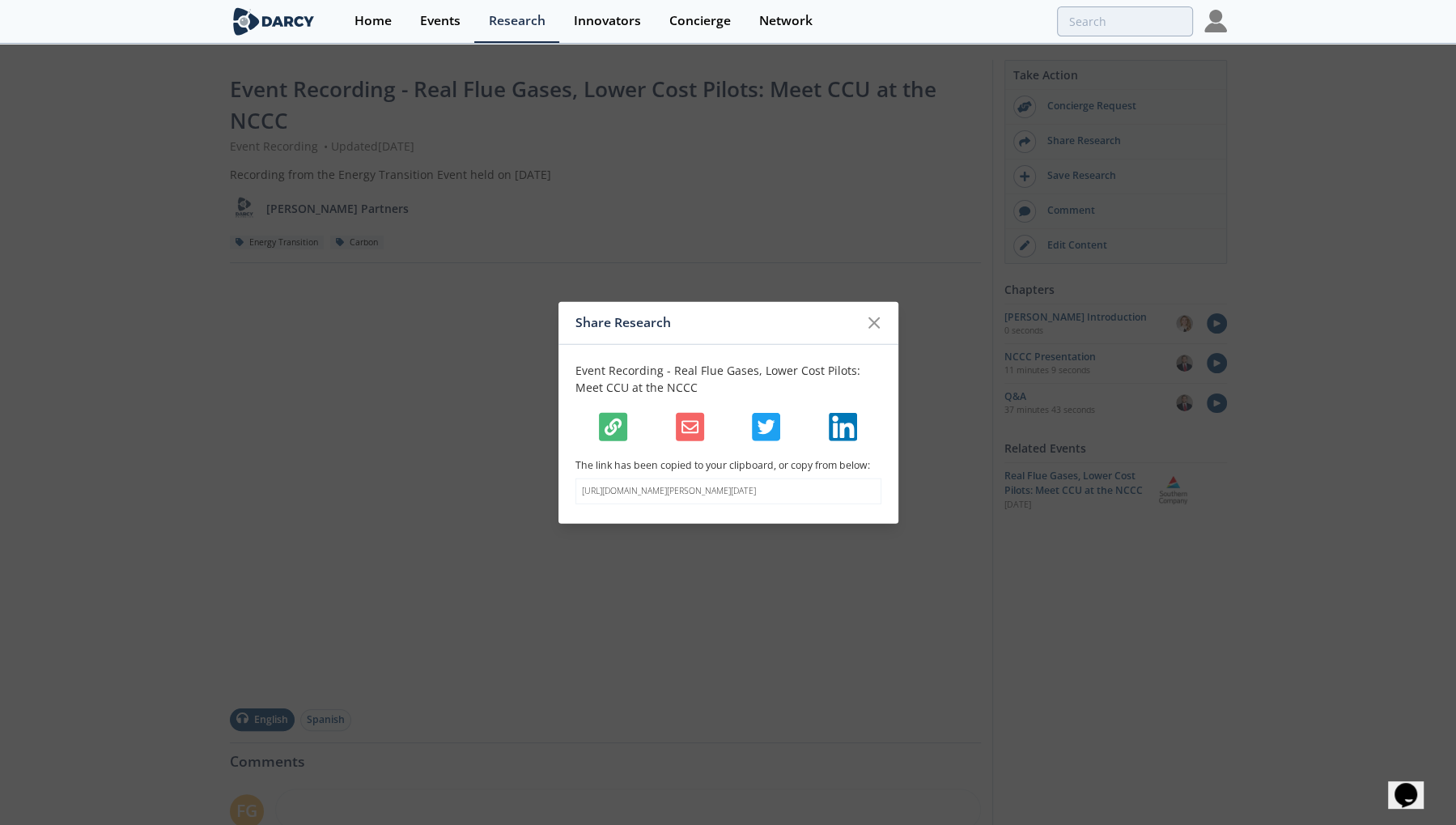
click at [387, 155] on div "Share Research Event Recording - Real Flue Gases, Lower Cost Pilots: Meet CCU a…" at bounding box center [728, 412] width 1456 height 825
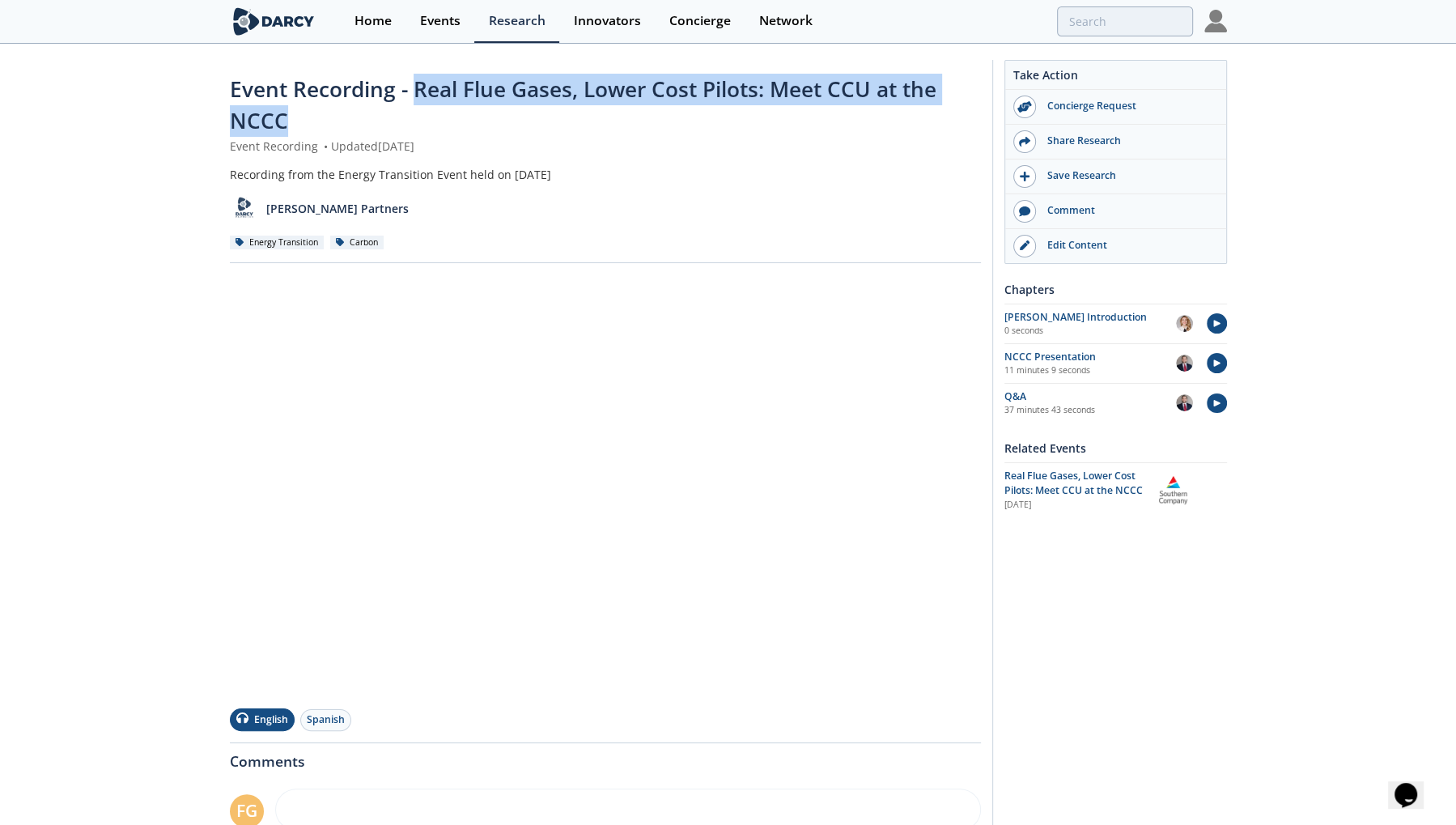
drag, startPoint x: 455, startPoint y: 120, endPoint x: 413, endPoint y: 86, distance: 54.0
click at [413, 86] on div "Event Recording - Real Flue Gases, Lower Cost Pilots: Meet CCU at the NCCC" at bounding box center [605, 105] width 751 height 64
copy span "Real Flue Gases, Lower Cost Pilots: Meet CCU at the NCCC"
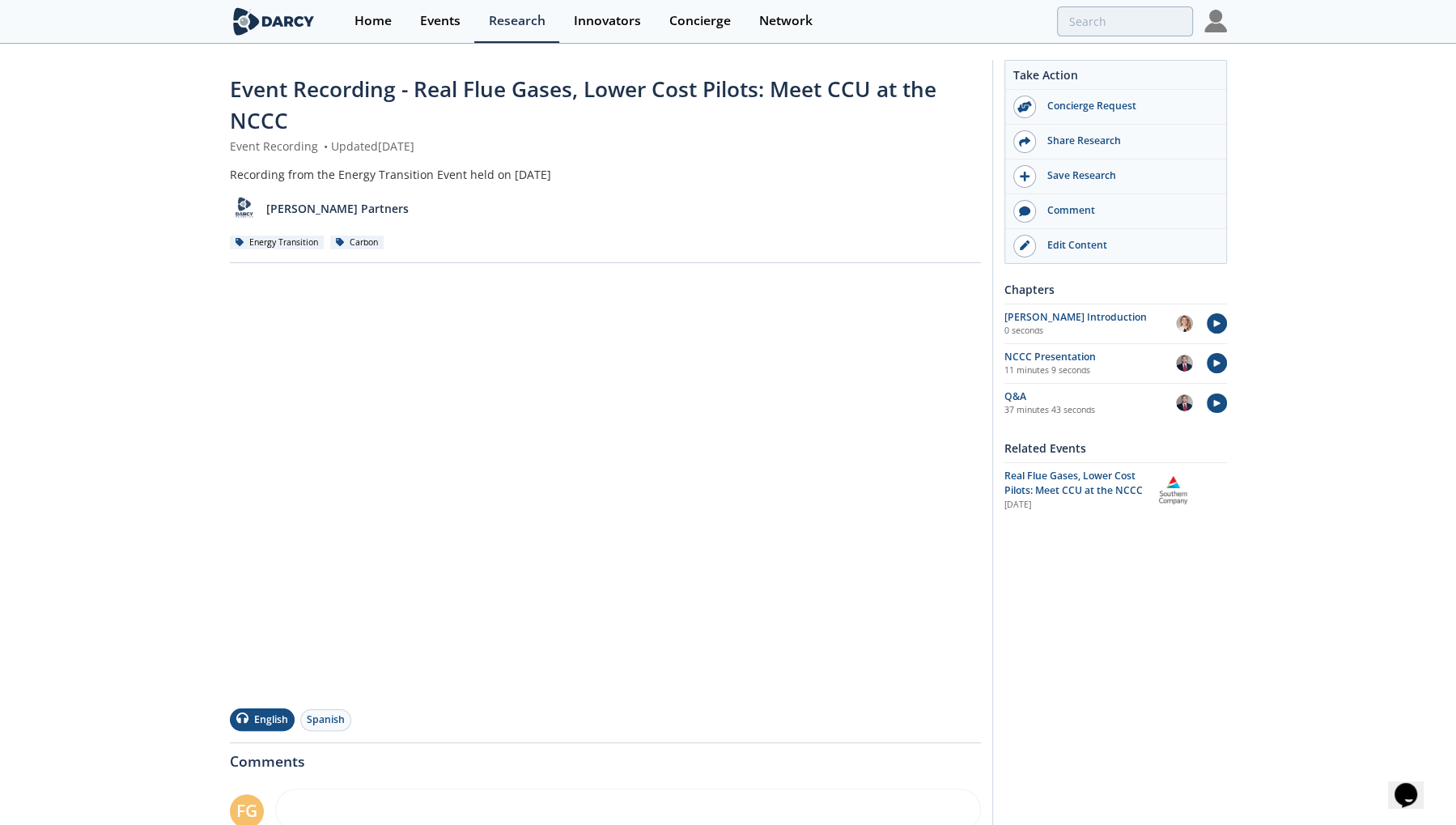
click at [482, 159] on div "Event Recording - Real Flue Gases, Lower Cost Pilots: Meet CCU at the NCCC Even…" at bounding box center [605, 168] width 751 height 189
click at [1046, 481] on span "Real Flue Gases, Lower Cost Pilots: Meet CCU at the NCCC" at bounding box center [1073, 483] width 138 height 28
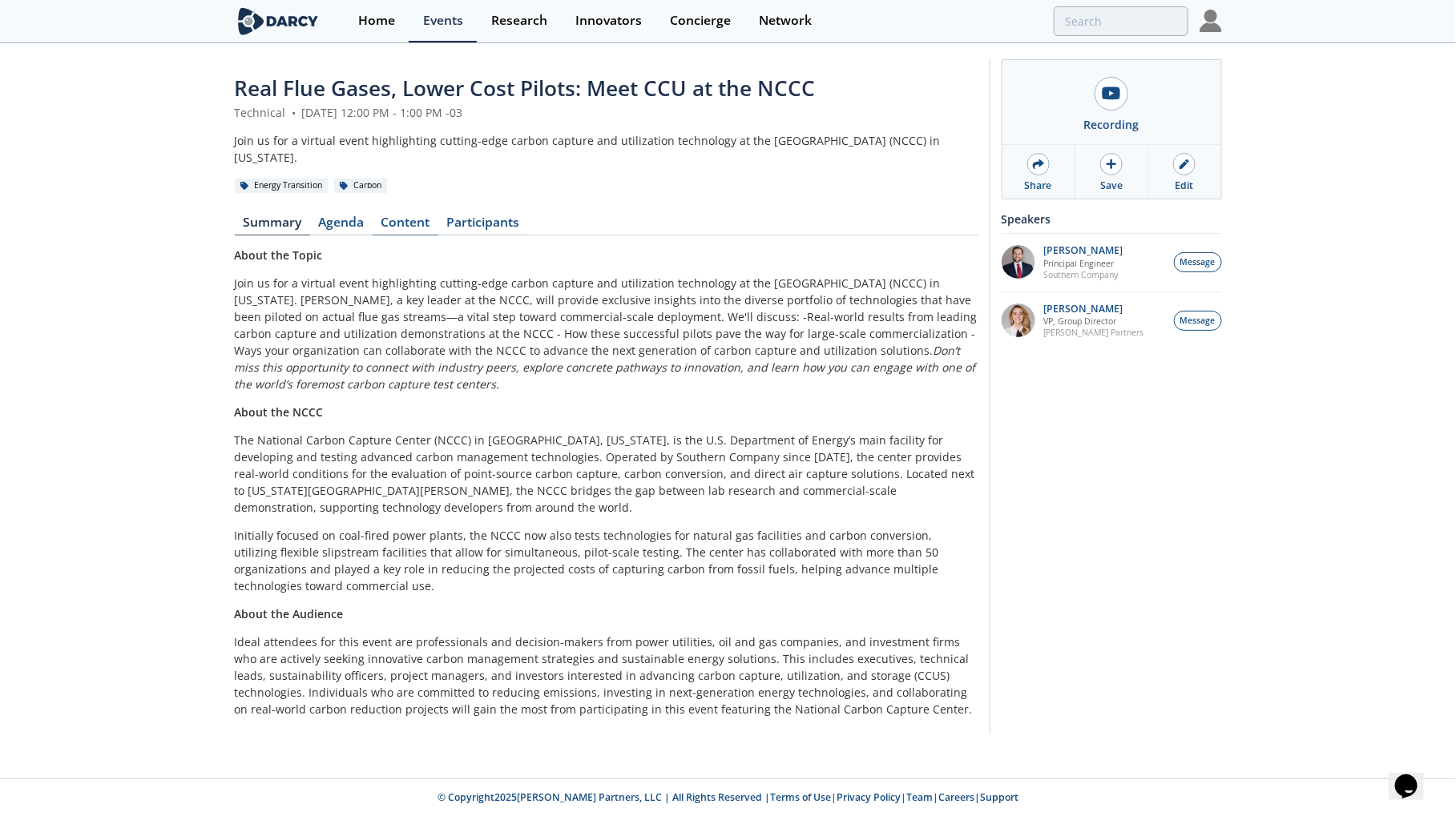
click at [388, 227] on link "Content" at bounding box center [406, 226] width 66 height 19
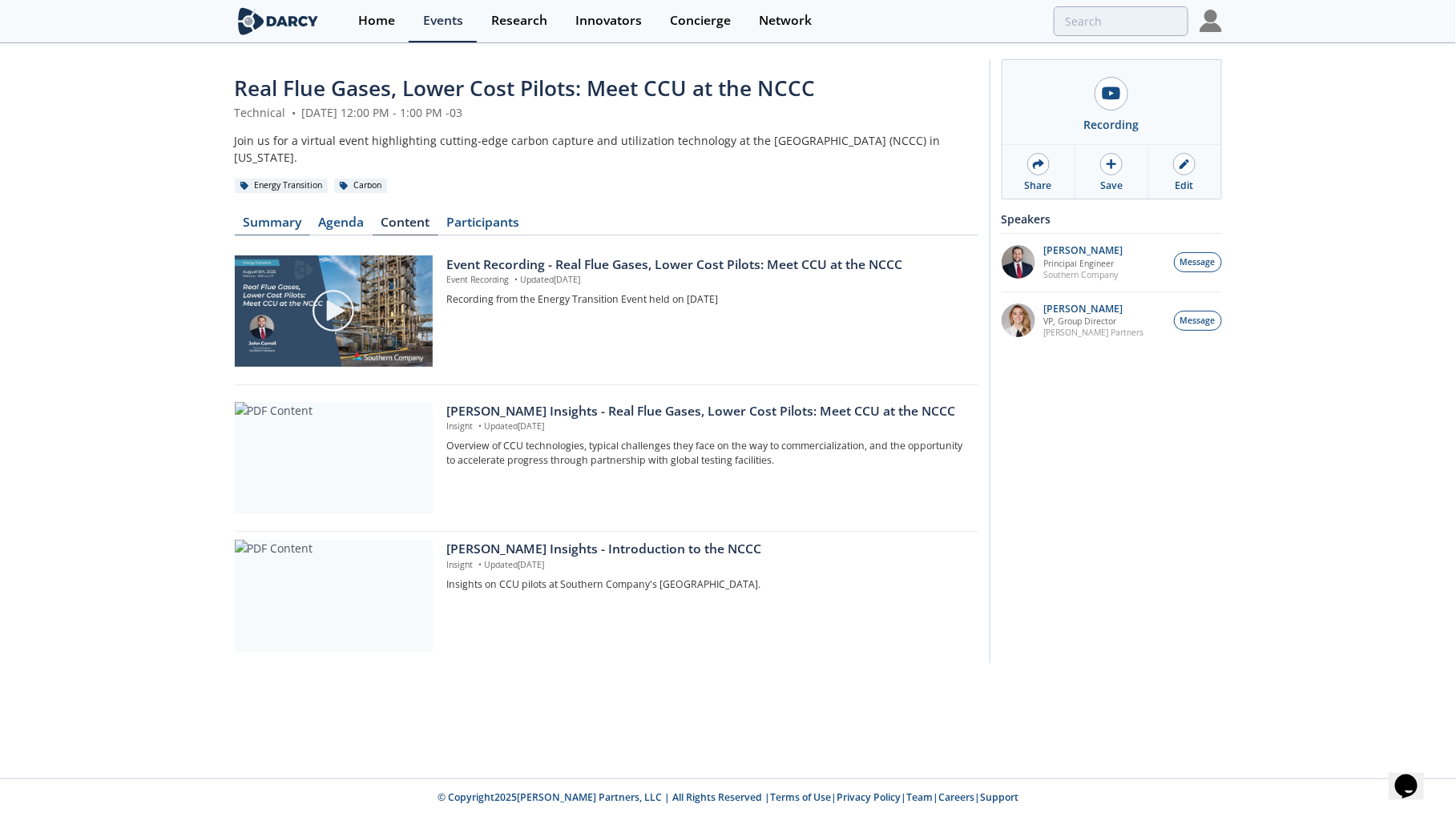
click at [293, 219] on link "Summary" at bounding box center [273, 226] width 76 height 19
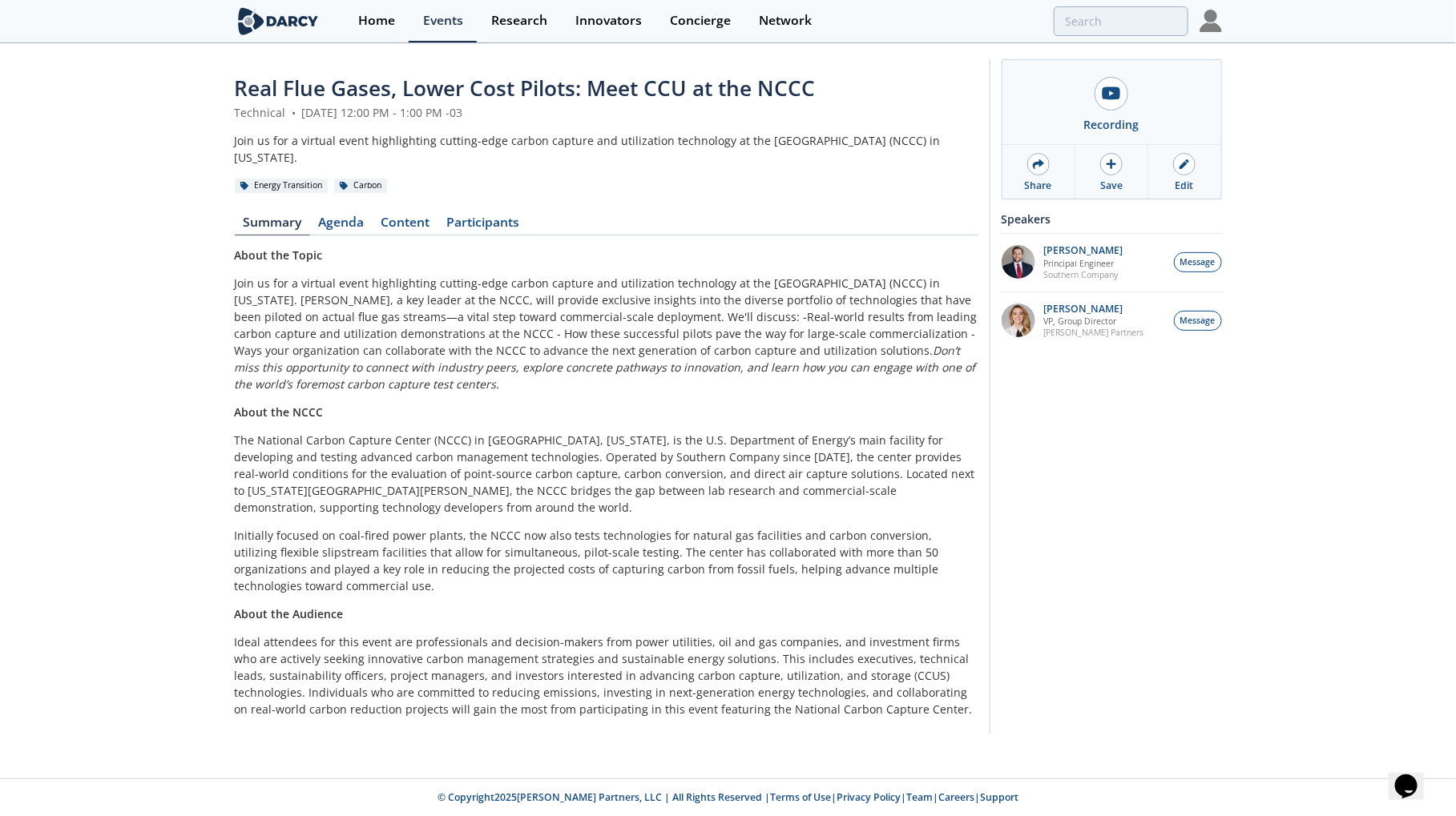
drag, startPoint x: 851, startPoint y: 351, endPoint x: 227, endPoint y: 285, distance: 627.5
click at [227, 285] on div "Real Flue Gases, Lower Cost Pilots: Meet CCU at the NCCC Technical • [DATE] 12:…" at bounding box center [728, 401] width 1456 height 712
copy p "Join us for a virtual event highlighting cutting-edge carbon capture and utiliz…"
